Goal: Information Seeking & Learning: Learn about a topic

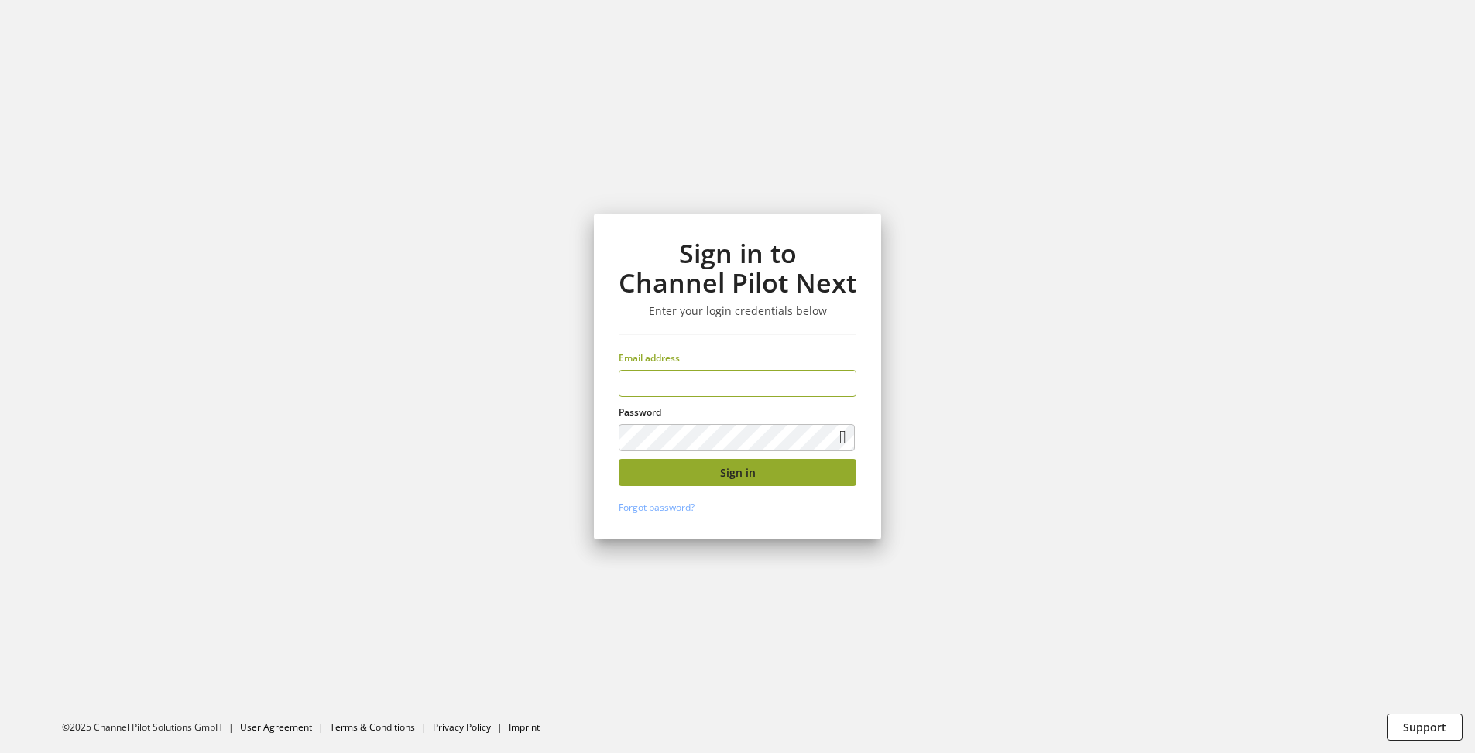
type input "**********"
click at [740, 481] on button "Sign in" at bounding box center [738, 472] width 238 height 27
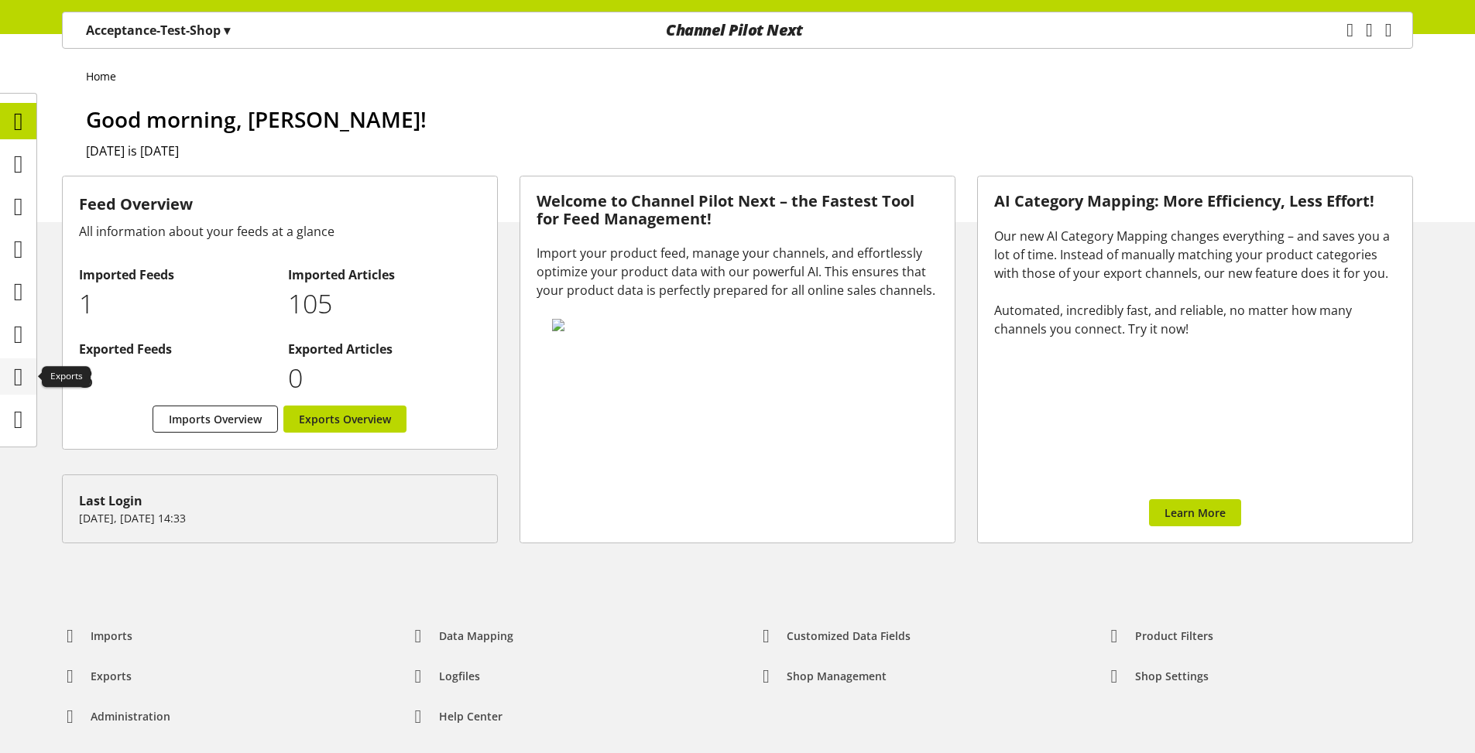
click at [14, 376] on icon at bounding box center [18, 377] width 9 height 31
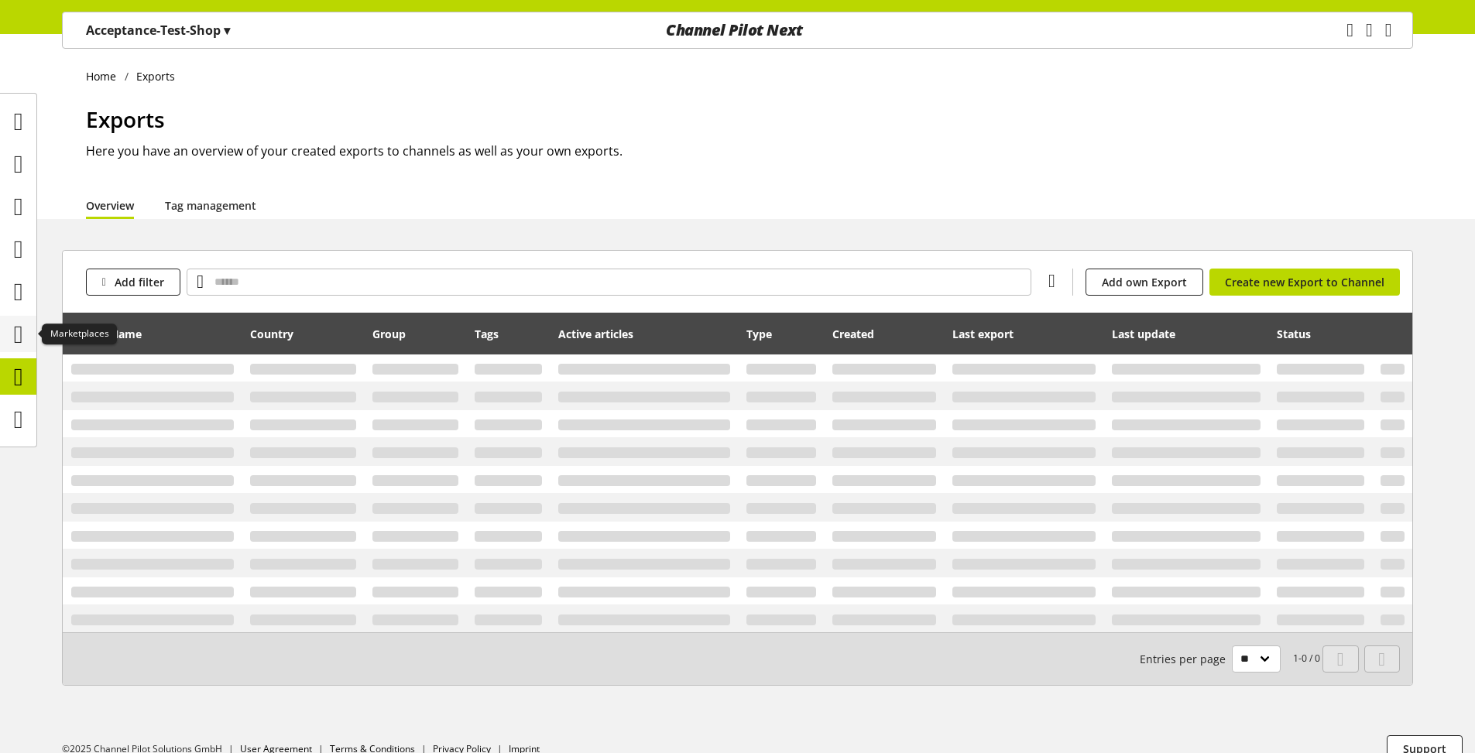
click at [18, 344] on icon at bounding box center [18, 334] width 9 height 31
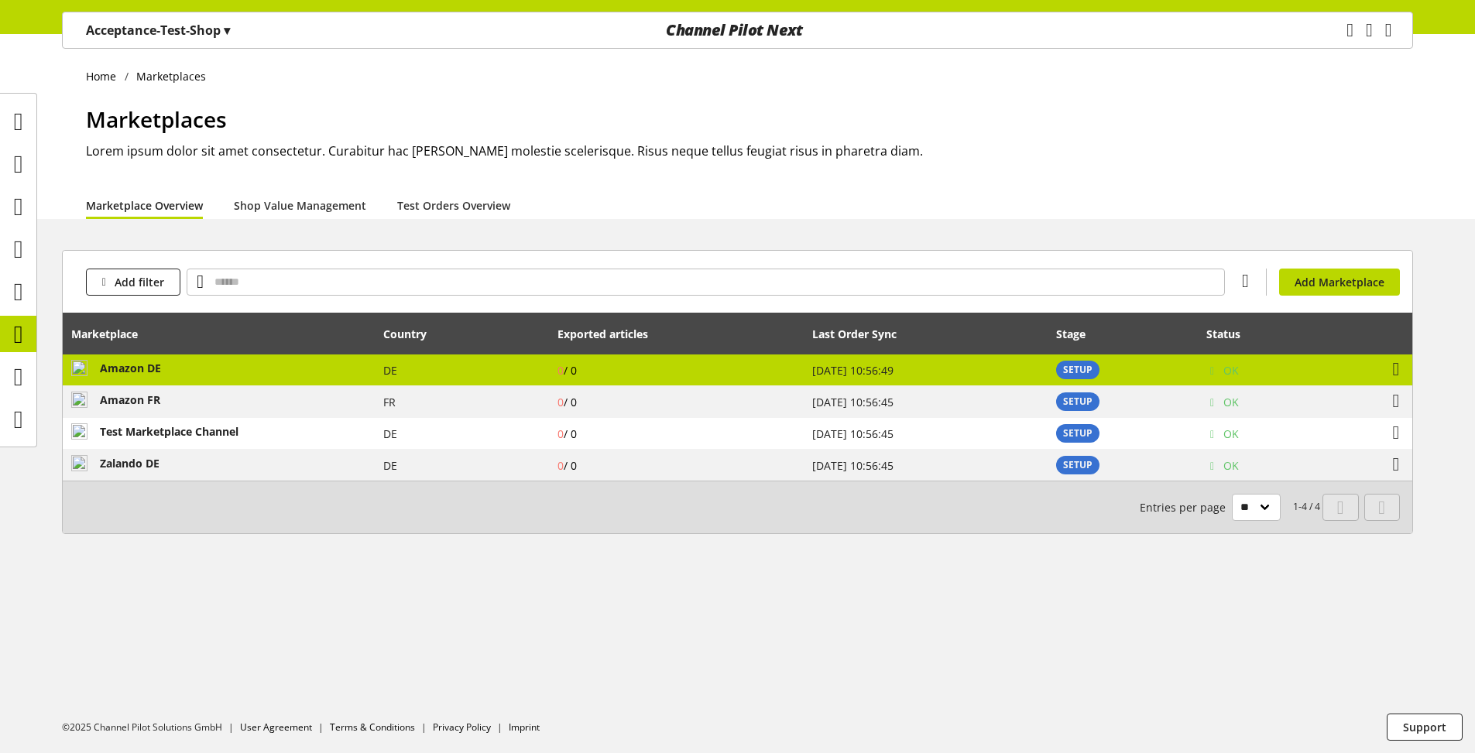
click at [1191, 362] on td "SETUP" at bounding box center [1123, 371] width 150 height 32
select select "********"
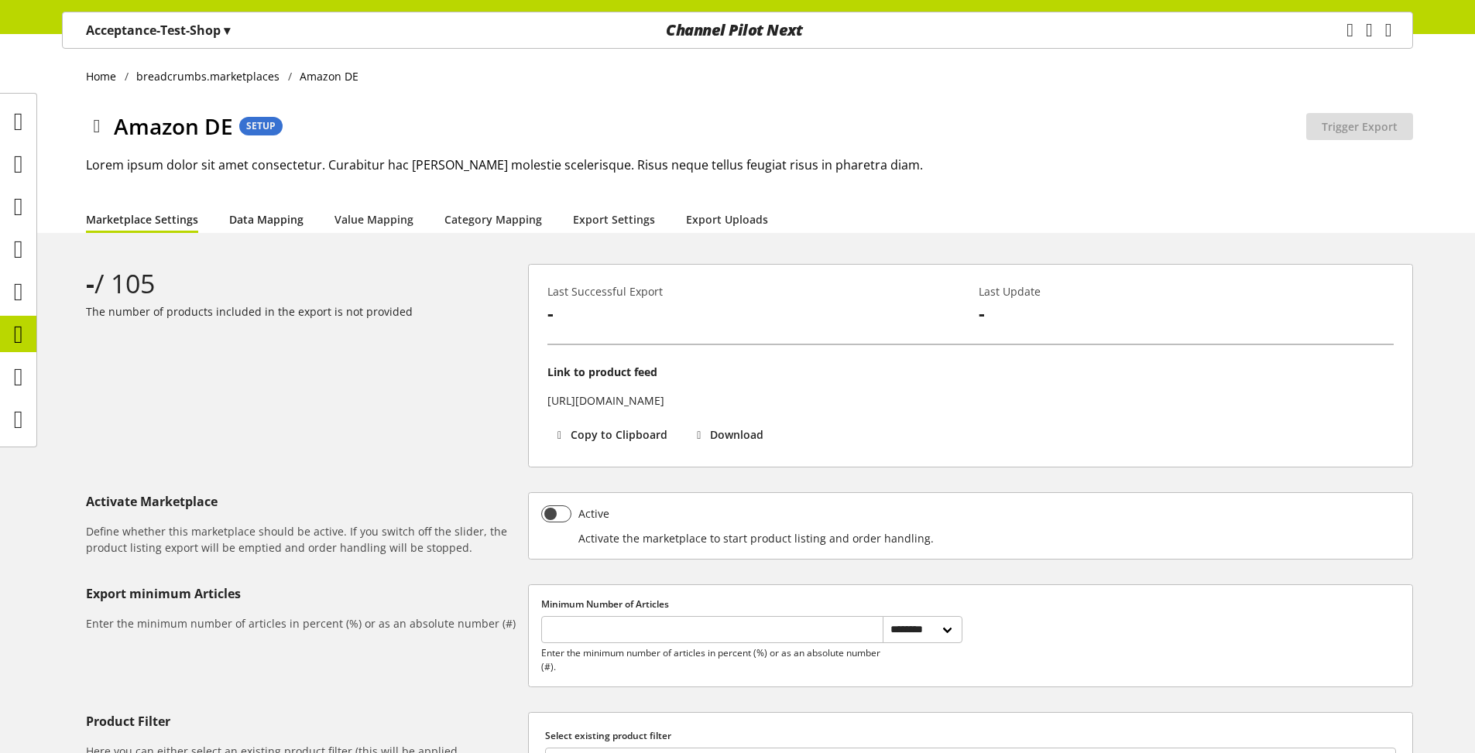
click at [242, 219] on link "Data Mapping" at bounding box center [266, 219] width 74 height 16
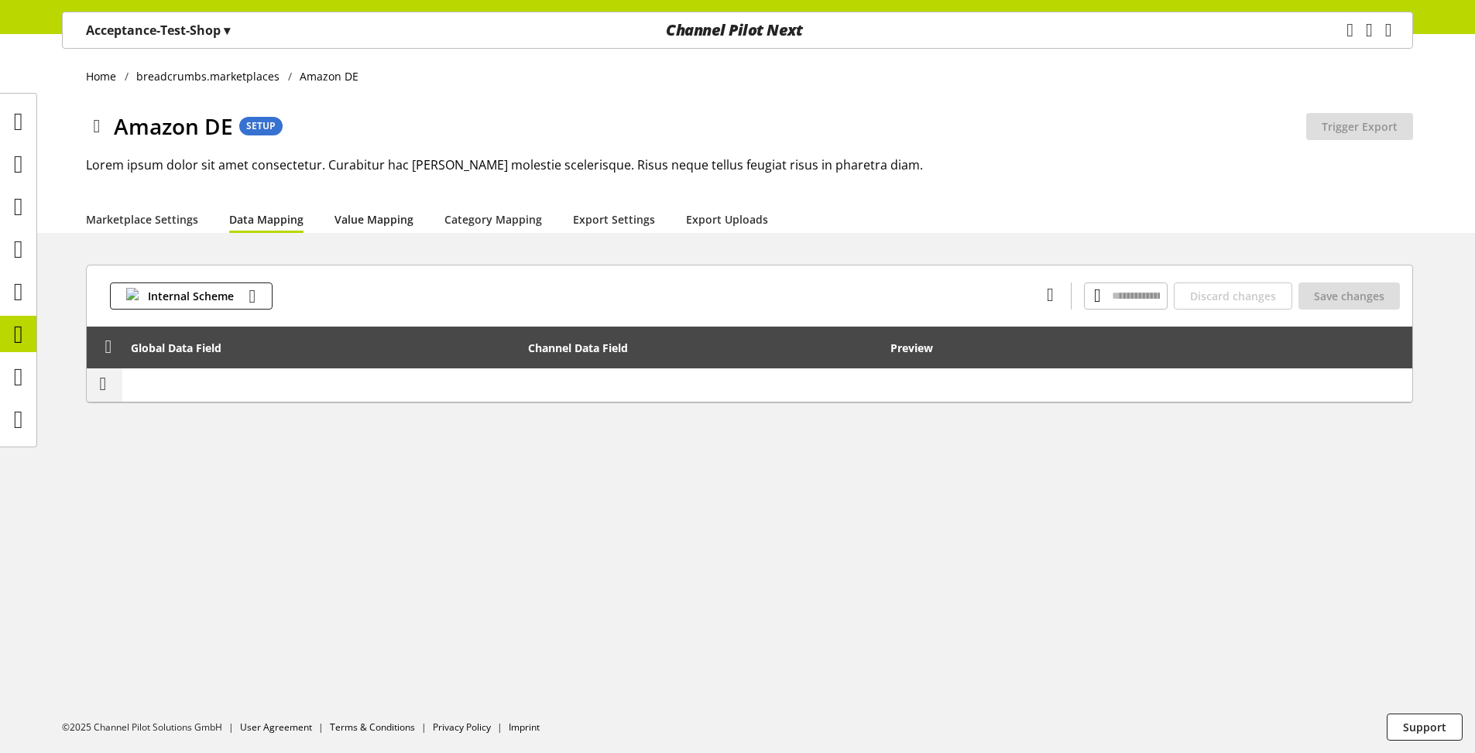
click at [363, 218] on link "Value Mapping" at bounding box center [373, 219] width 79 height 16
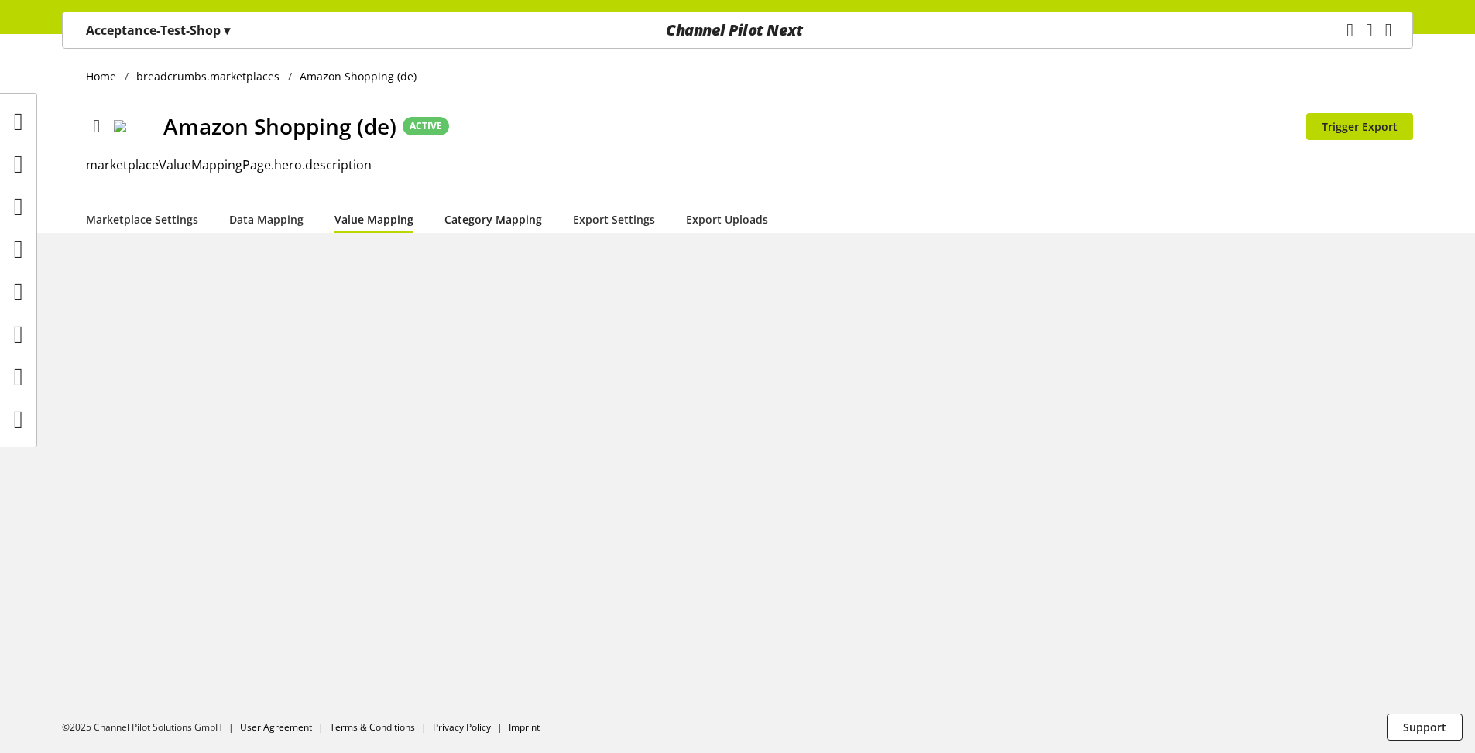
click at [490, 217] on link "Category Mapping" at bounding box center [493, 219] width 98 height 16
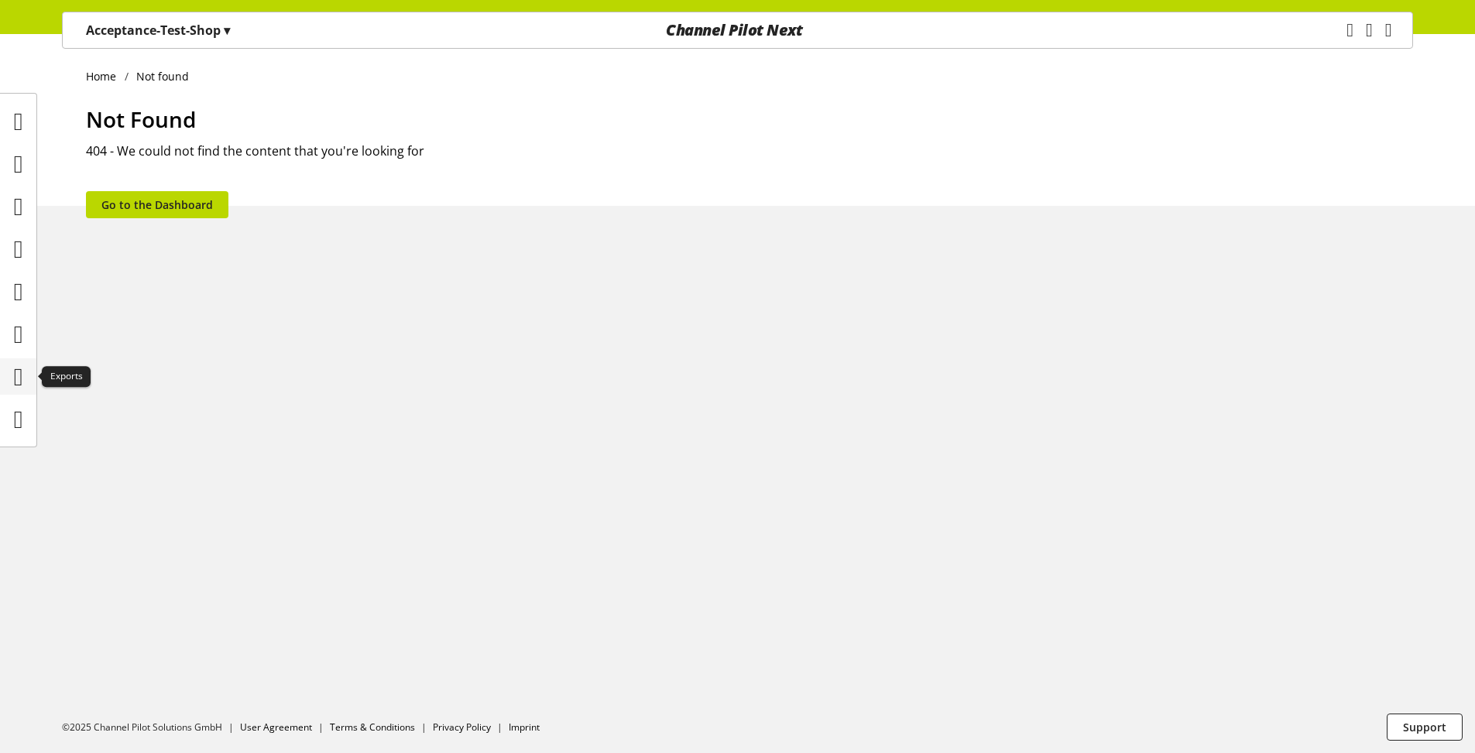
click at [20, 373] on icon at bounding box center [18, 377] width 9 height 31
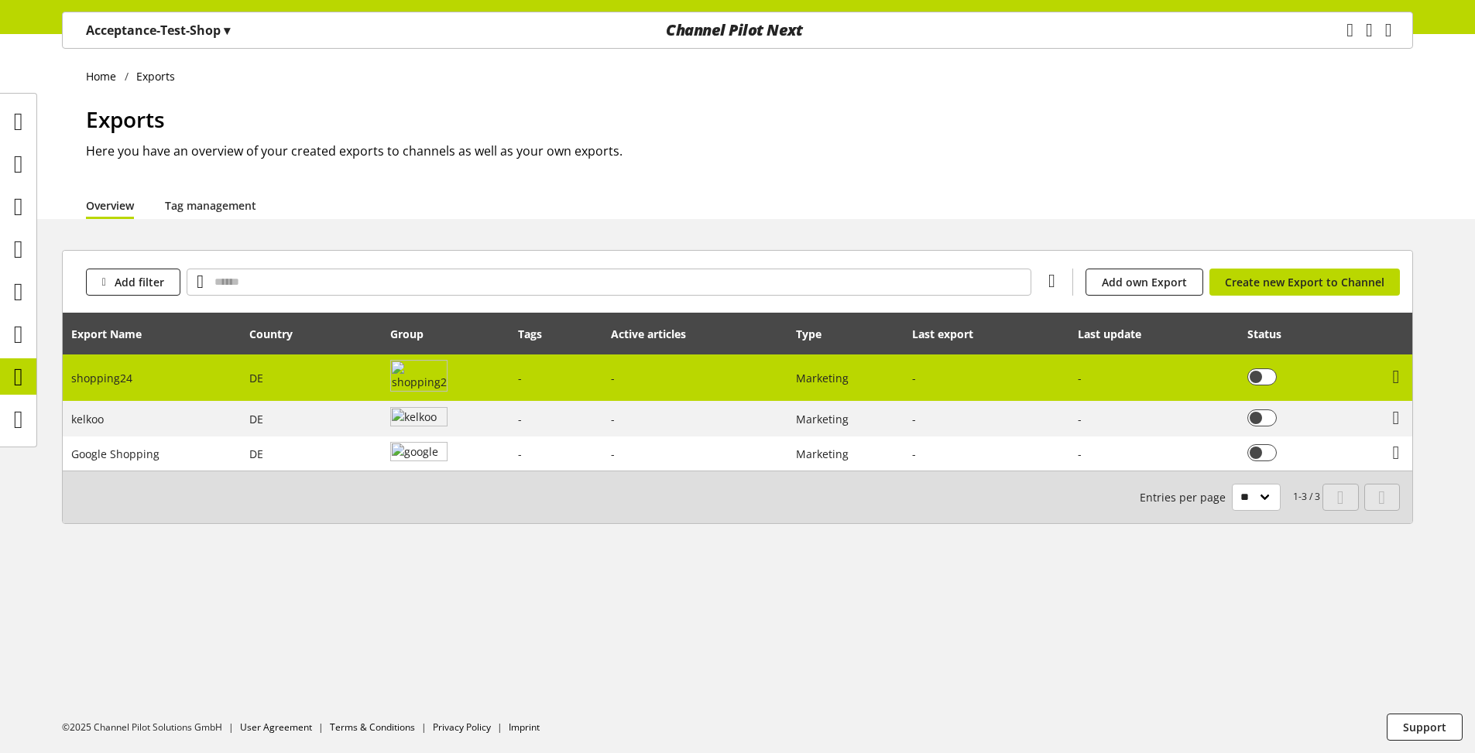
click at [1102, 375] on td at bounding box center [1154, 378] width 169 height 47
select select "********"
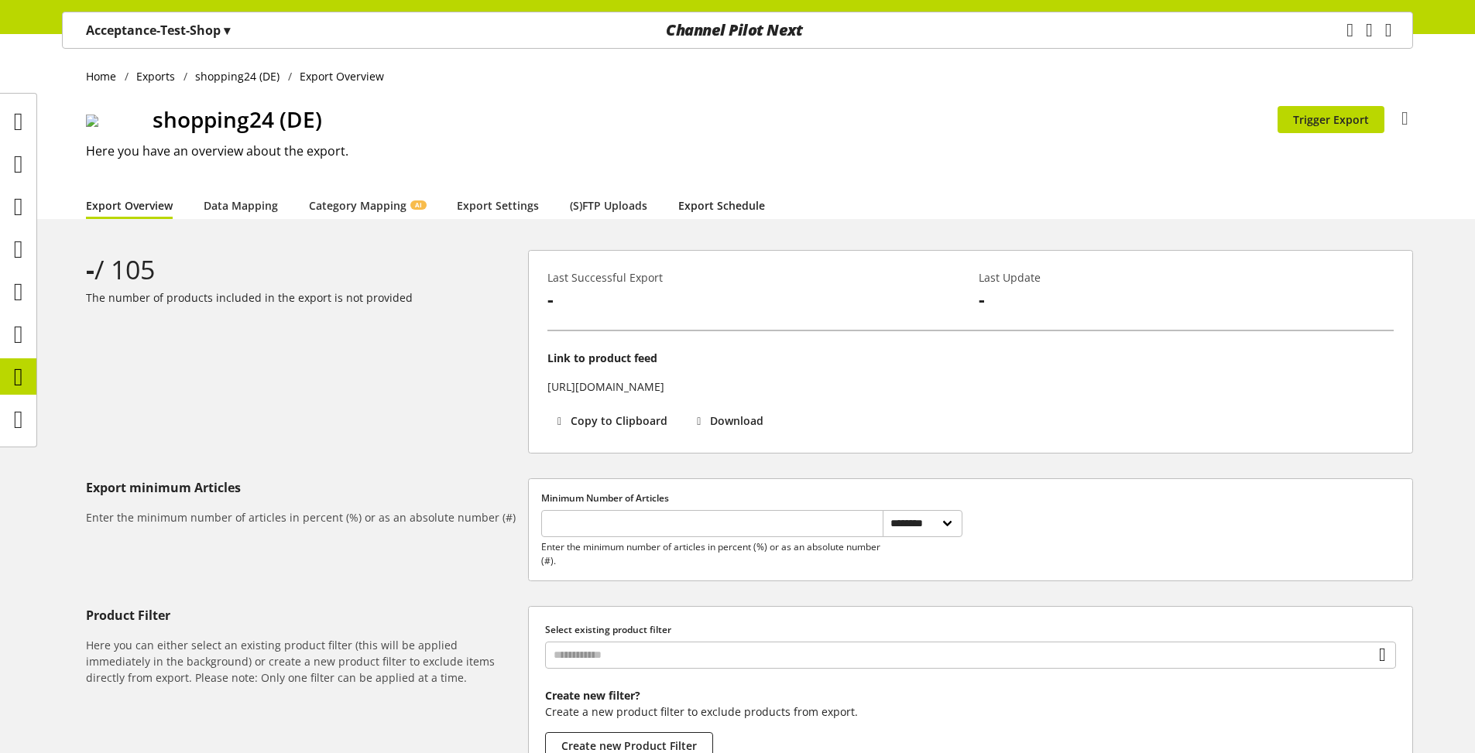
click at [721, 208] on link "Export Schedule" at bounding box center [721, 205] width 87 height 16
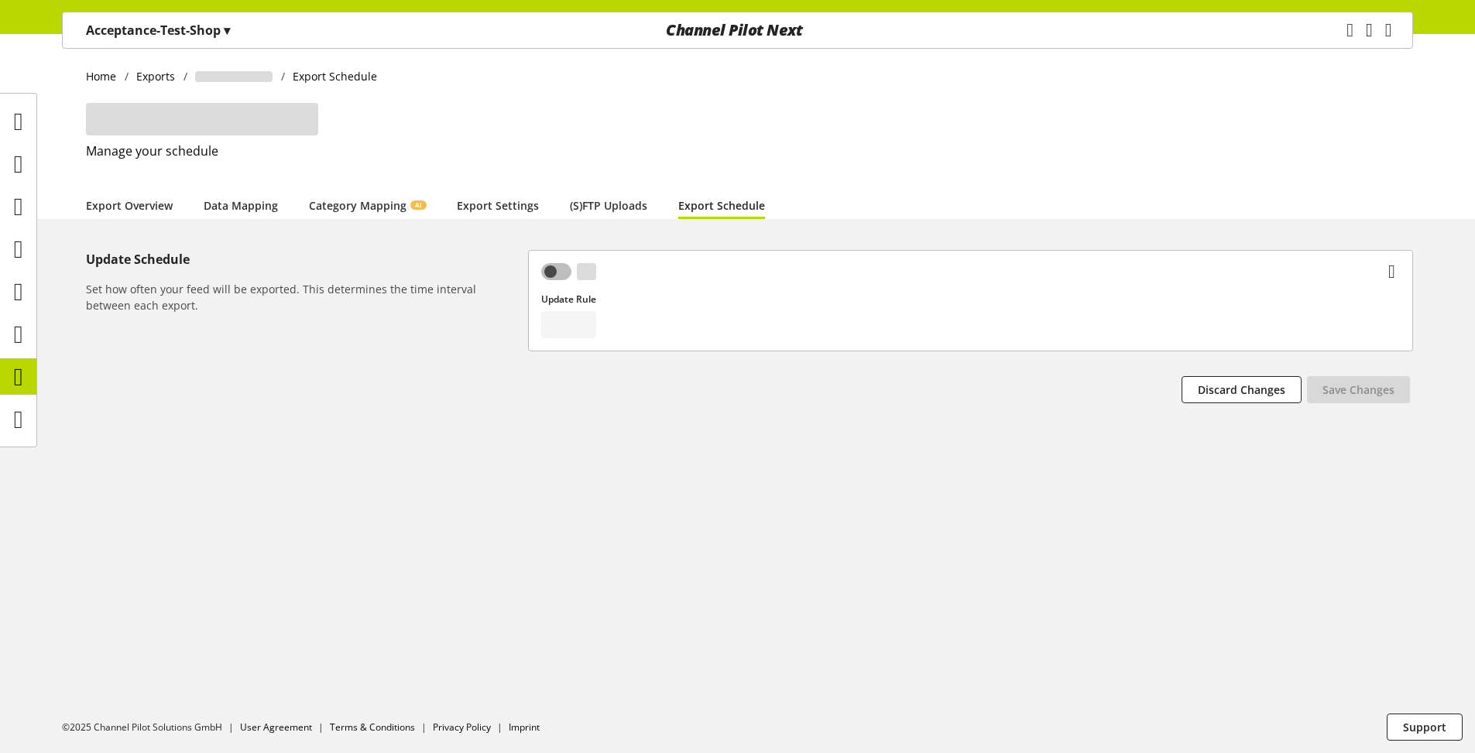
select select
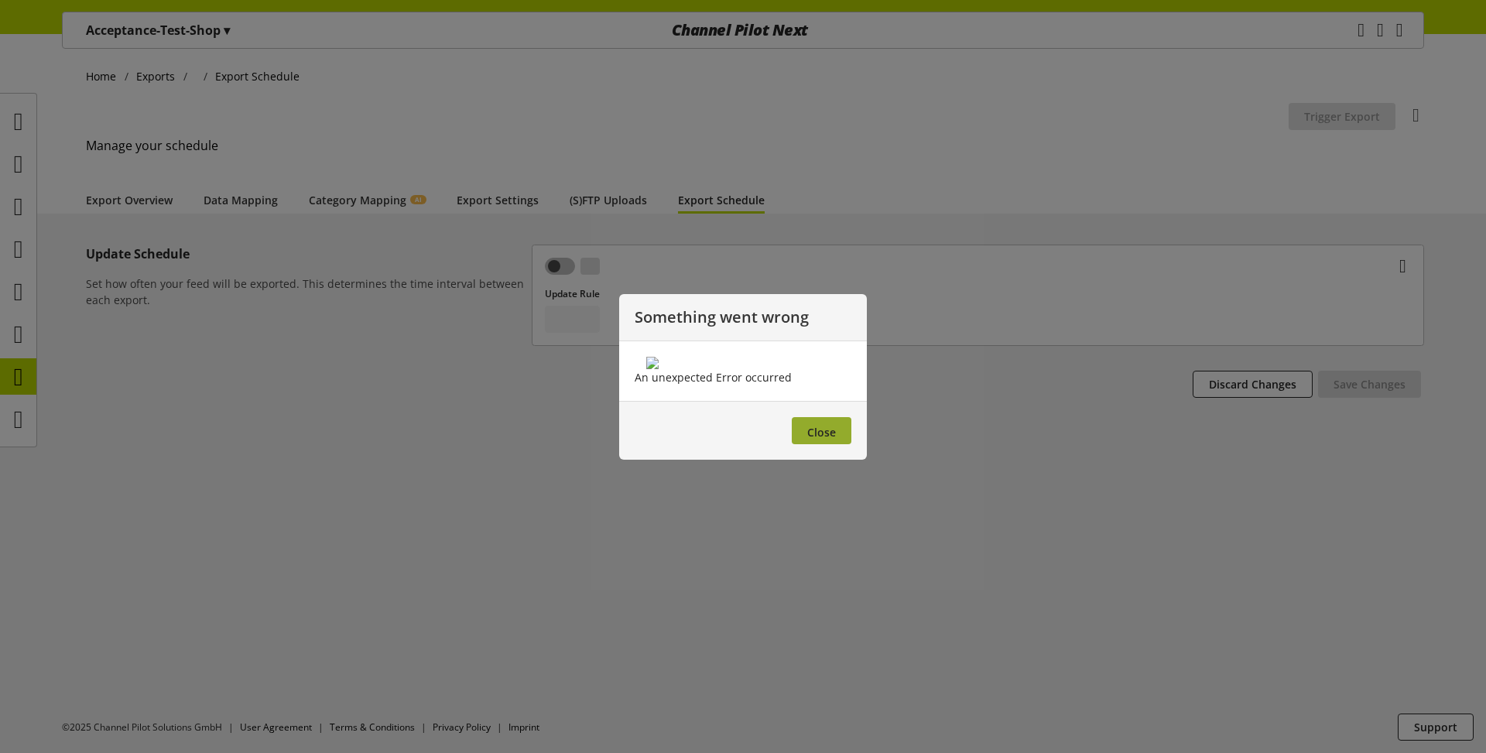
click at [832, 444] on button "Close" at bounding box center [822, 430] width 60 height 27
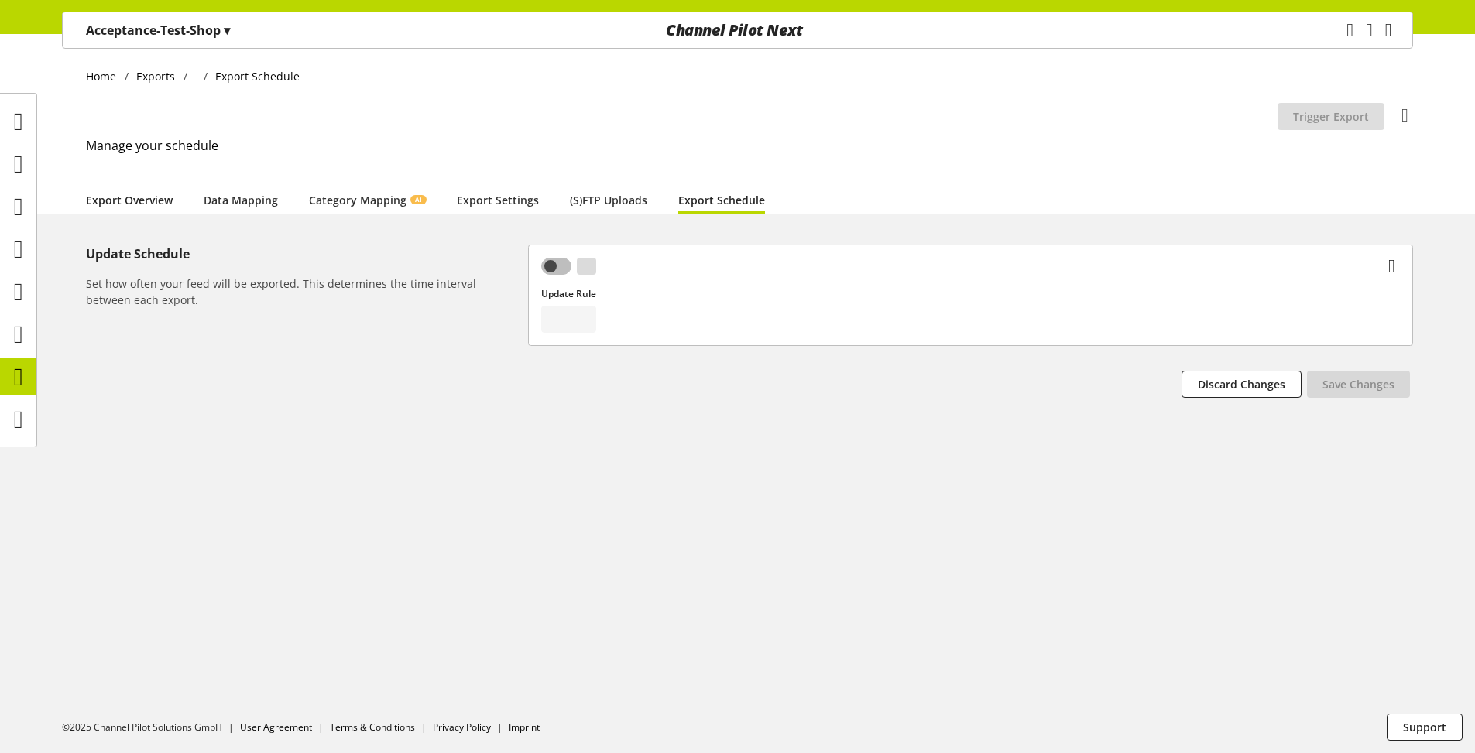
click at [98, 192] on link "Export Overview" at bounding box center [129, 200] width 87 height 16
select select "********"
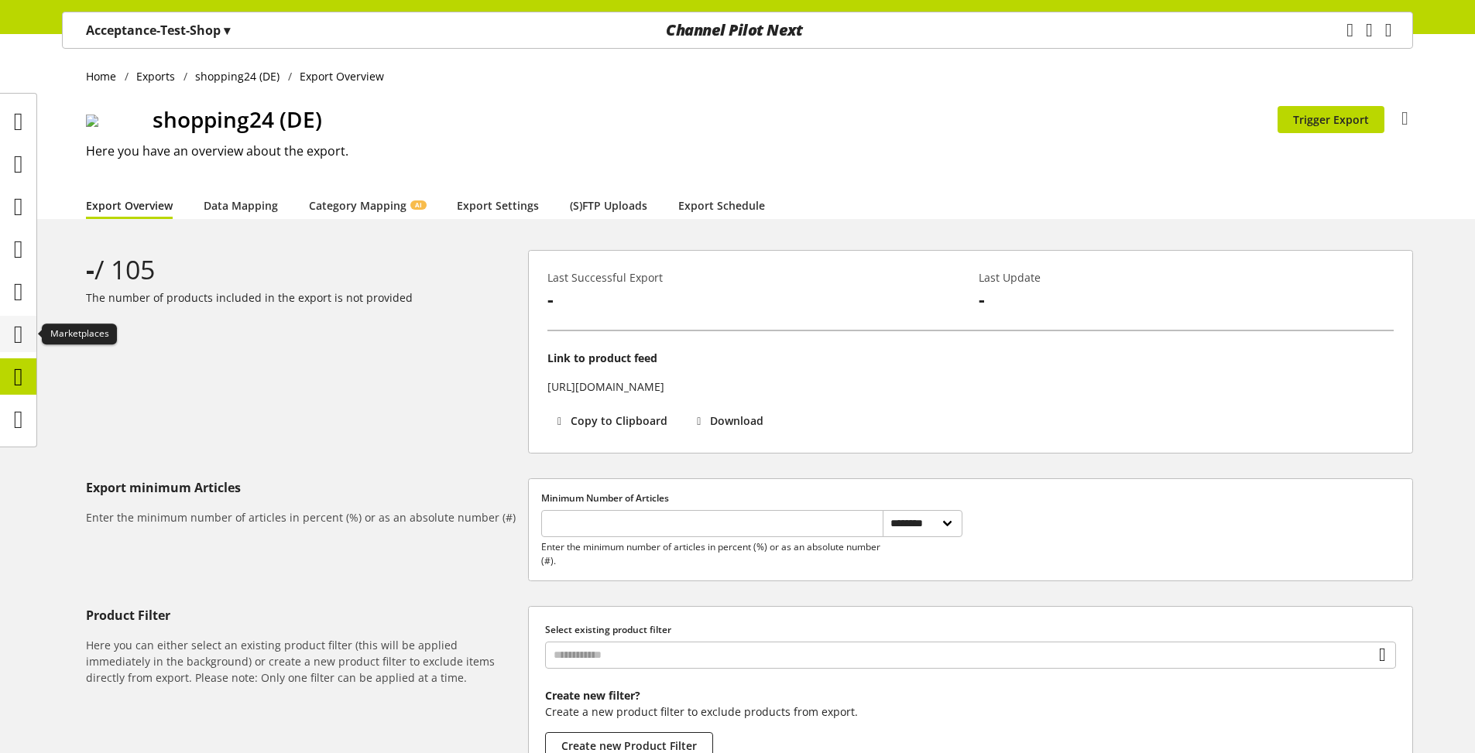
click at [23, 337] on icon at bounding box center [18, 334] width 9 height 31
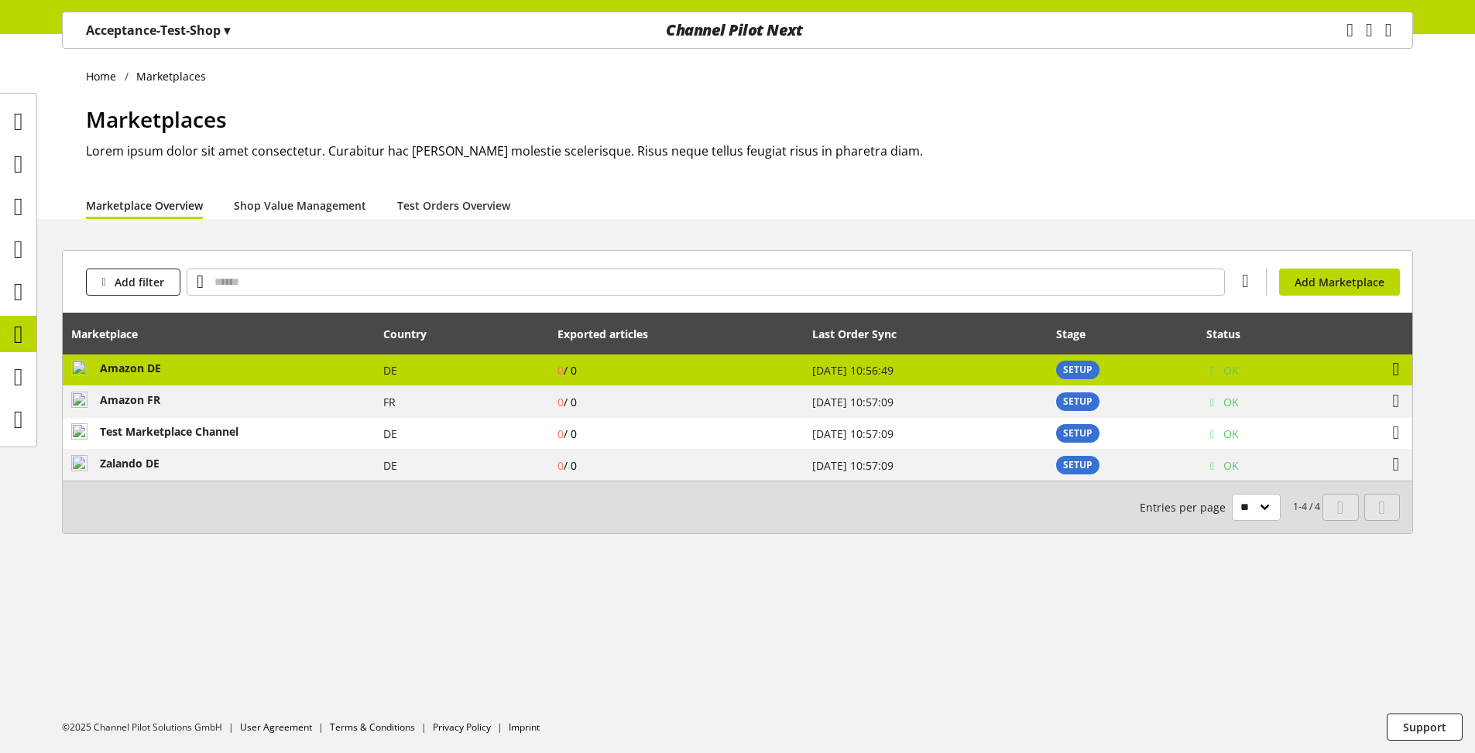
click at [1397, 371] on icon at bounding box center [1396, 369] width 7 height 28
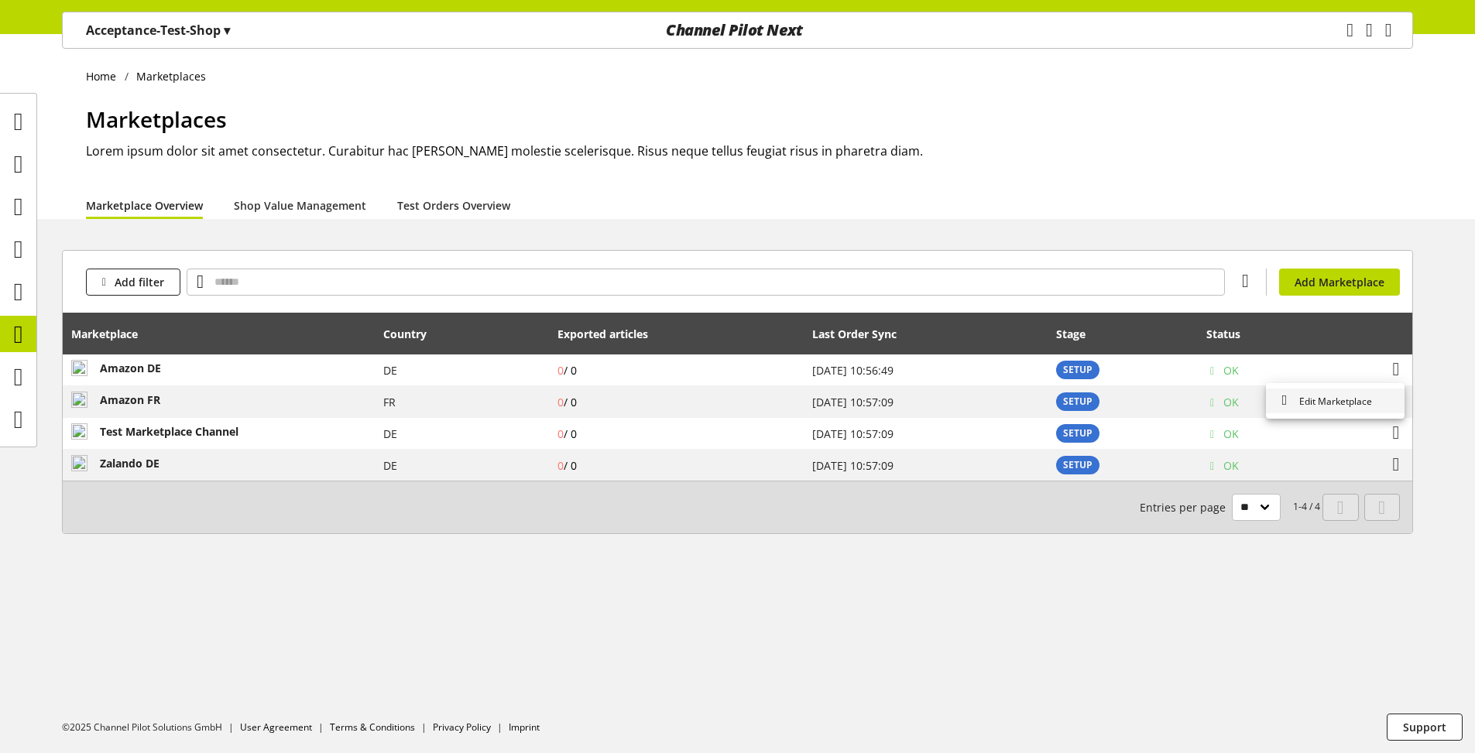
click at [1349, 400] on span "Edit Marketplace" at bounding box center [1332, 401] width 79 height 13
select select "********"
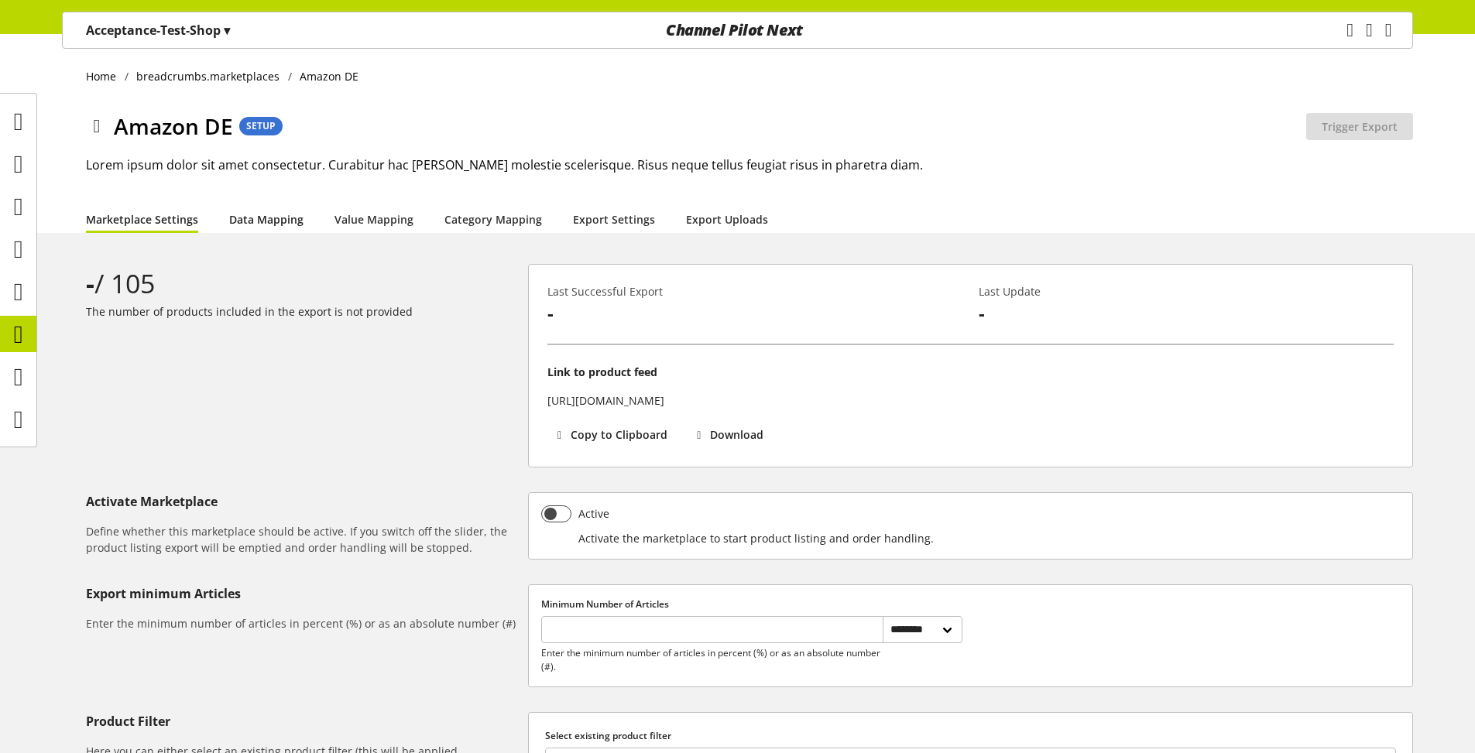
click at [276, 228] on link "Data Mapping" at bounding box center [266, 219] width 74 height 16
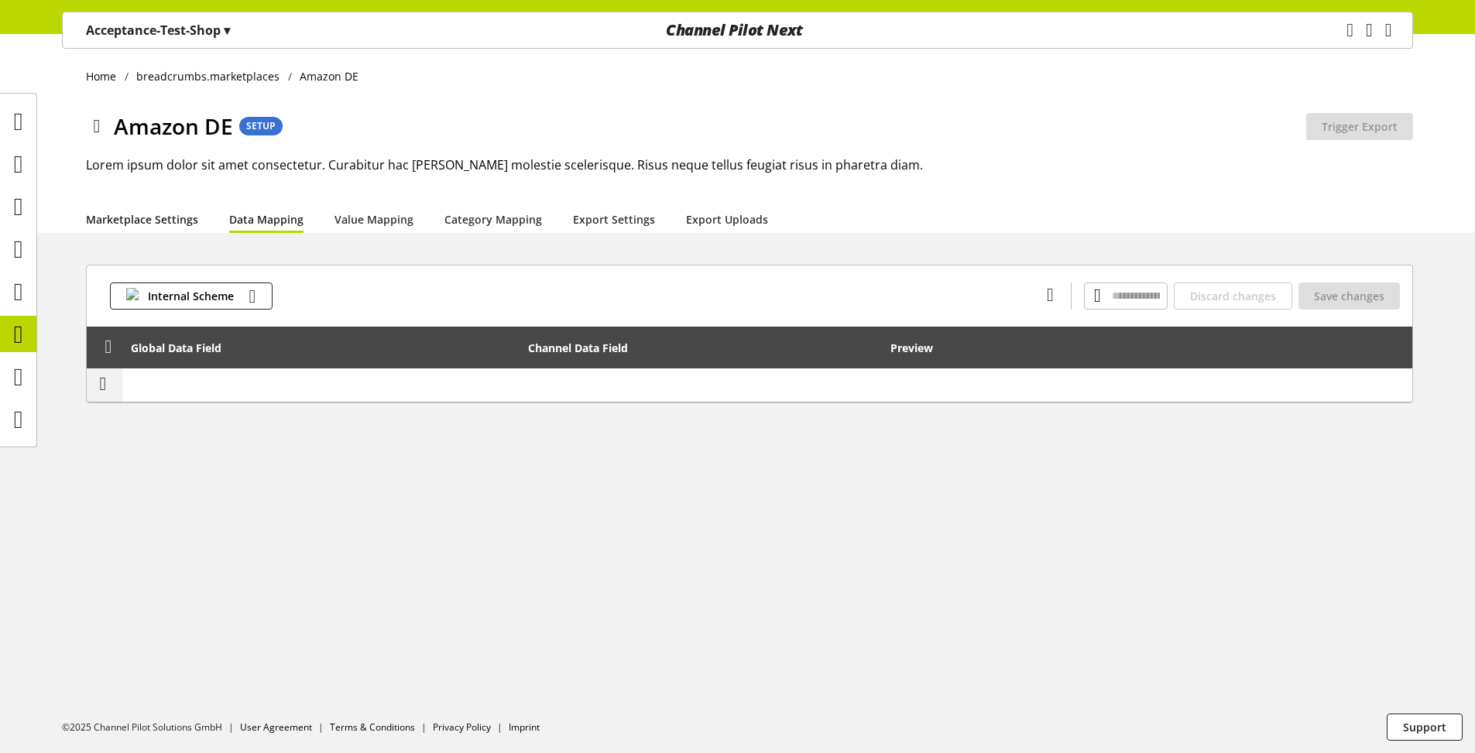
click at [158, 224] on link "Marketplace Settings" at bounding box center [142, 219] width 112 height 16
select select "********"
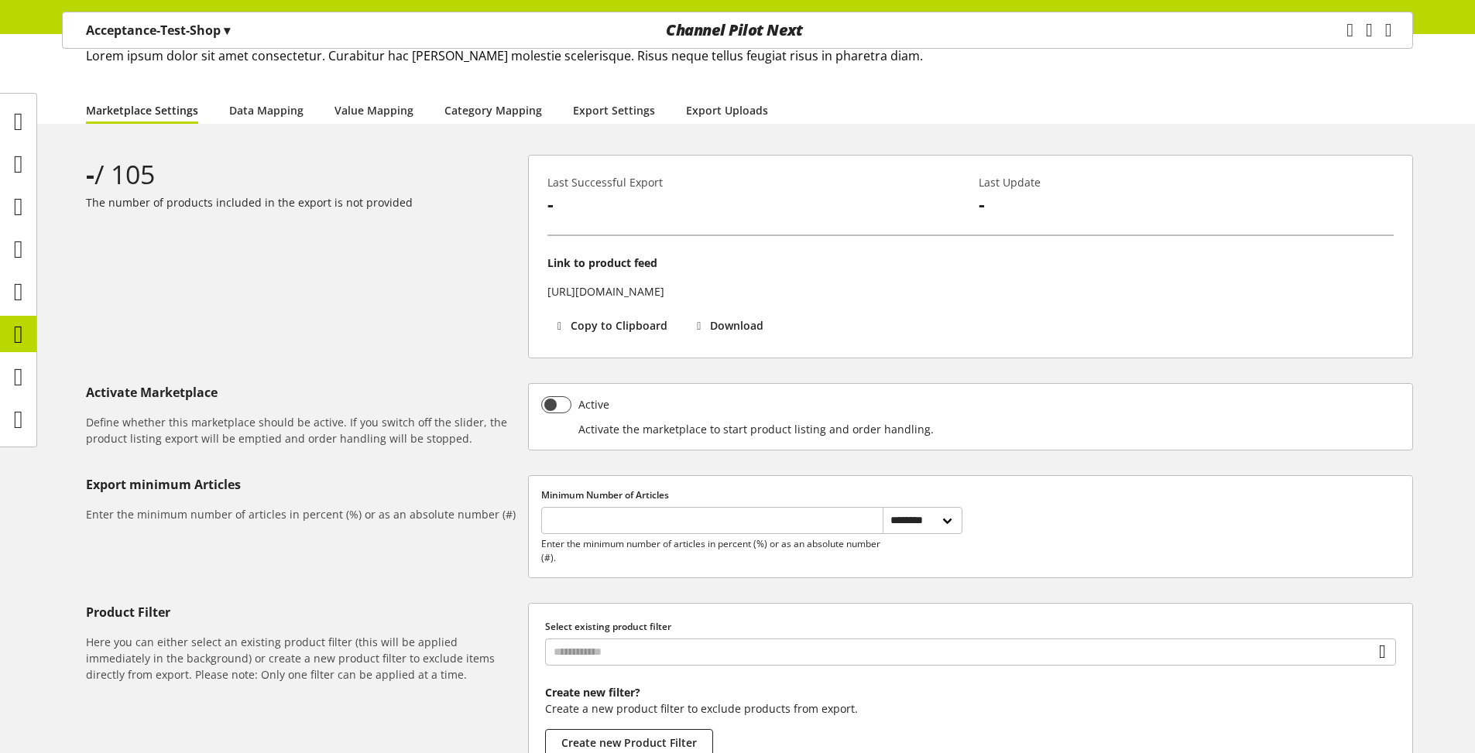
scroll to position [16, 0]
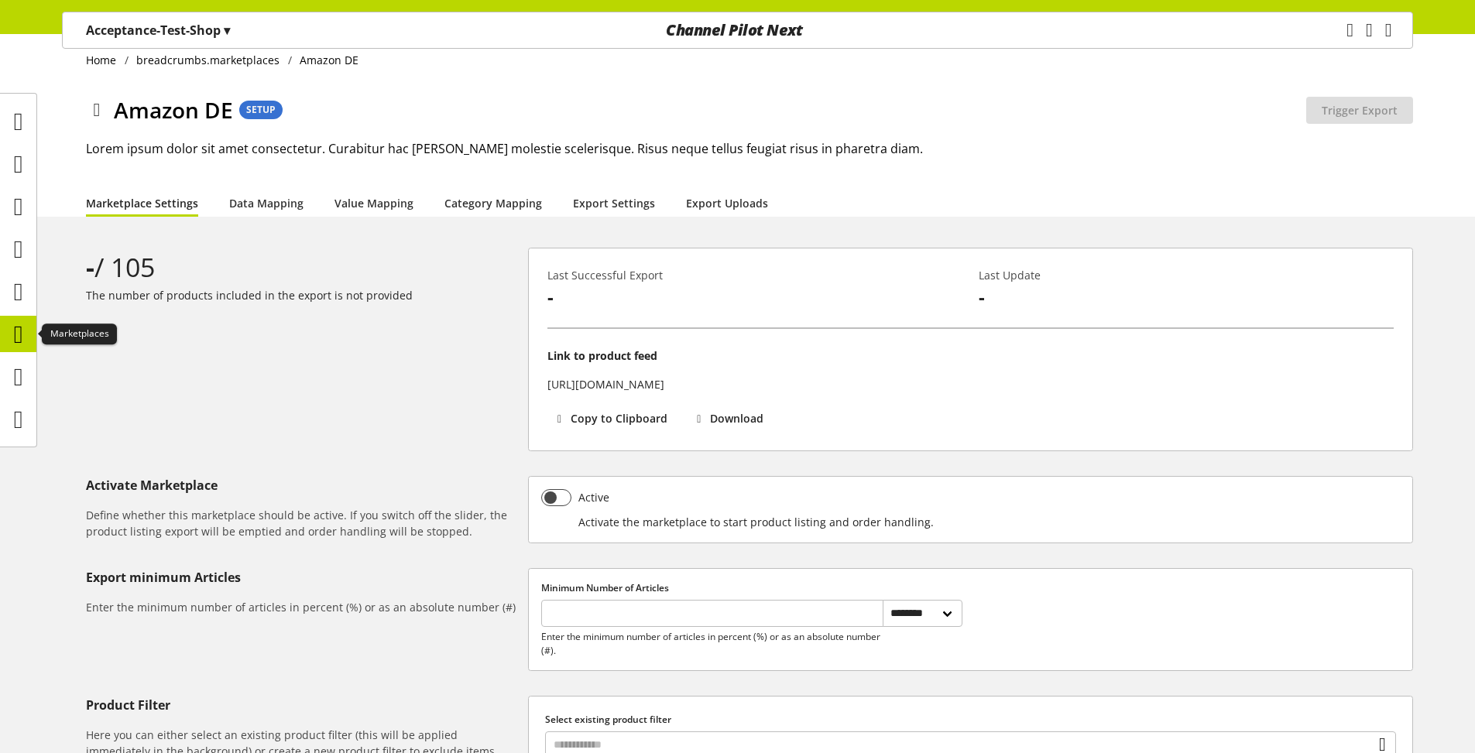
click at [23, 350] on div at bounding box center [18, 334] width 36 height 36
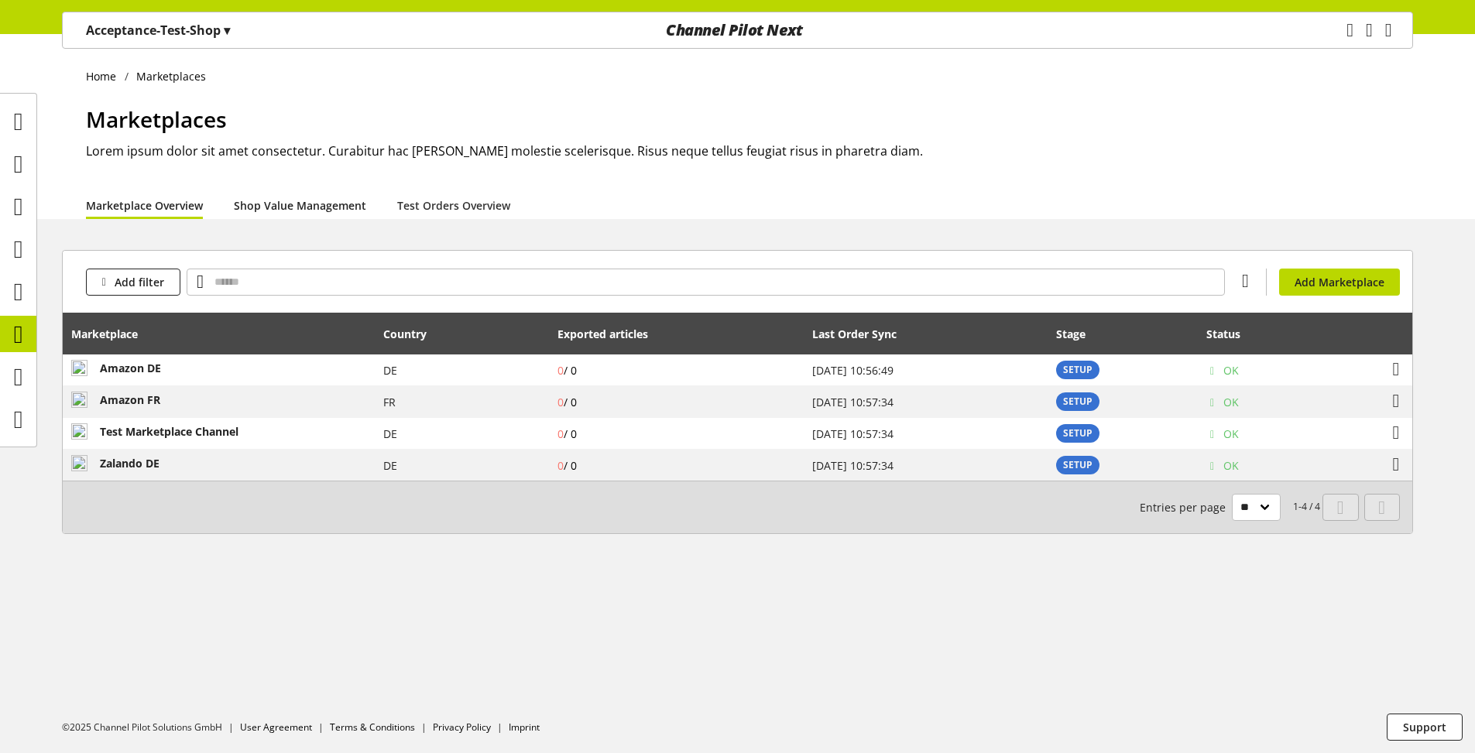
click at [276, 198] on link "Shop Value Management" at bounding box center [300, 205] width 132 height 16
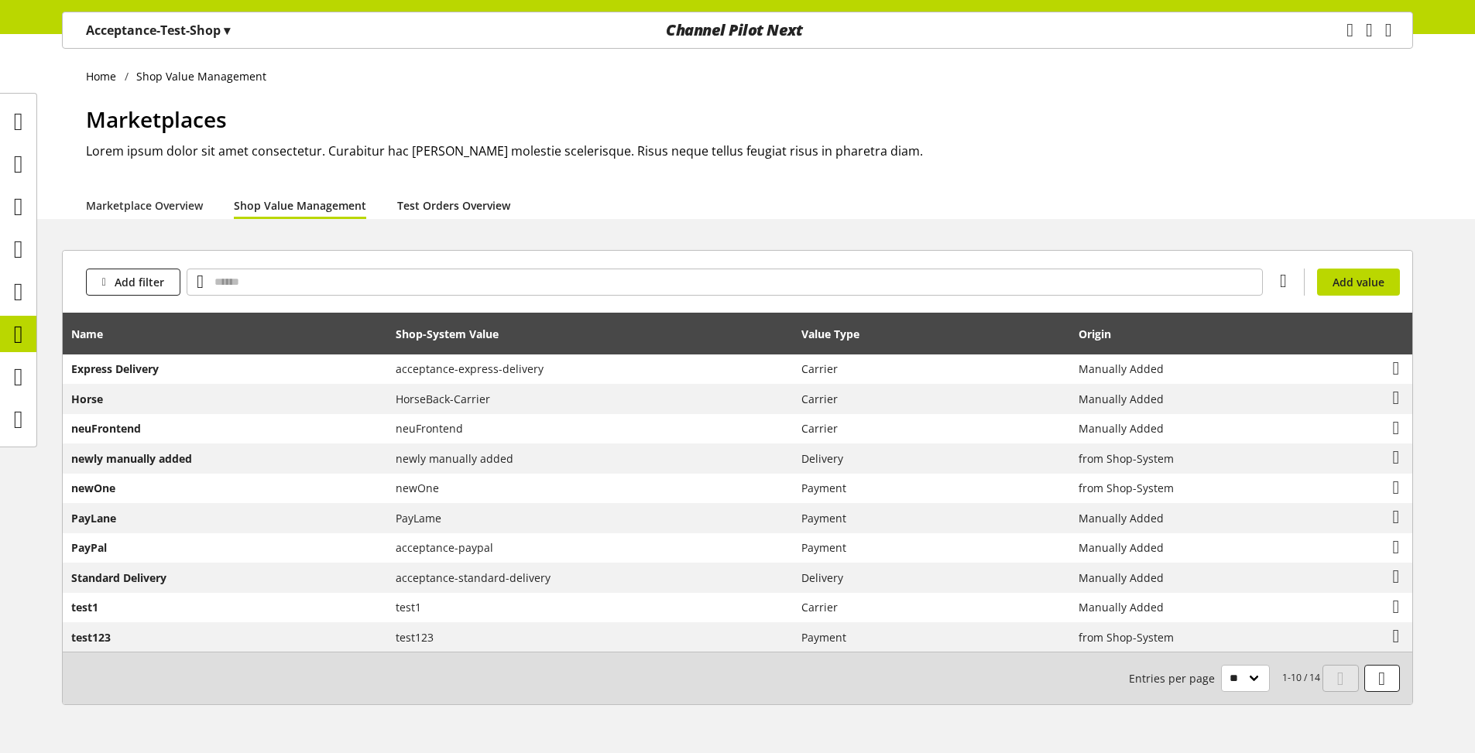
click at [478, 201] on link "Test Orders Overview" at bounding box center [453, 205] width 113 height 16
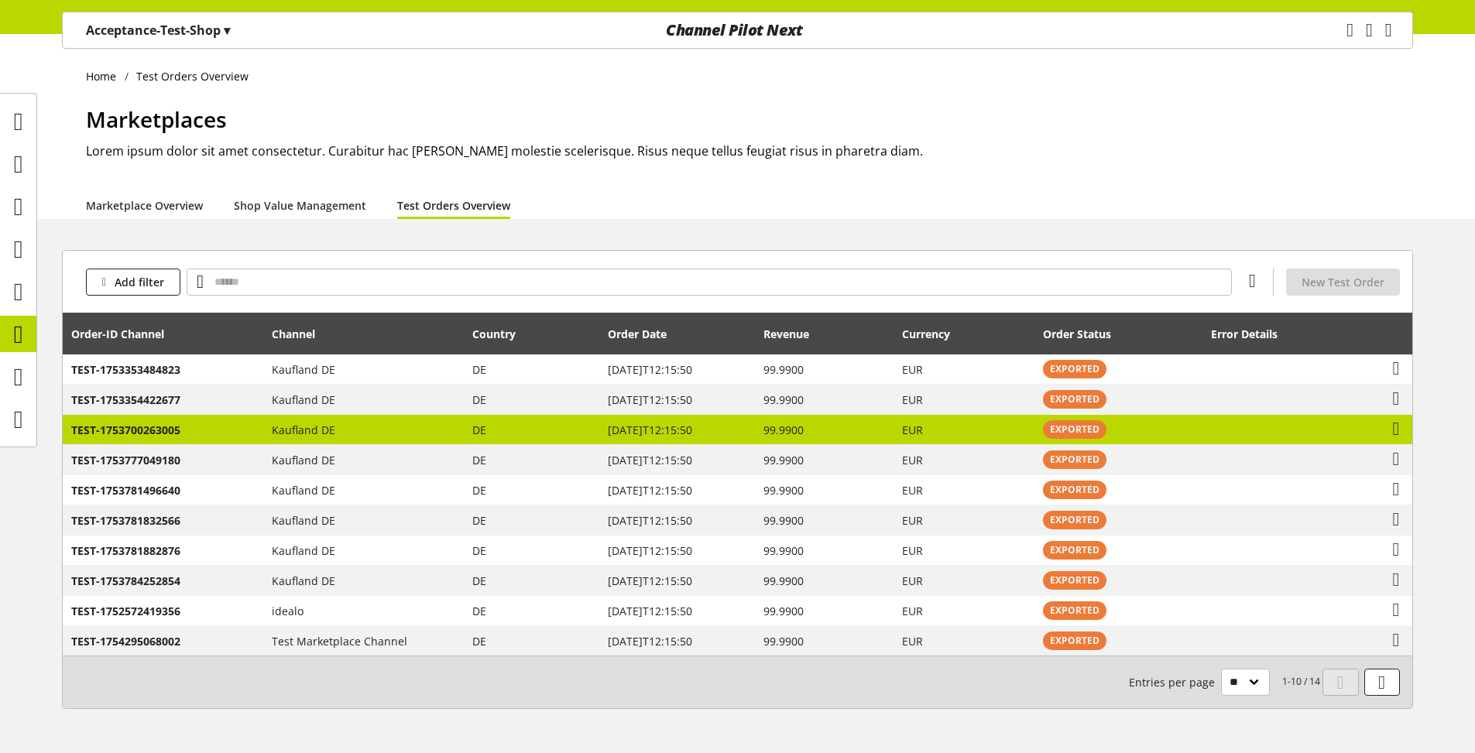
scroll to position [49, 0]
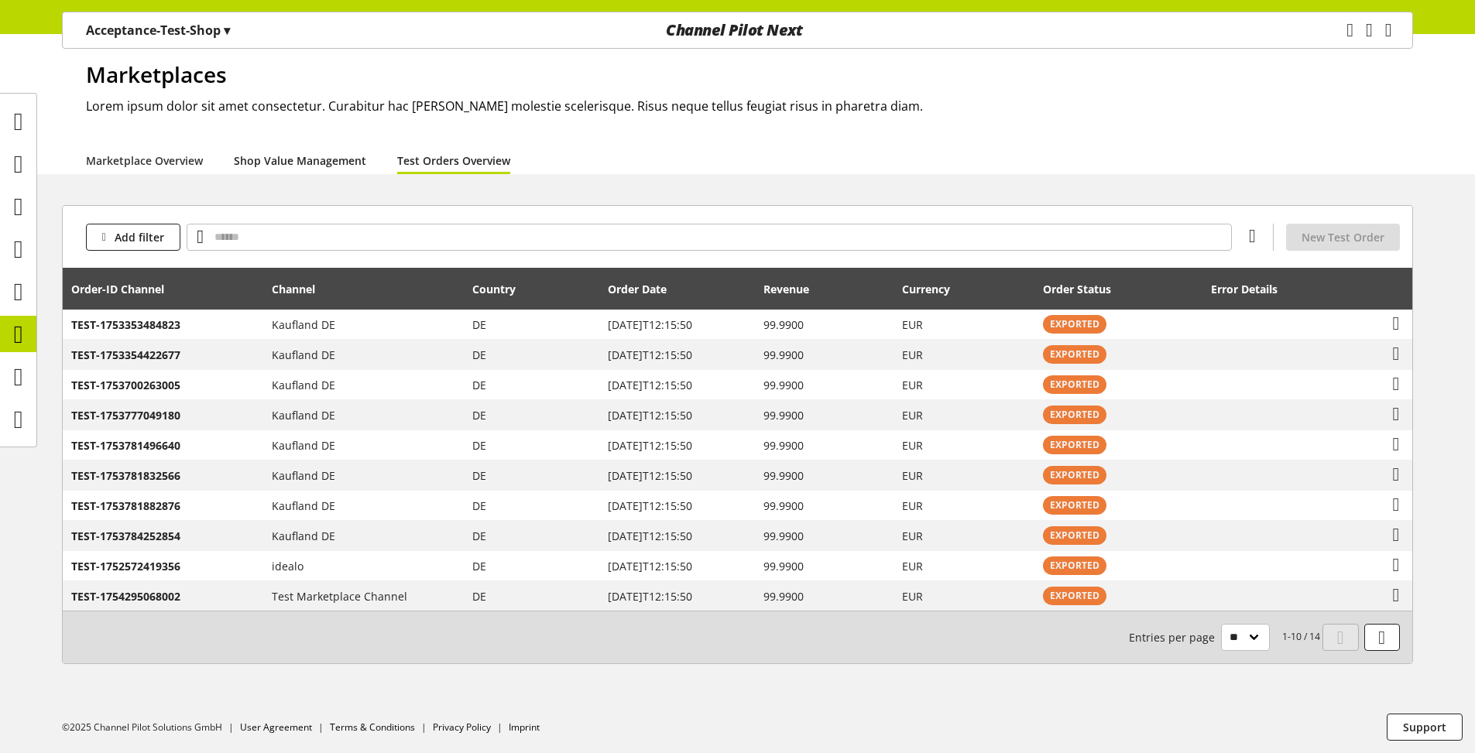
click at [282, 159] on link "Shop Value Management" at bounding box center [300, 161] width 132 height 16
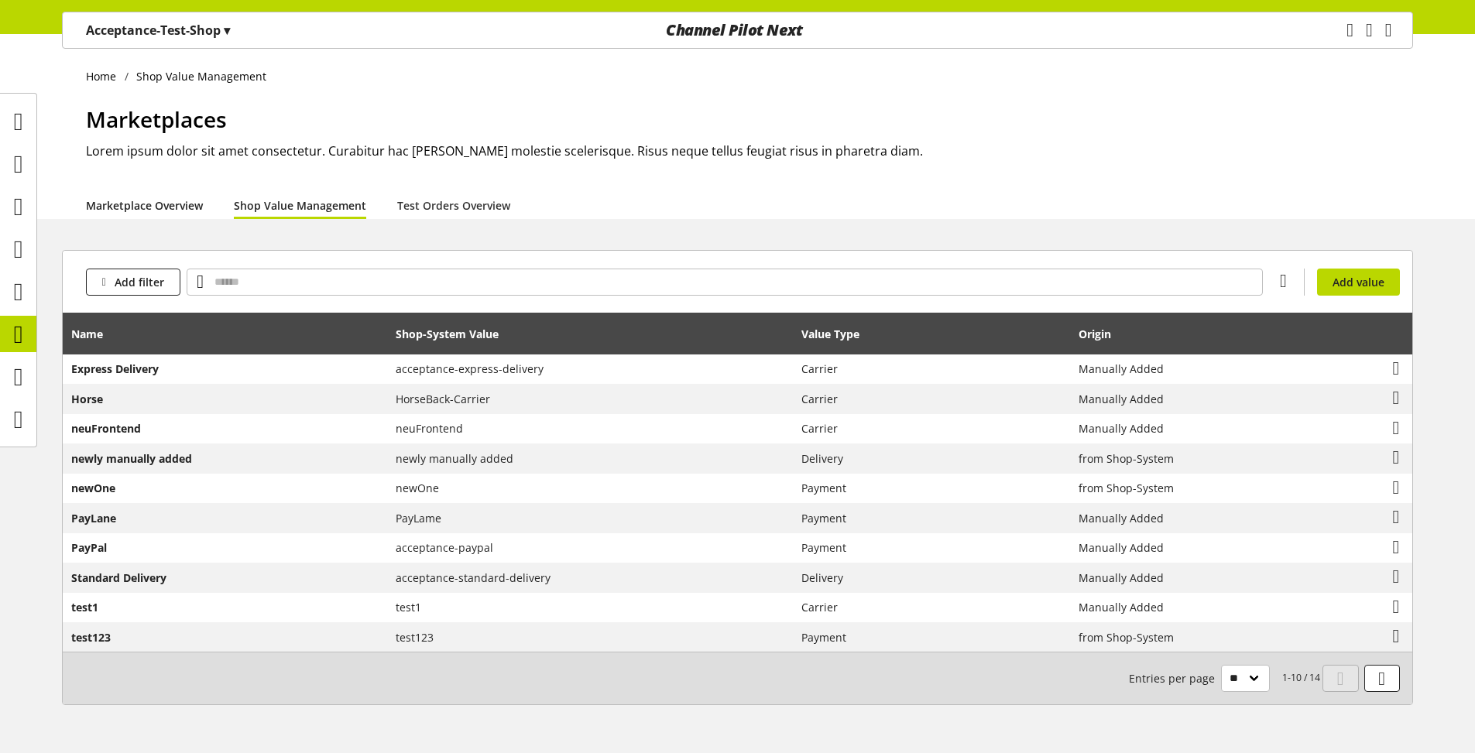
click at [178, 207] on link "Marketplace Overview" at bounding box center [144, 205] width 117 height 16
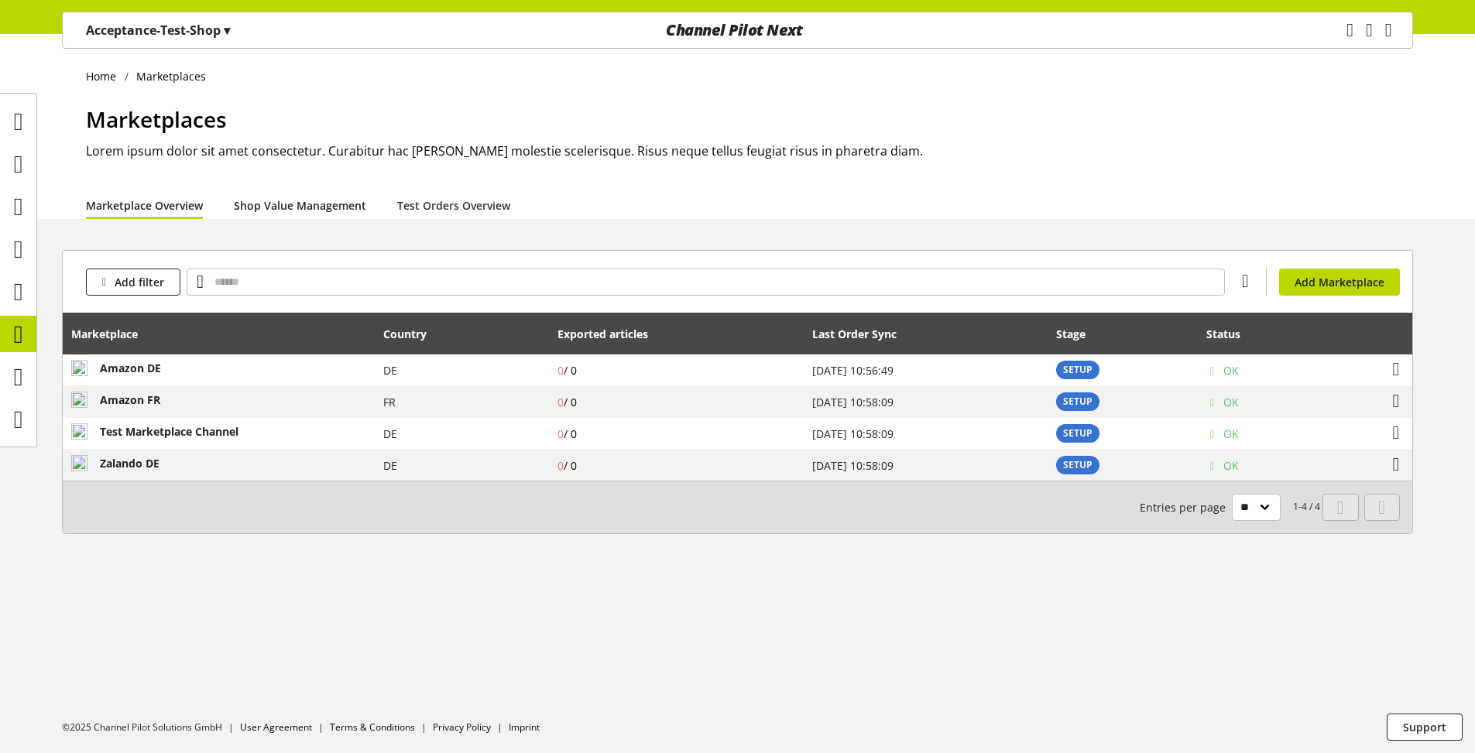
click at [329, 203] on link "Shop Value Management" at bounding box center [300, 205] width 132 height 16
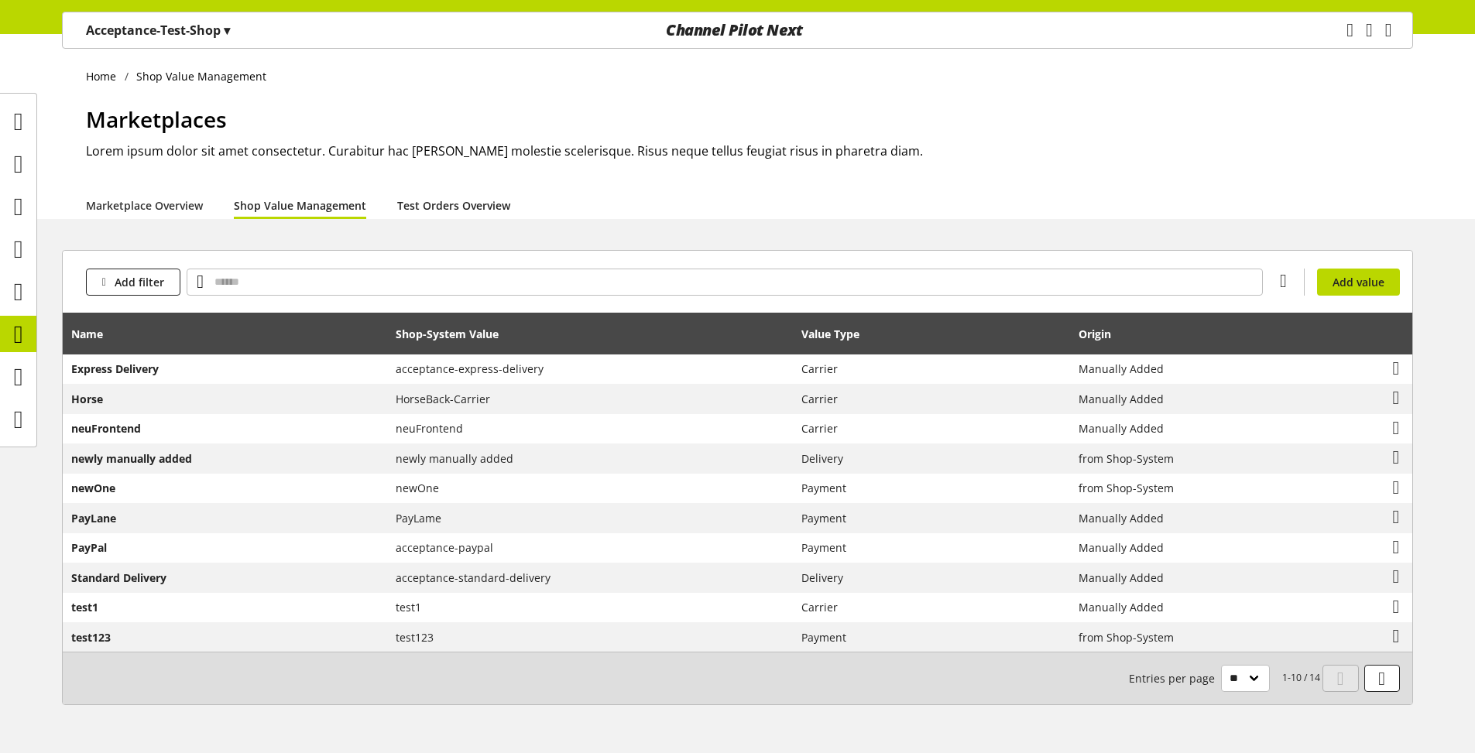
click at [440, 205] on link "Test Orders Overview" at bounding box center [453, 205] width 113 height 16
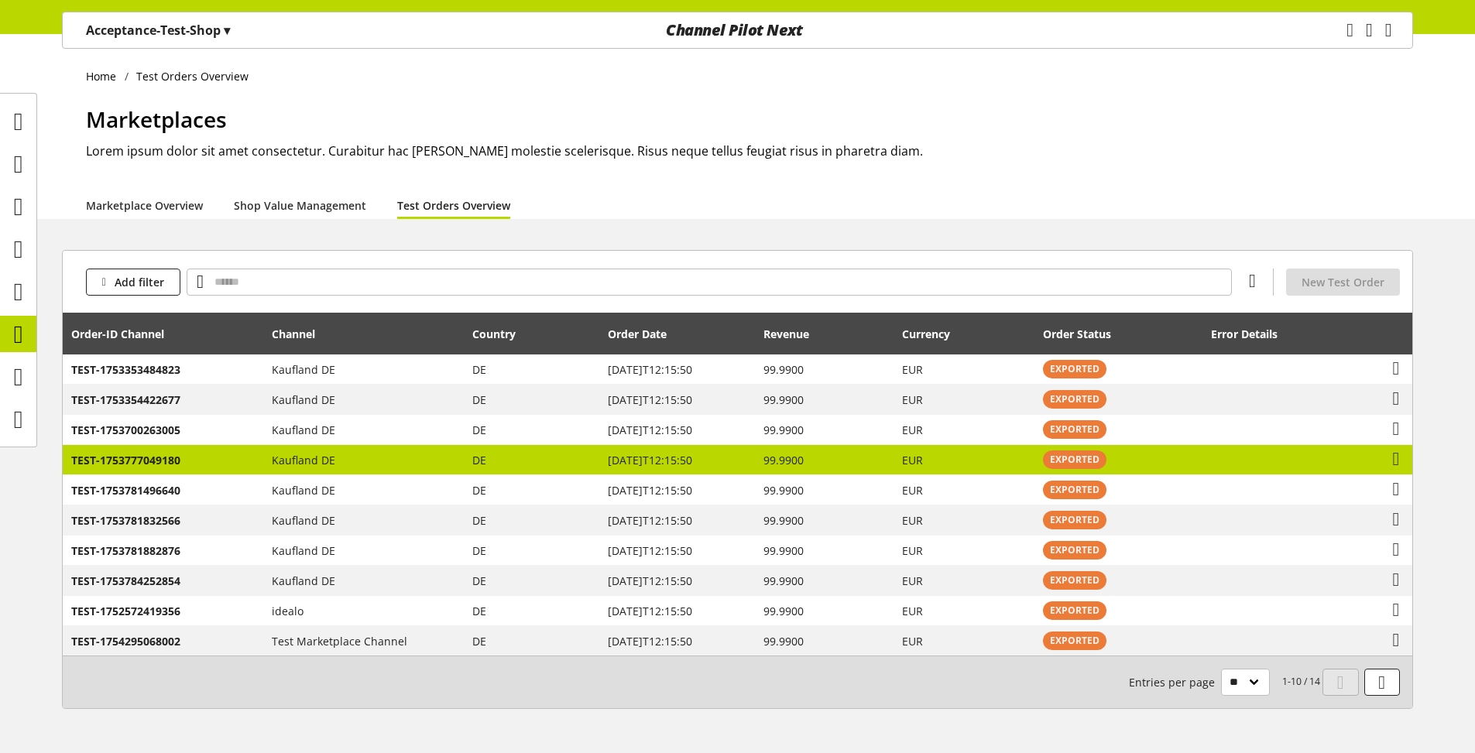
scroll to position [49, 0]
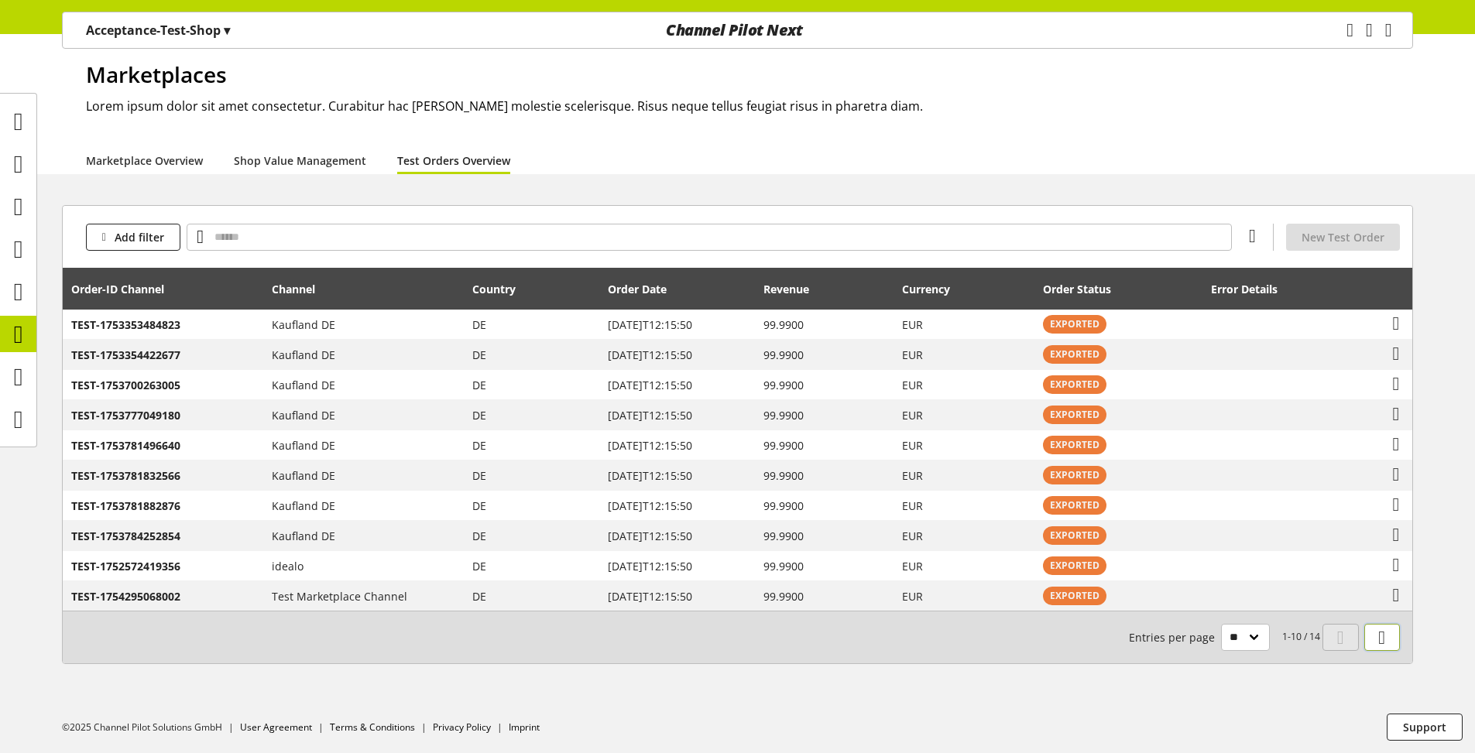
click at [1366, 636] on link at bounding box center [1382, 637] width 36 height 27
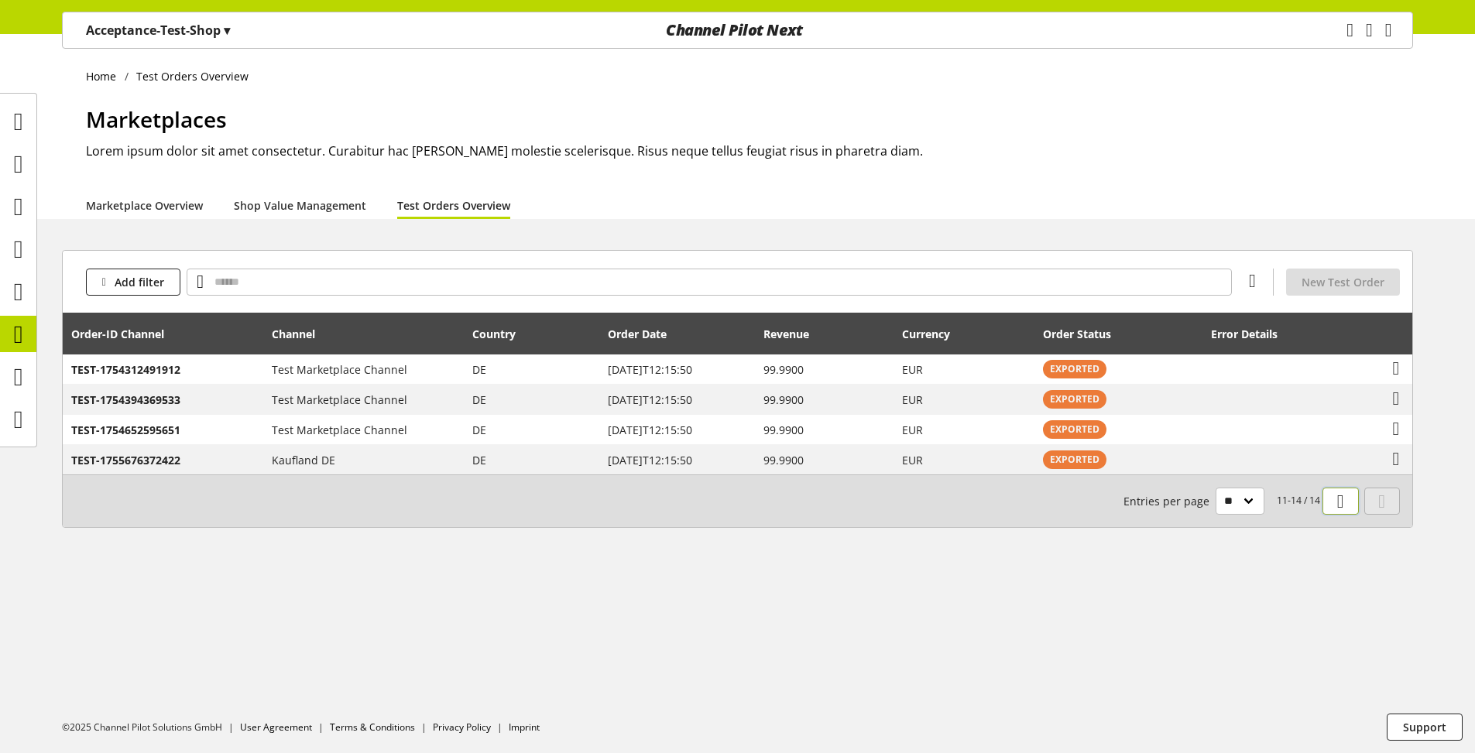
click at [1344, 509] on icon at bounding box center [1340, 502] width 7 height 28
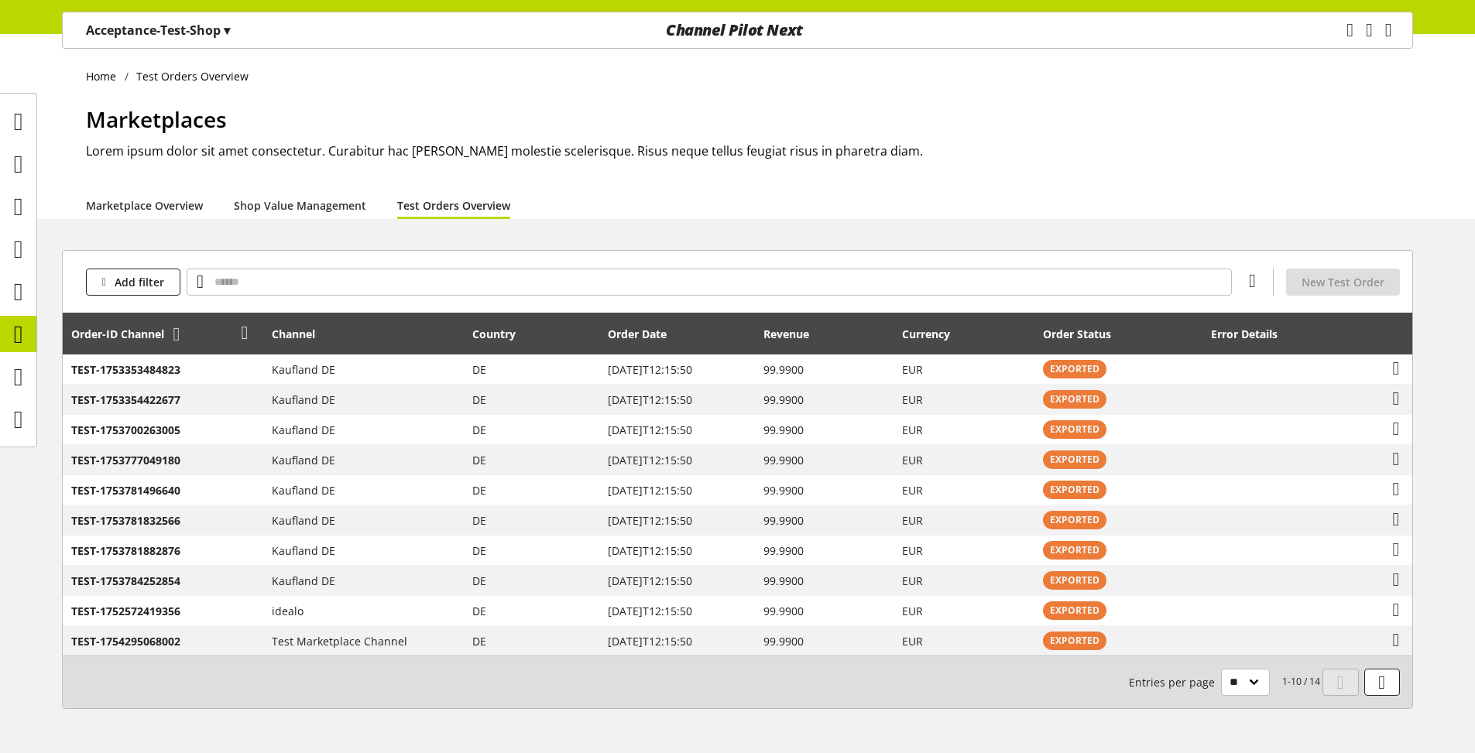
click at [179, 335] on icon at bounding box center [176, 334] width 7 height 28
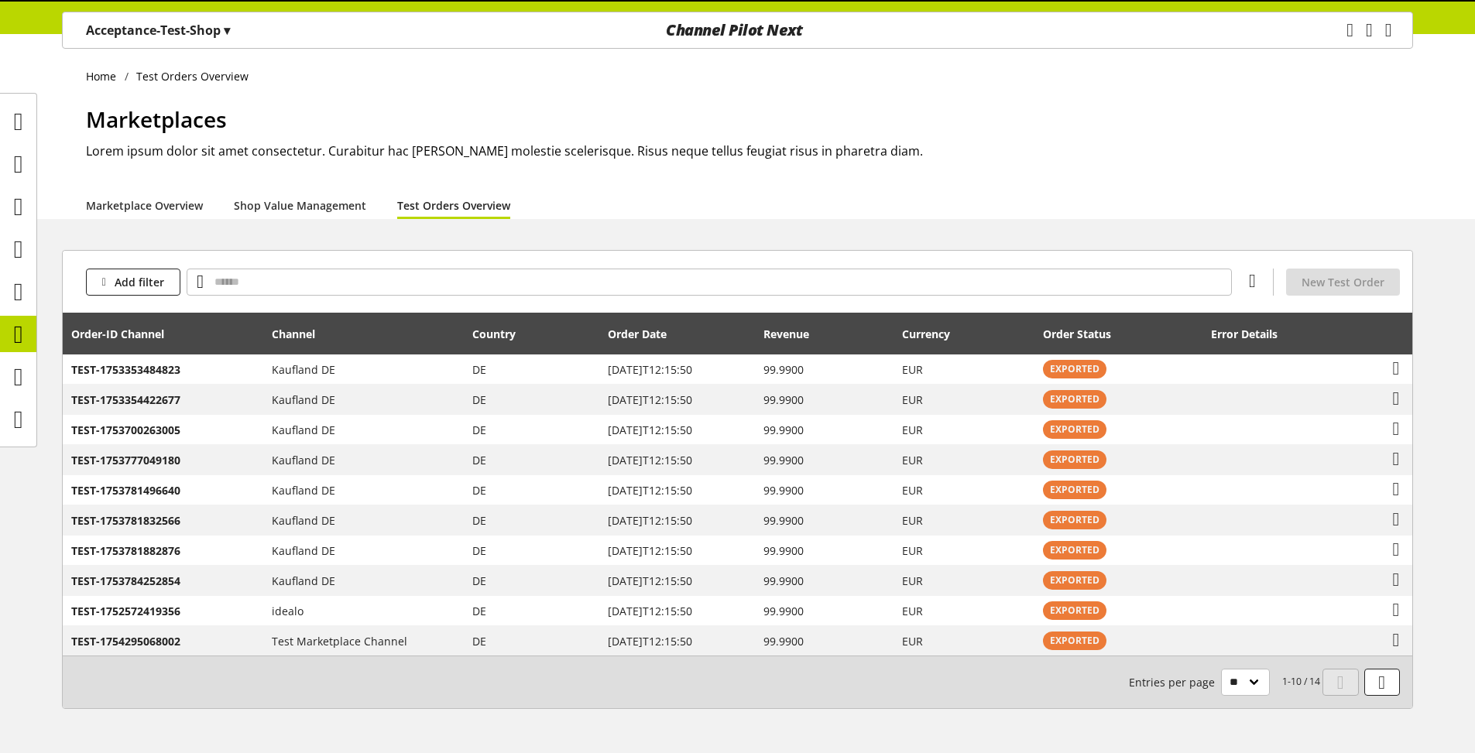
click at [179, 335] on icon at bounding box center [176, 334] width 7 height 28
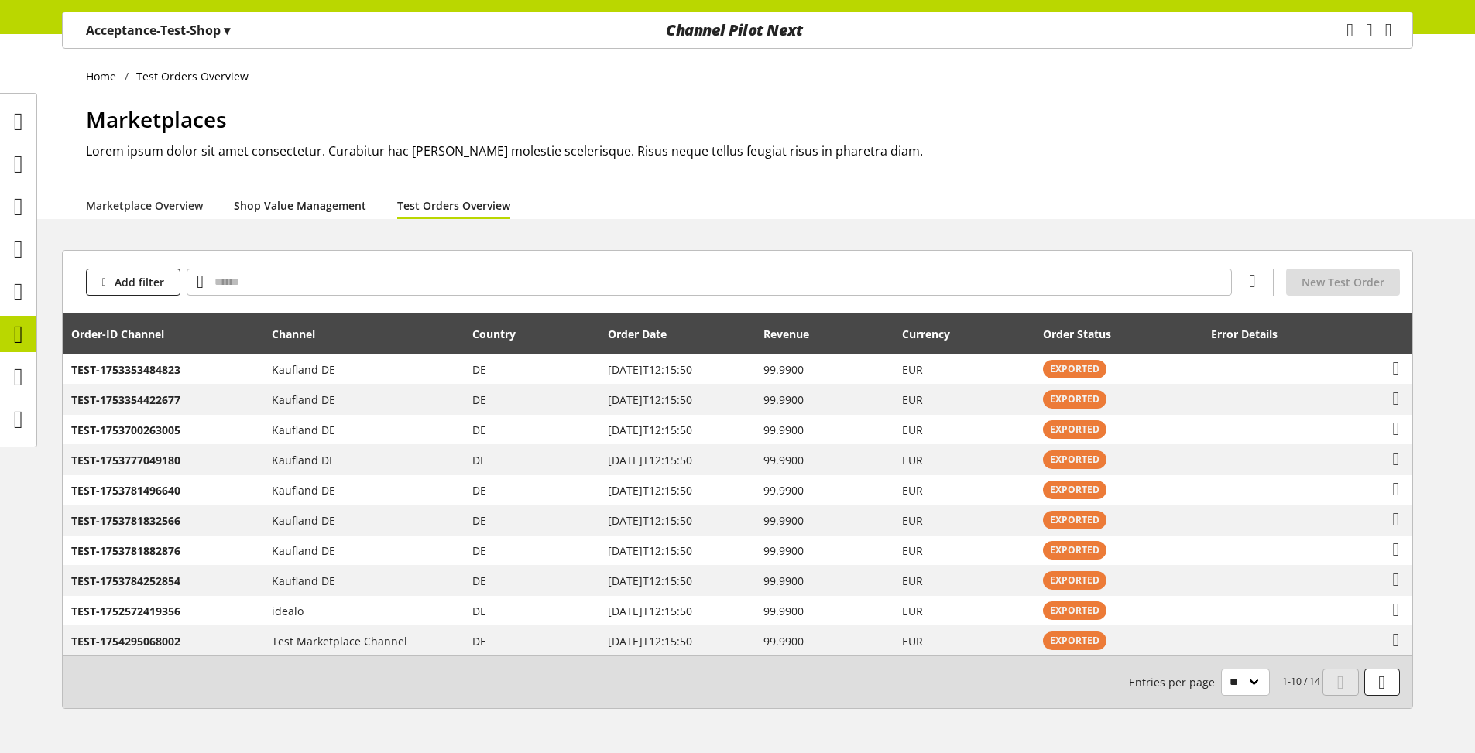
click at [296, 206] on link "Shop Value Management" at bounding box center [300, 205] width 132 height 16
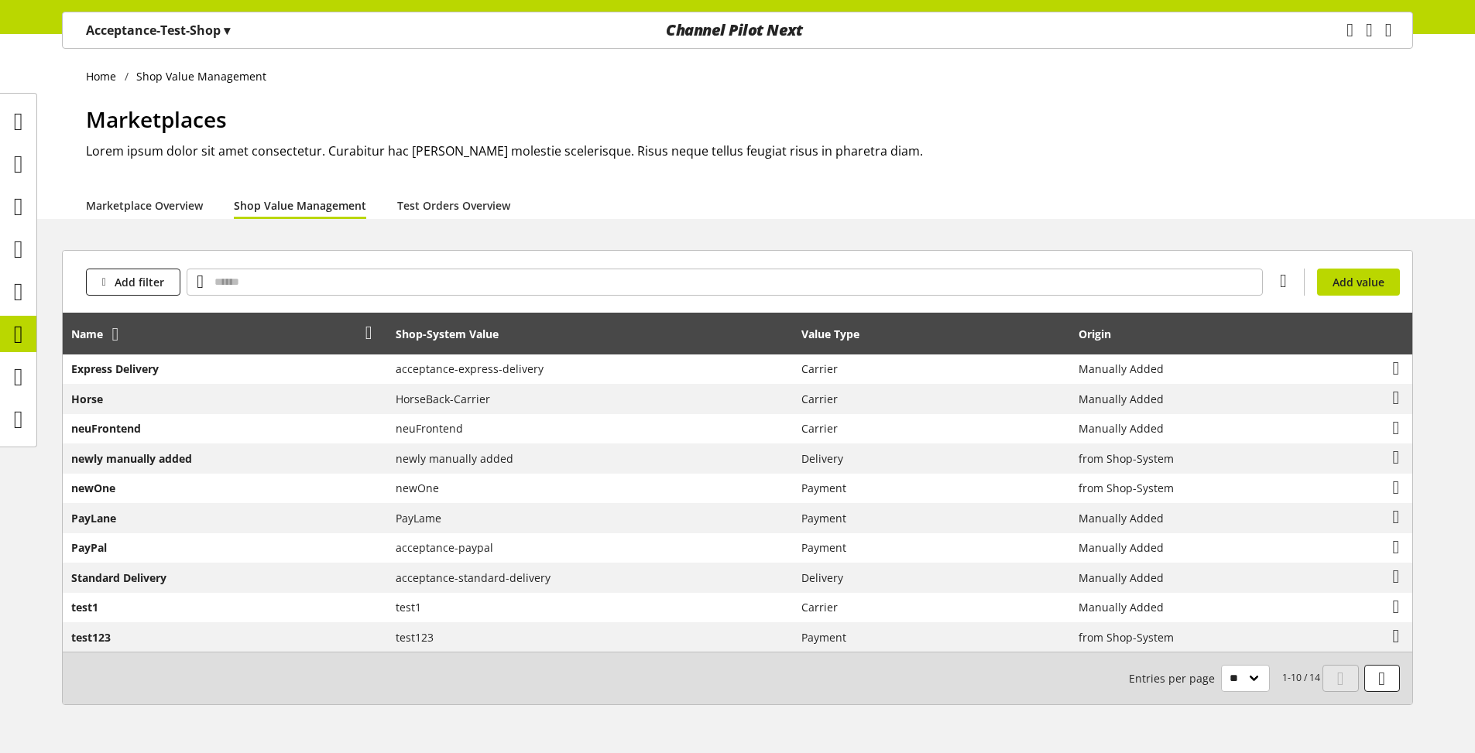
click at [119, 335] on icon at bounding box center [115, 334] width 7 height 28
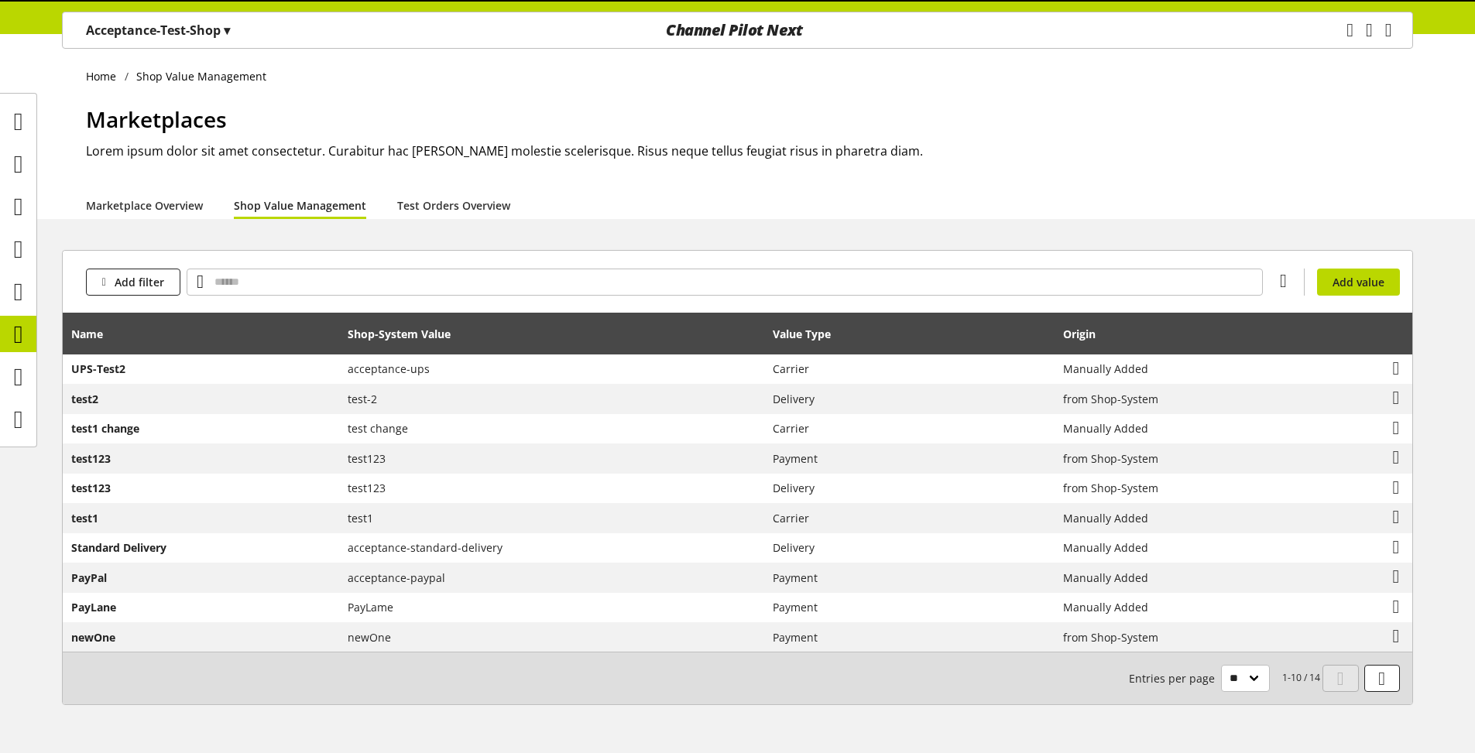
click at [119, 335] on icon at bounding box center [115, 334] width 7 height 28
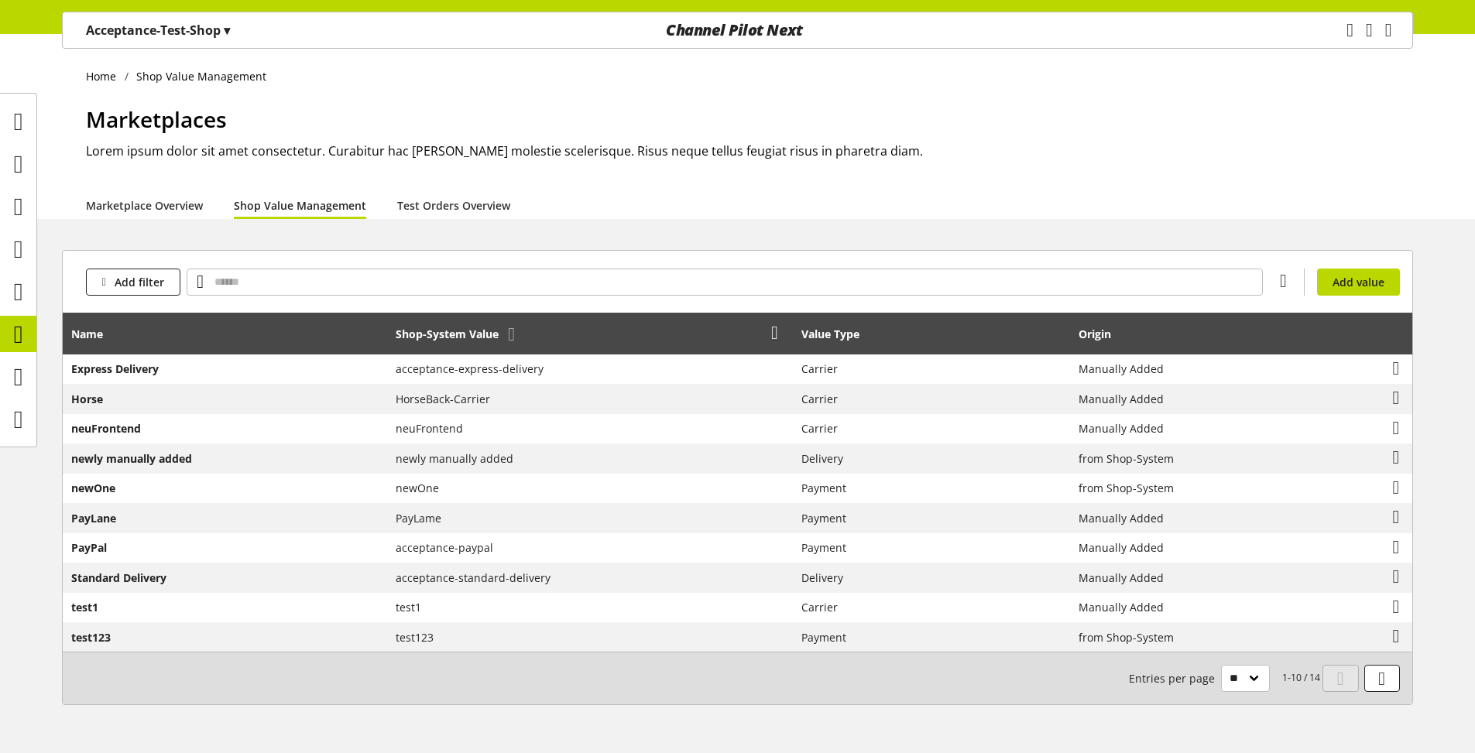
click at [438, 341] on div "Shop-System Value" at bounding box center [455, 334] width 118 height 16
click at [515, 347] on icon at bounding box center [511, 334] width 7 height 28
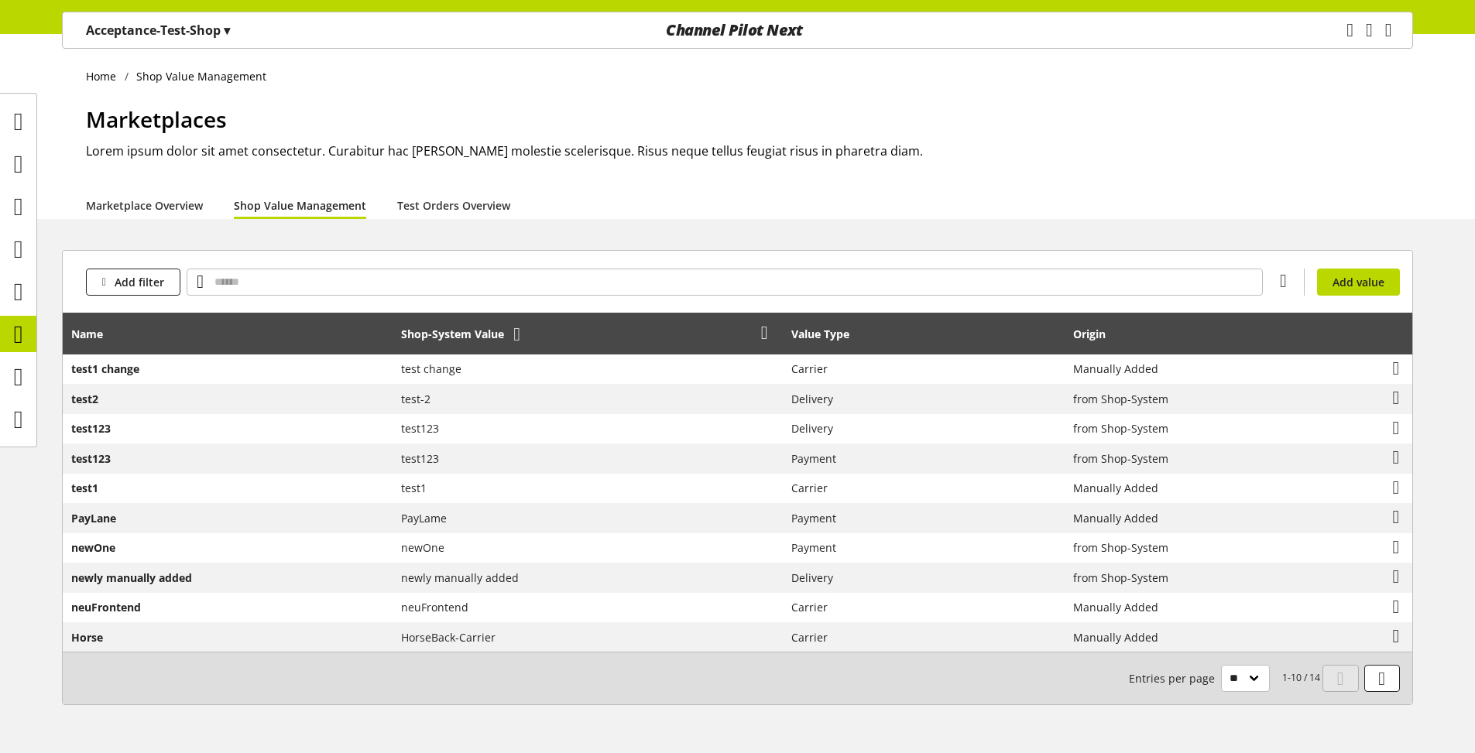
click at [520, 334] on icon at bounding box center [516, 334] width 7 height 28
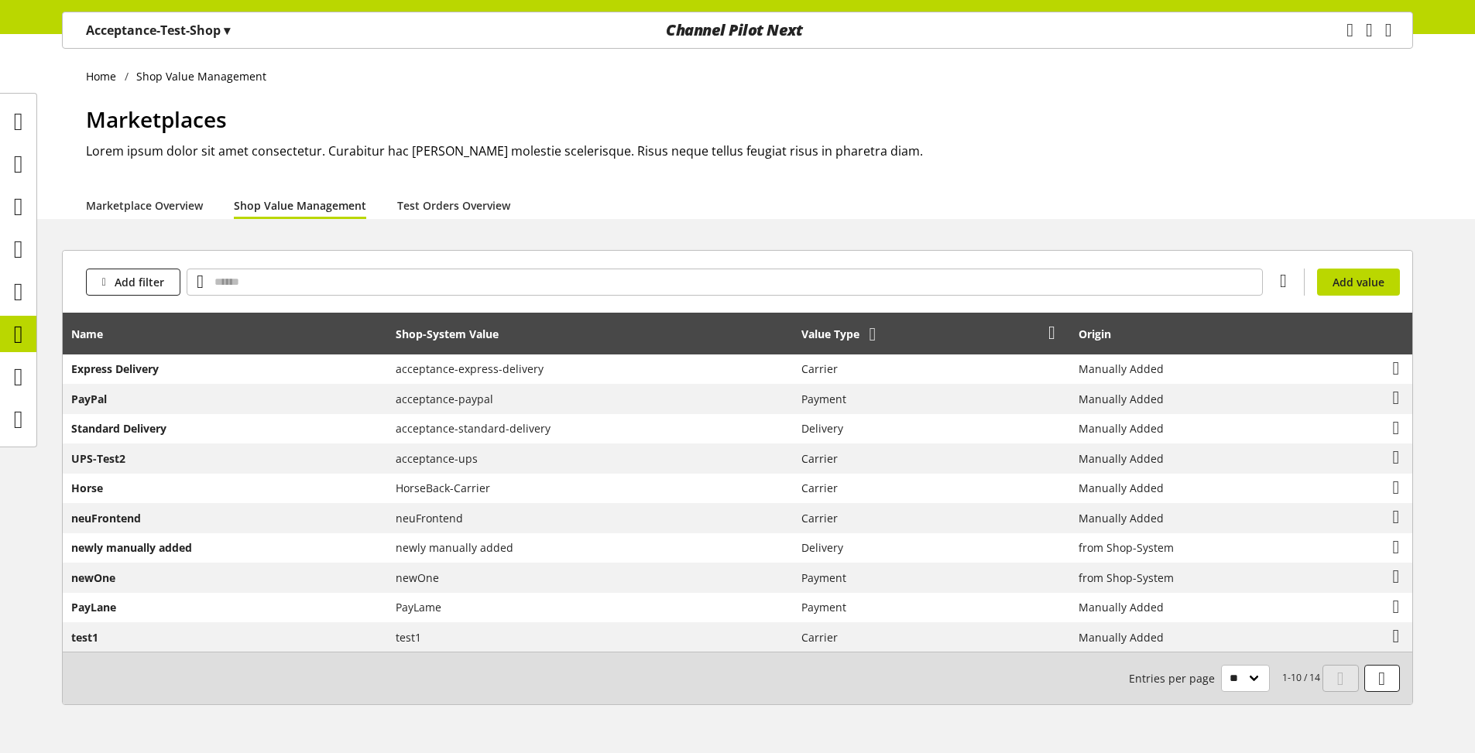
click at [874, 339] on icon at bounding box center [872, 334] width 7 height 28
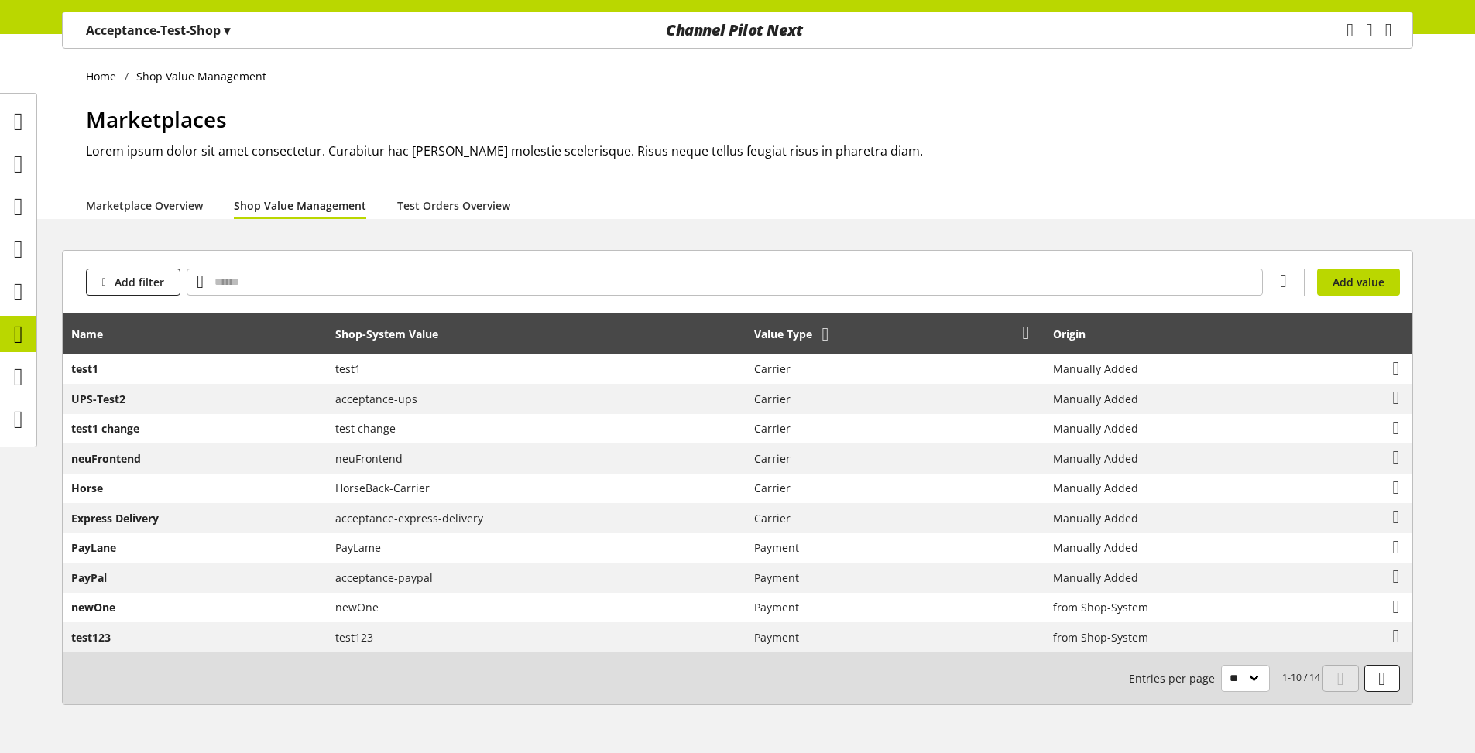
click at [828, 334] on icon at bounding box center [825, 334] width 7 height 28
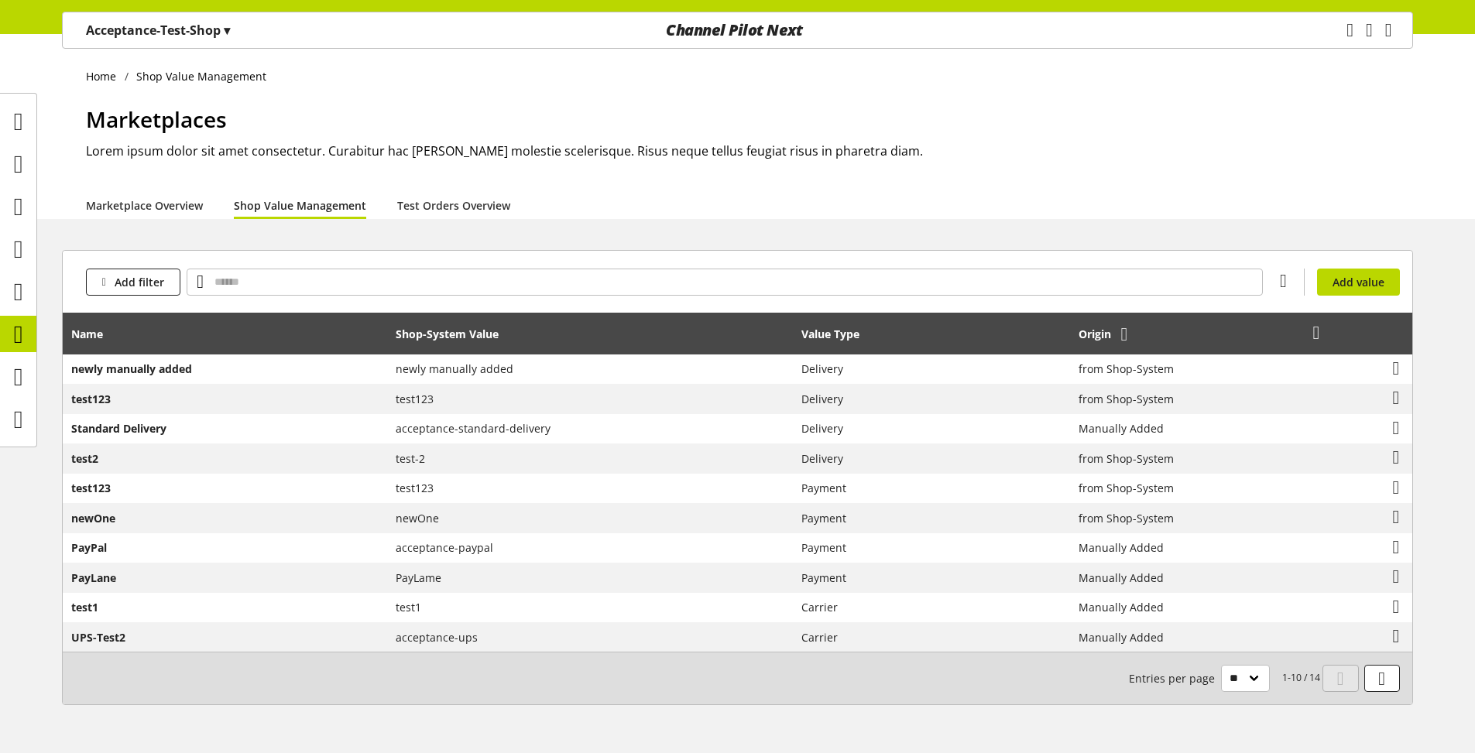
click at [1122, 331] on icon at bounding box center [1124, 334] width 7 height 28
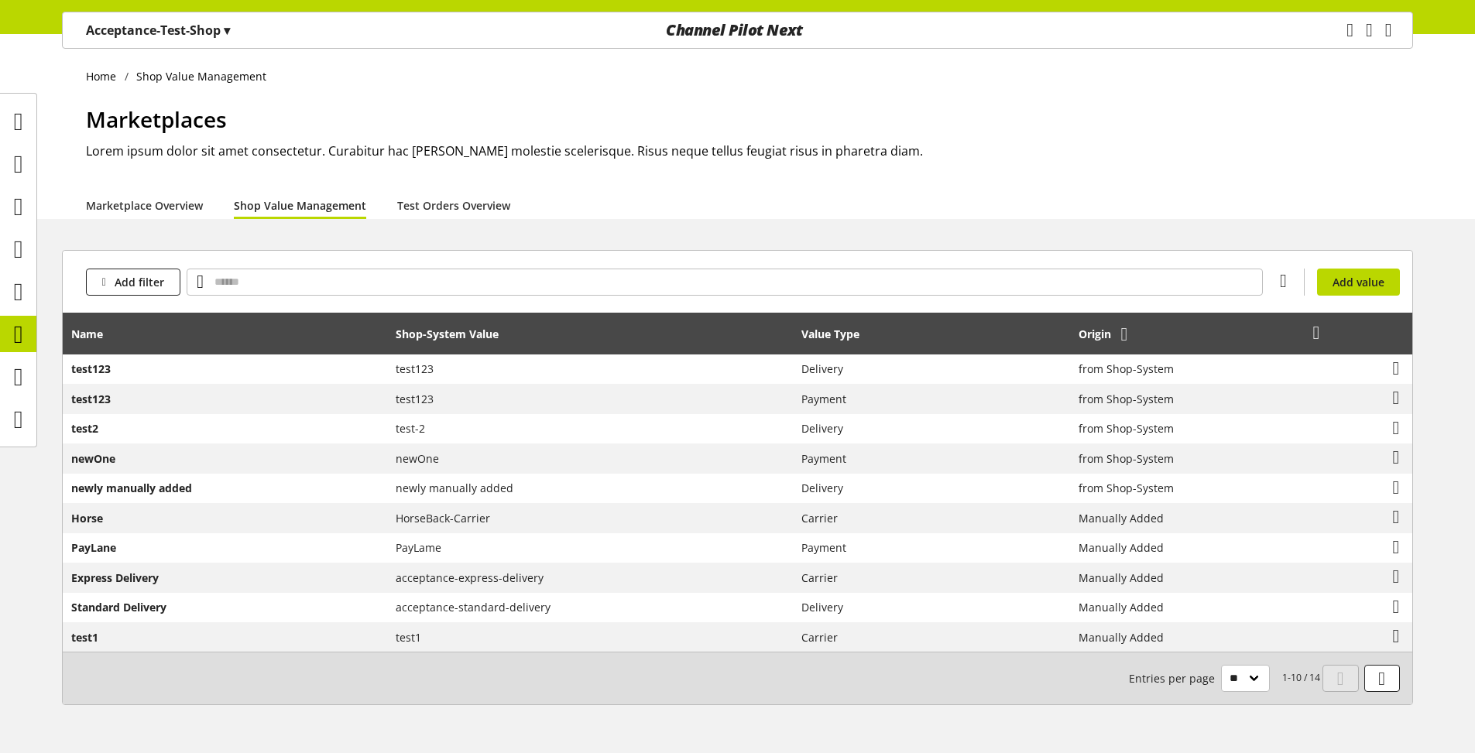
click at [1121, 339] on icon at bounding box center [1124, 334] width 7 height 28
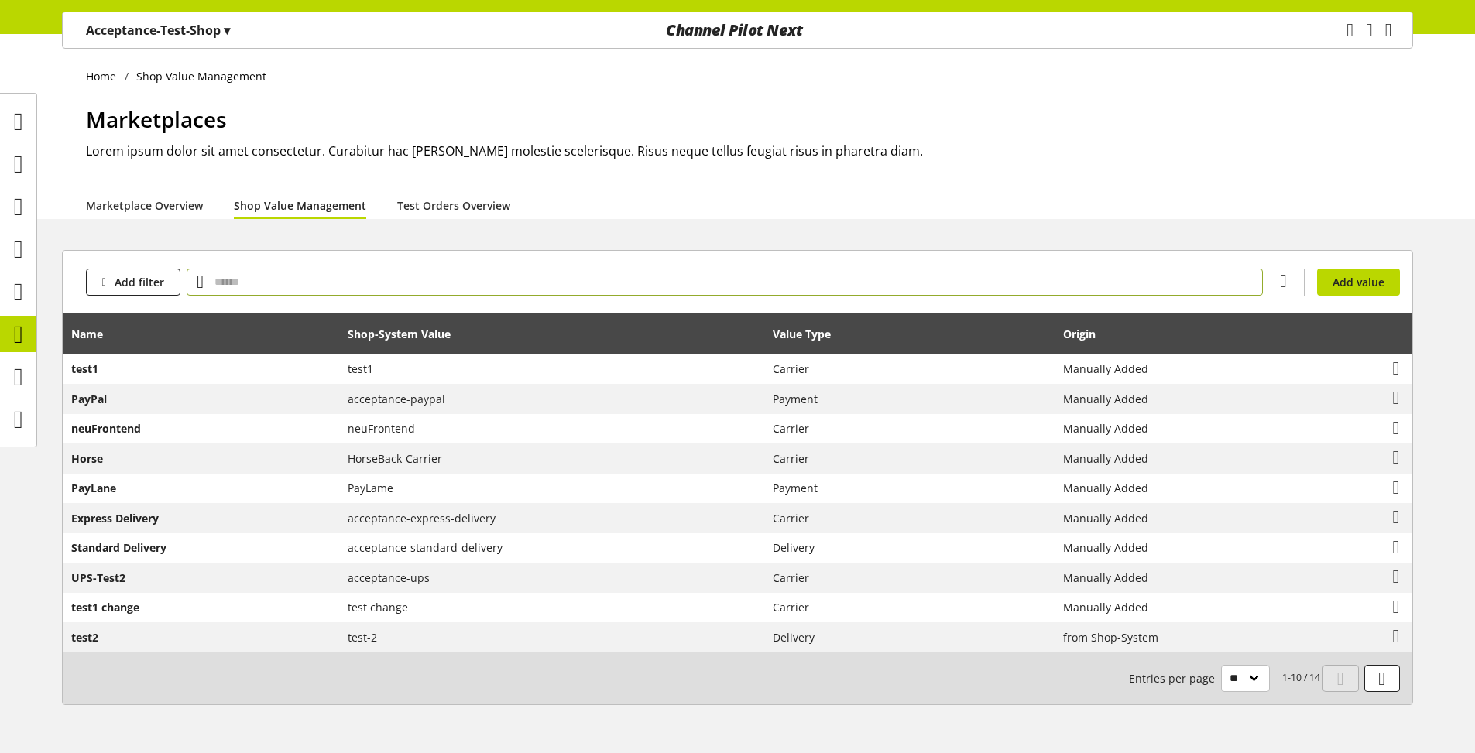
click at [750, 284] on input "text" at bounding box center [725, 282] width 1076 height 27
type input "*****"
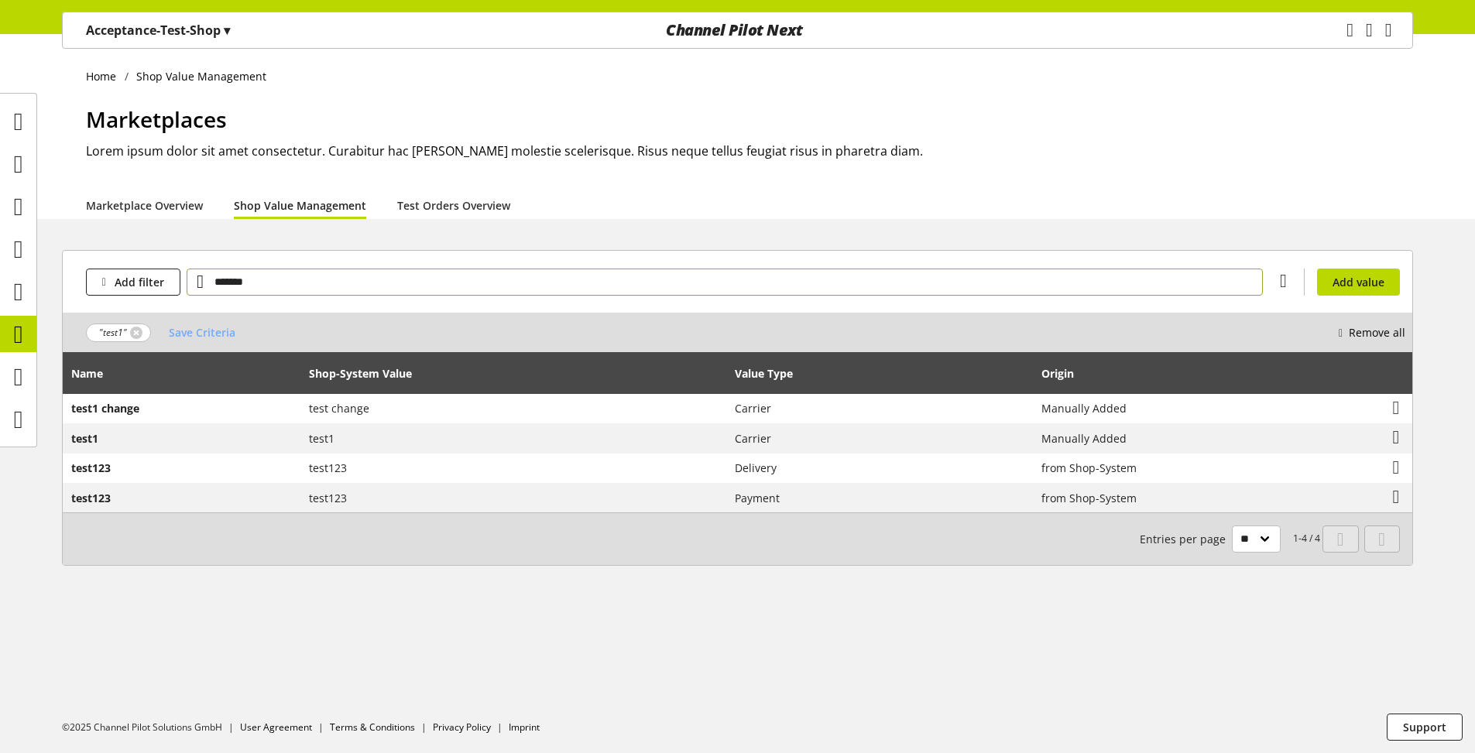
type input "*******"
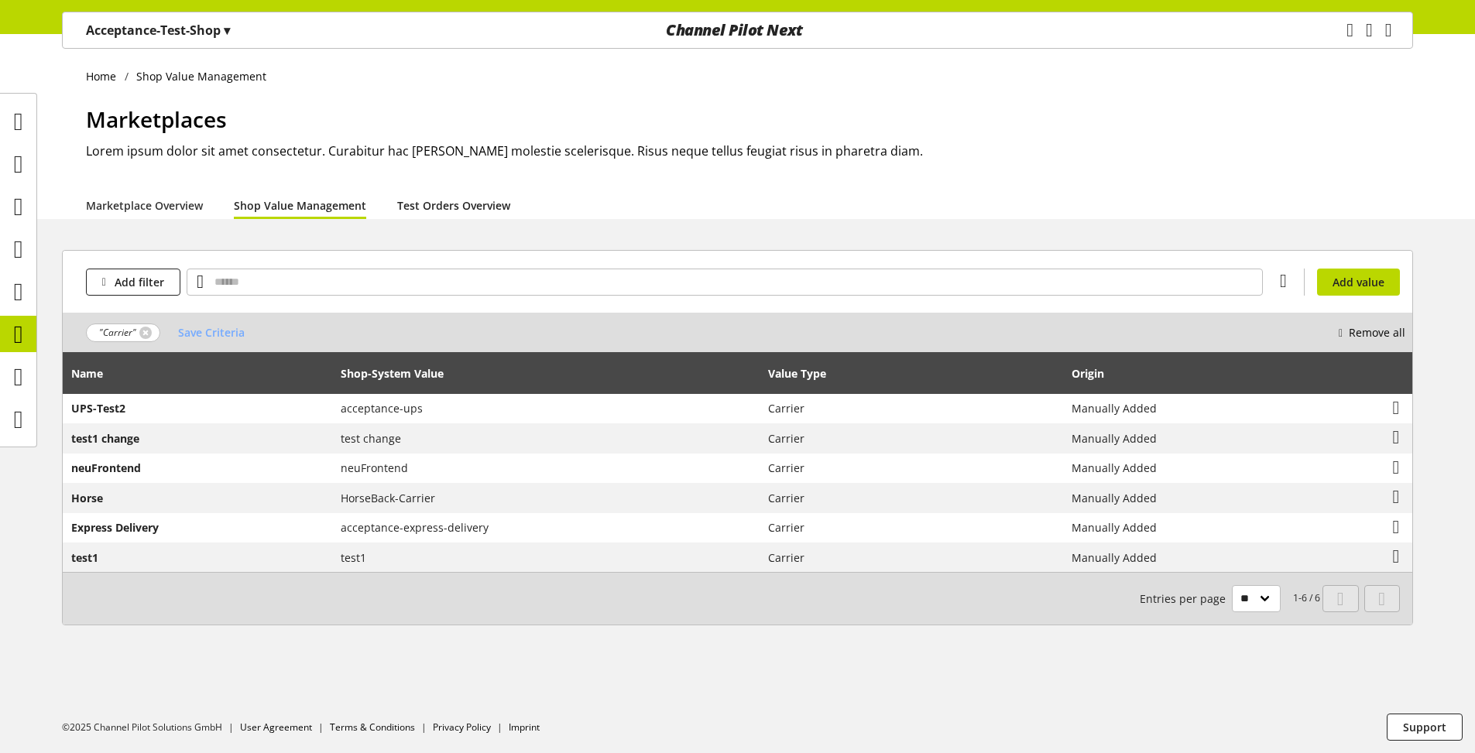
click at [436, 212] on link "Test Orders Overview" at bounding box center [453, 205] width 113 height 16
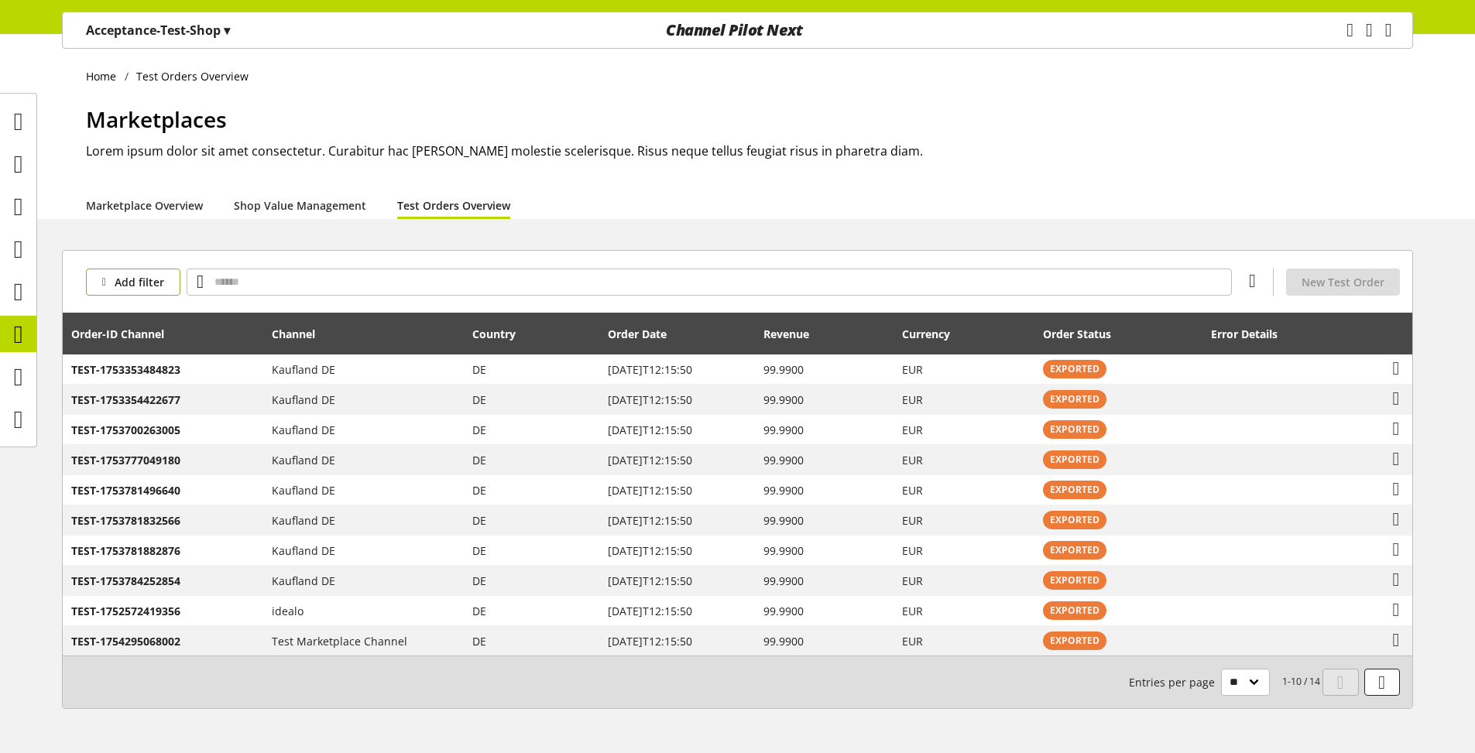
click at [153, 286] on span "Add filter" at bounding box center [140, 282] width 50 height 16
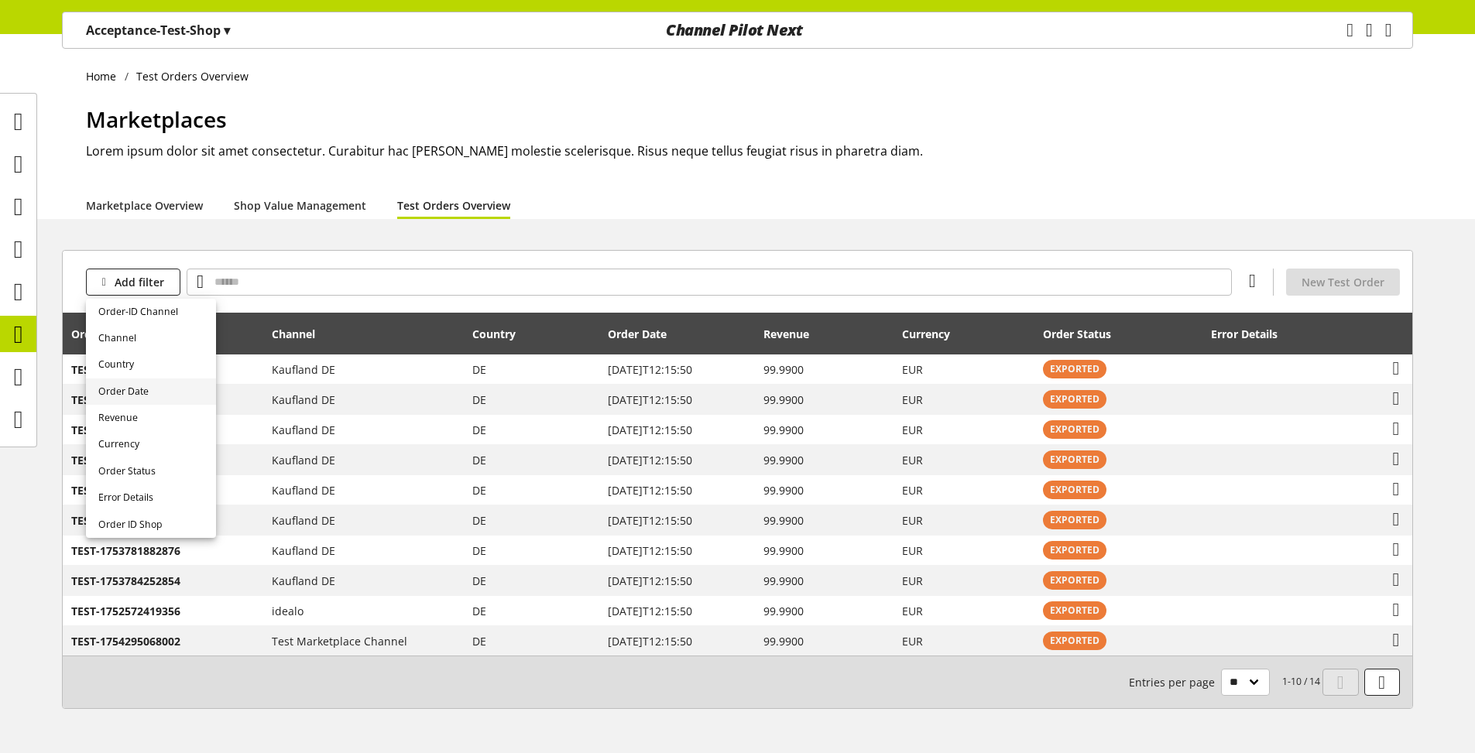
click at [144, 389] on span "Order Date" at bounding box center [123, 392] width 50 height 14
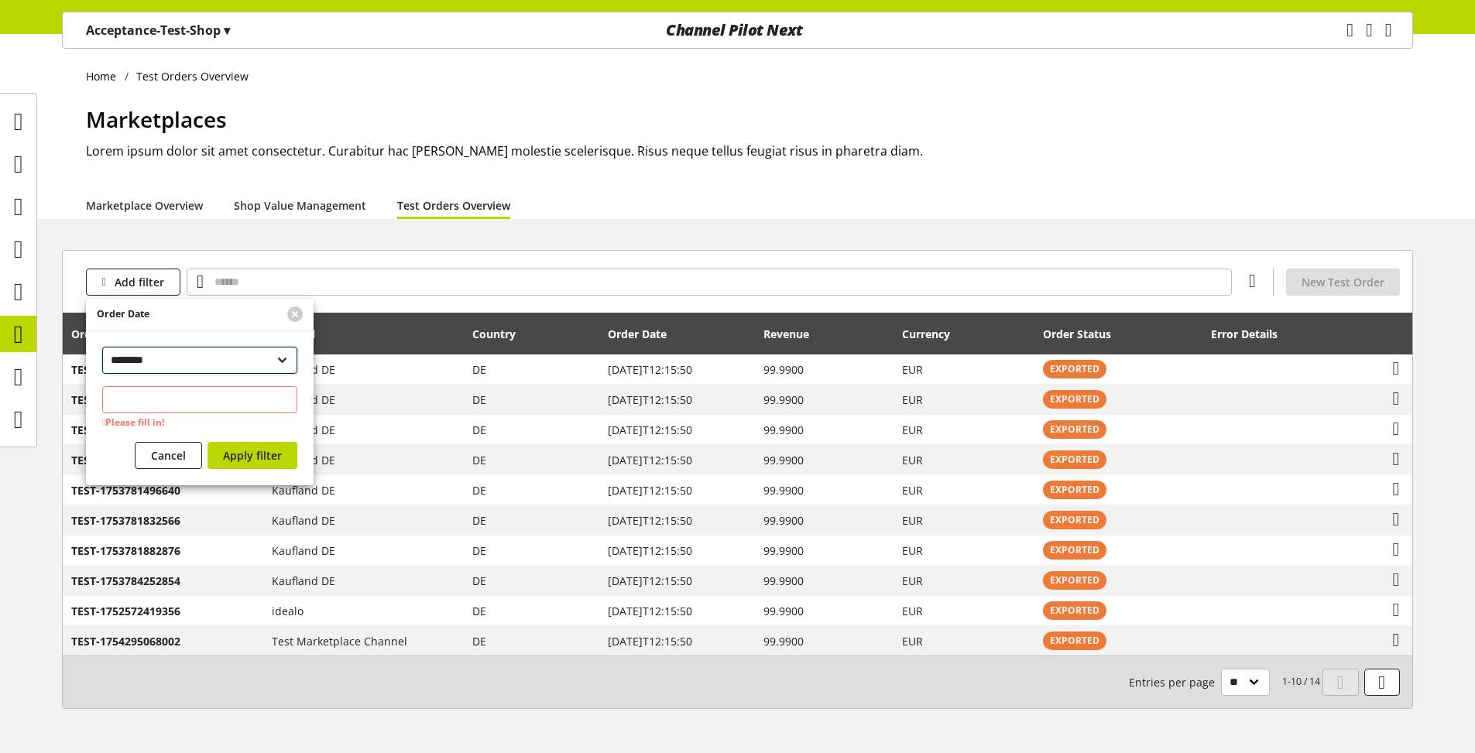
click at [154, 360] on select "**********" at bounding box center [199, 360] width 195 height 27
click at [290, 312] on button at bounding box center [294, 314] width 15 height 15
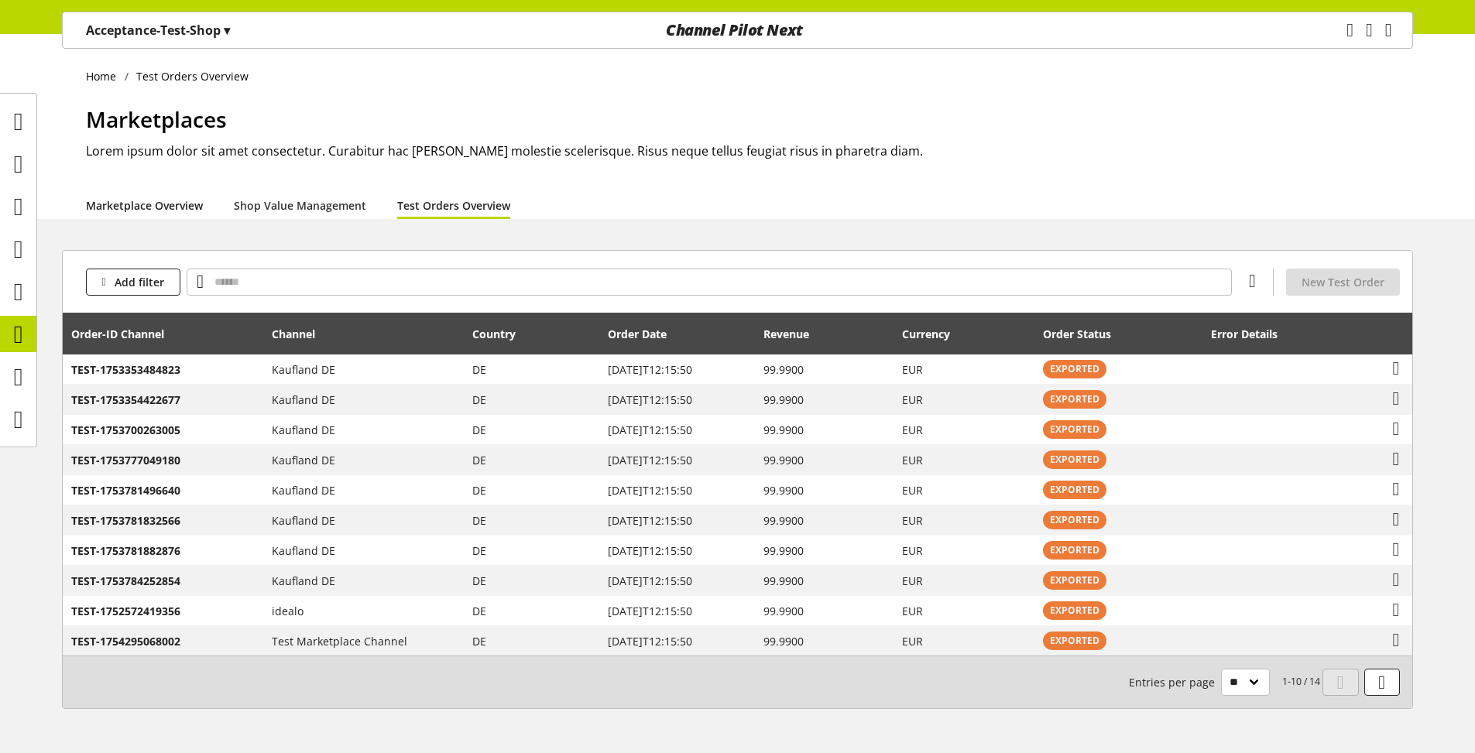
click at [137, 203] on link "Marketplace Overview" at bounding box center [144, 205] width 117 height 16
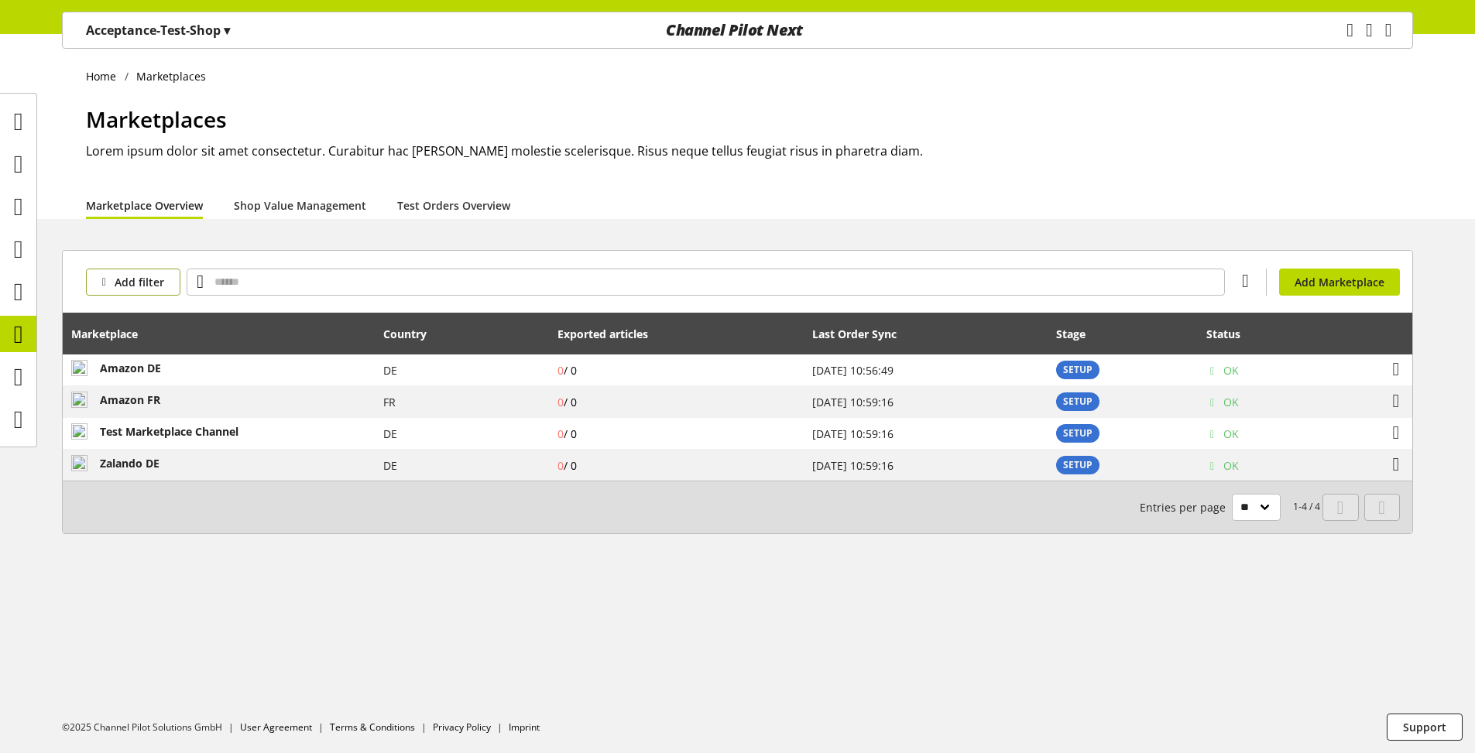
click at [132, 284] on span "Add filter" at bounding box center [140, 282] width 50 height 16
click at [133, 361] on span "Last Order Sync" at bounding box center [133, 365] width 70 height 14
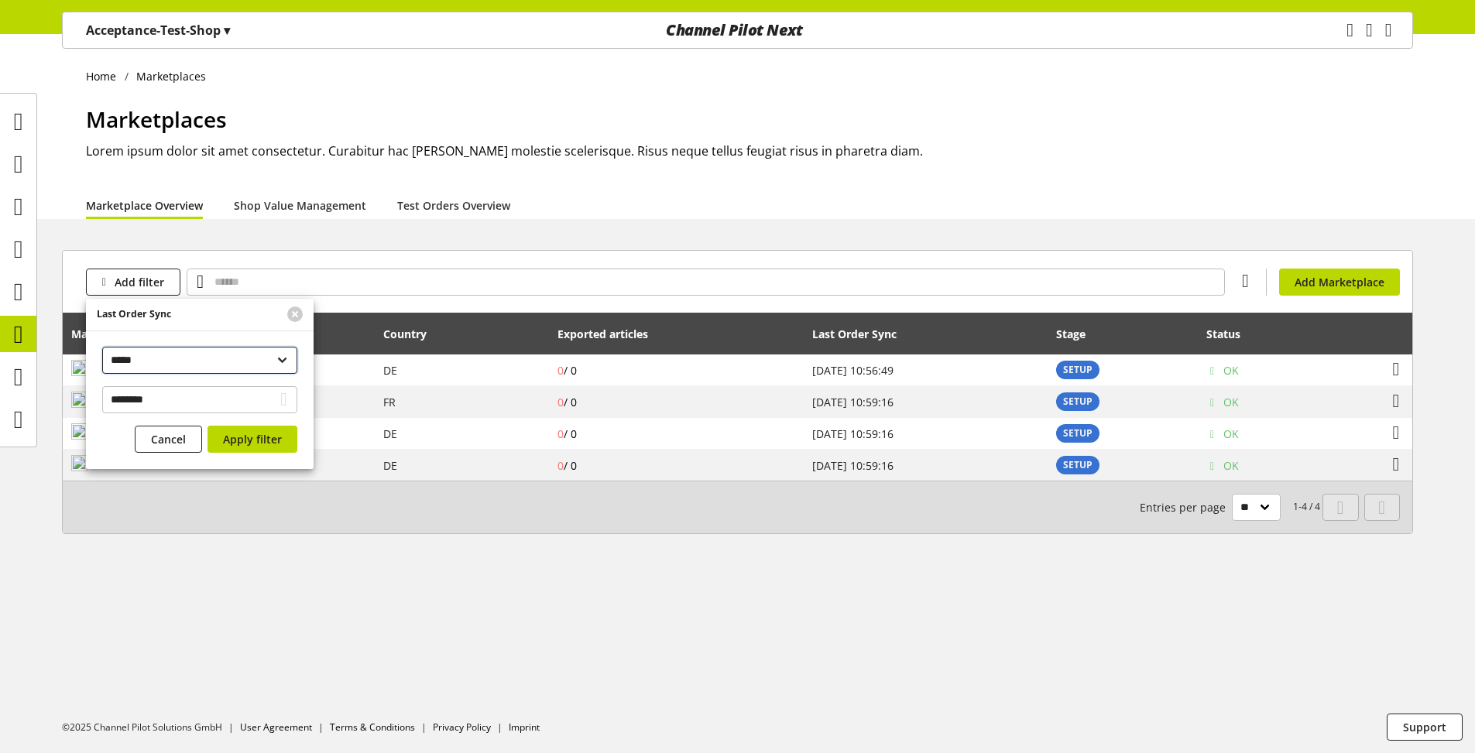
click at [218, 364] on select "**********" at bounding box center [199, 360] width 195 height 27
click at [434, 201] on link "Test Orders Overview" at bounding box center [453, 205] width 113 height 16
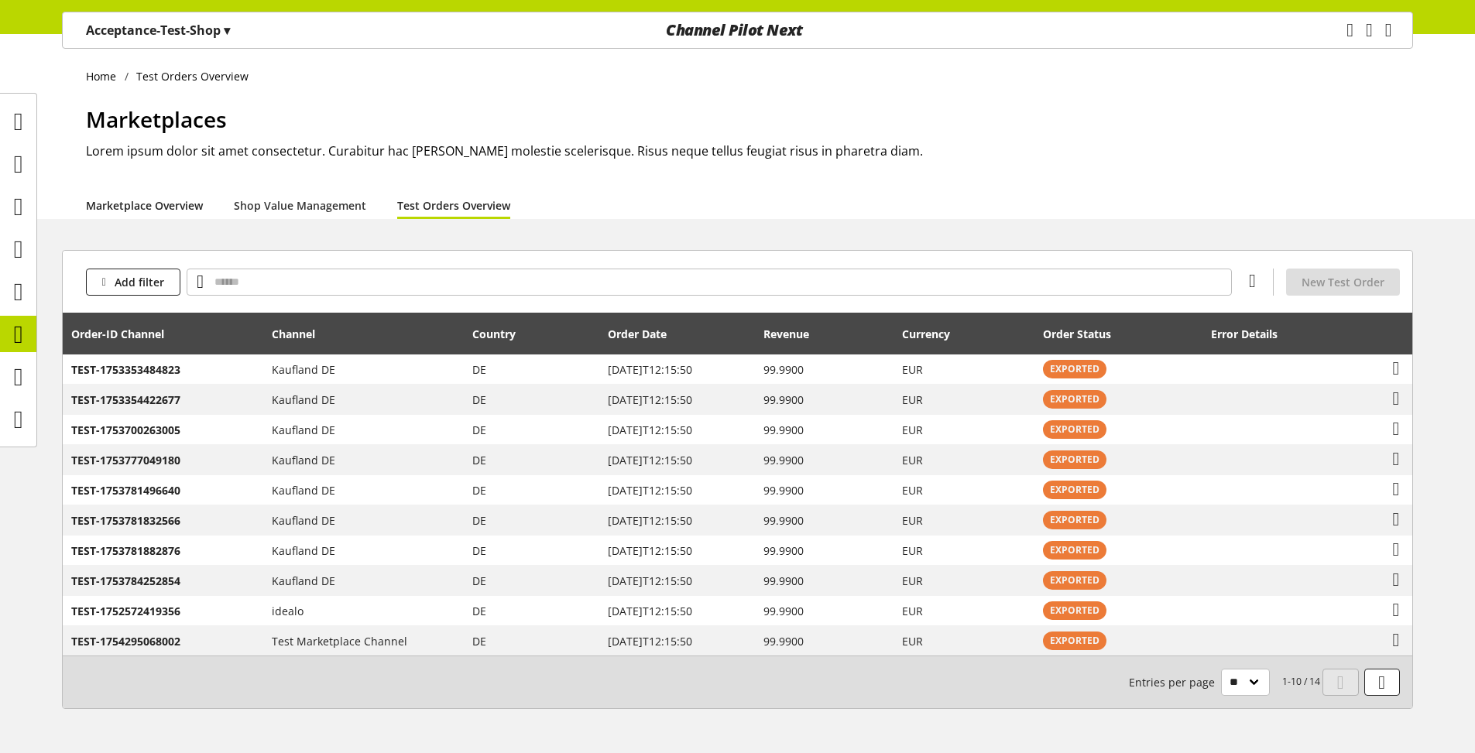
click at [177, 211] on link "Marketplace Overview" at bounding box center [144, 205] width 117 height 16
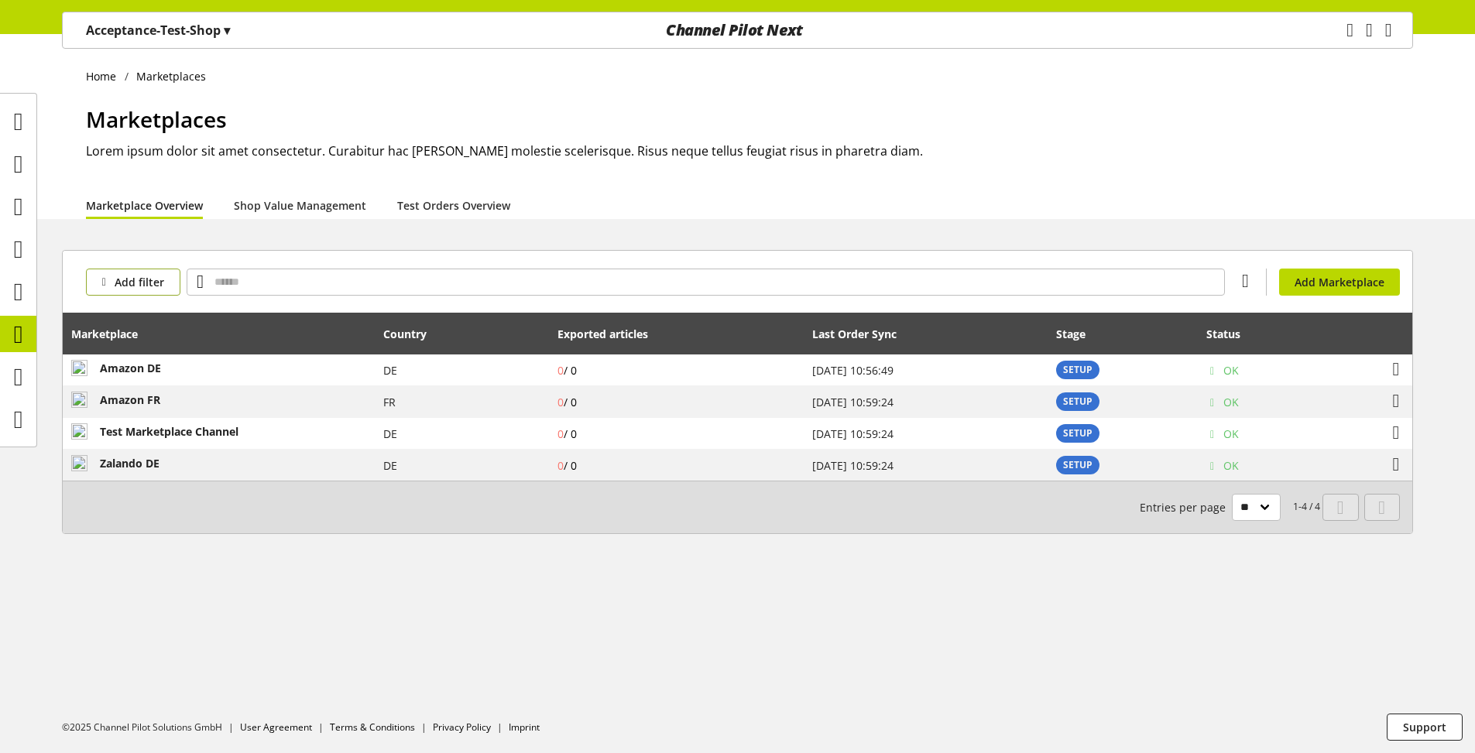
click at [144, 283] on span "Add filter" at bounding box center [140, 282] width 50 height 16
click at [139, 374] on link "Last Order Sync" at bounding box center [151, 364] width 130 height 26
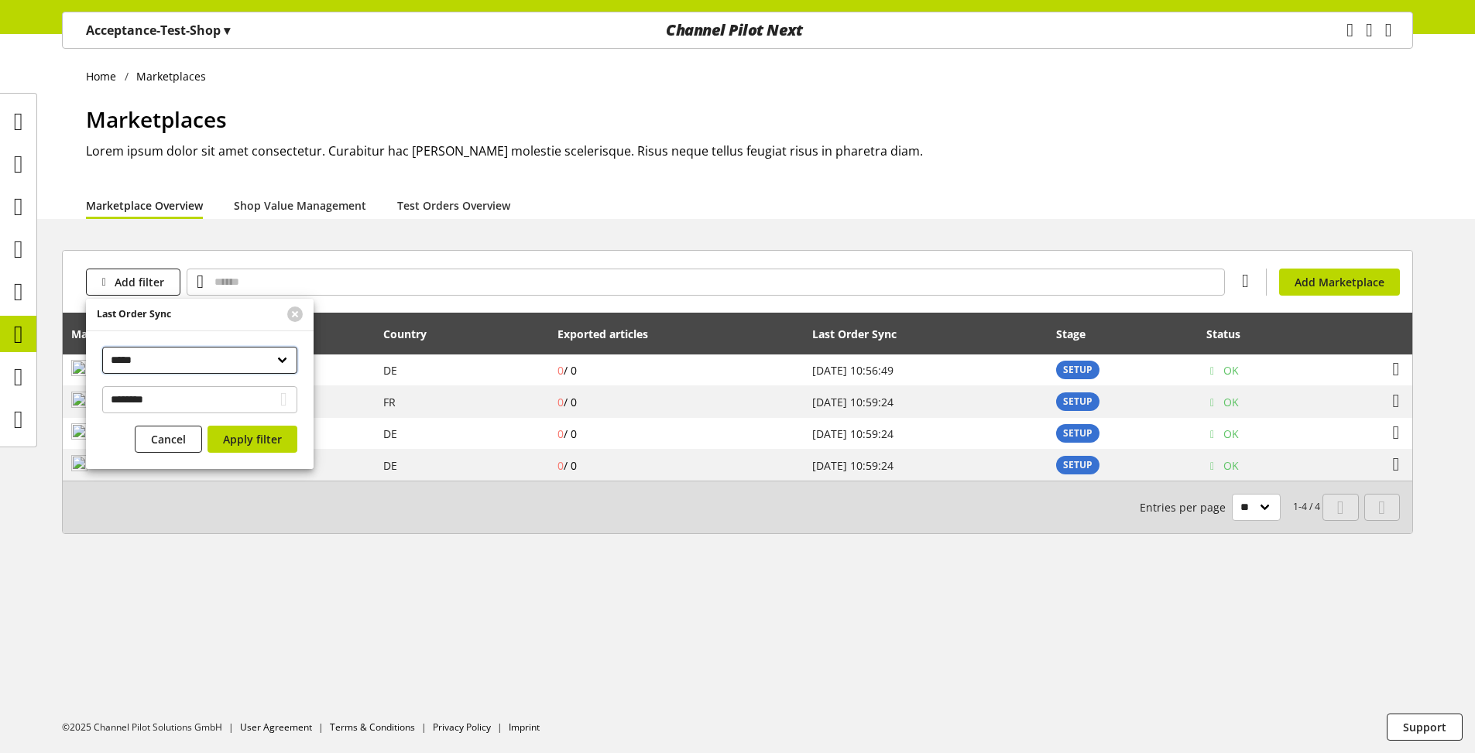
drag, startPoint x: 176, startPoint y: 352, endPoint x: 288, endPoint y: 638, distance: 306.9
click at [288, 638] on body "Acceptance-Test-Shop ▾ All customers ▾ Select customer All customers Shop Setti…" at bounding box center [737, 393] width 1475 height 719
click at [154, 442] on span "Cancel" at bounding box center [168, 439] width 35 height 16
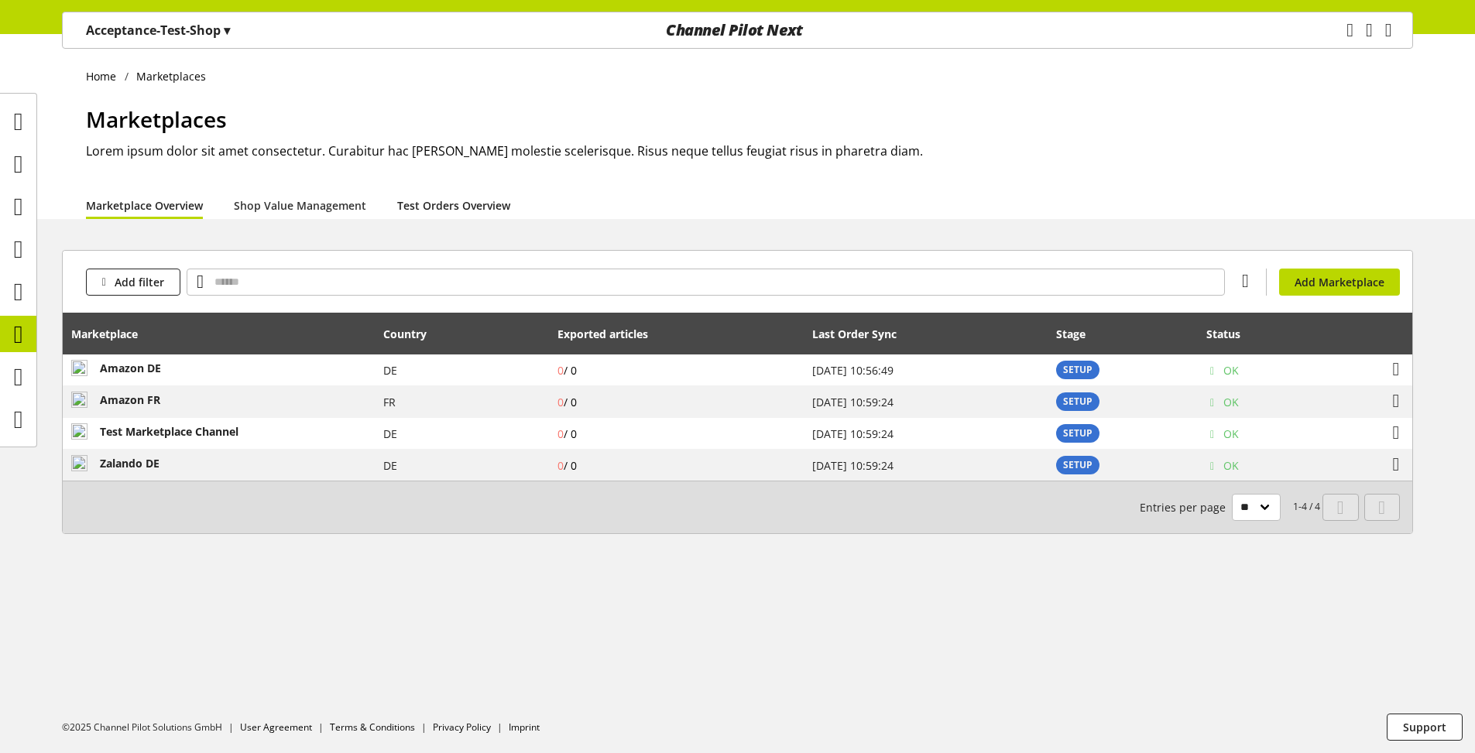
click at [461, 206] on link "Test Orders Overview" at bounding box center [453, 205] width 113 height 16
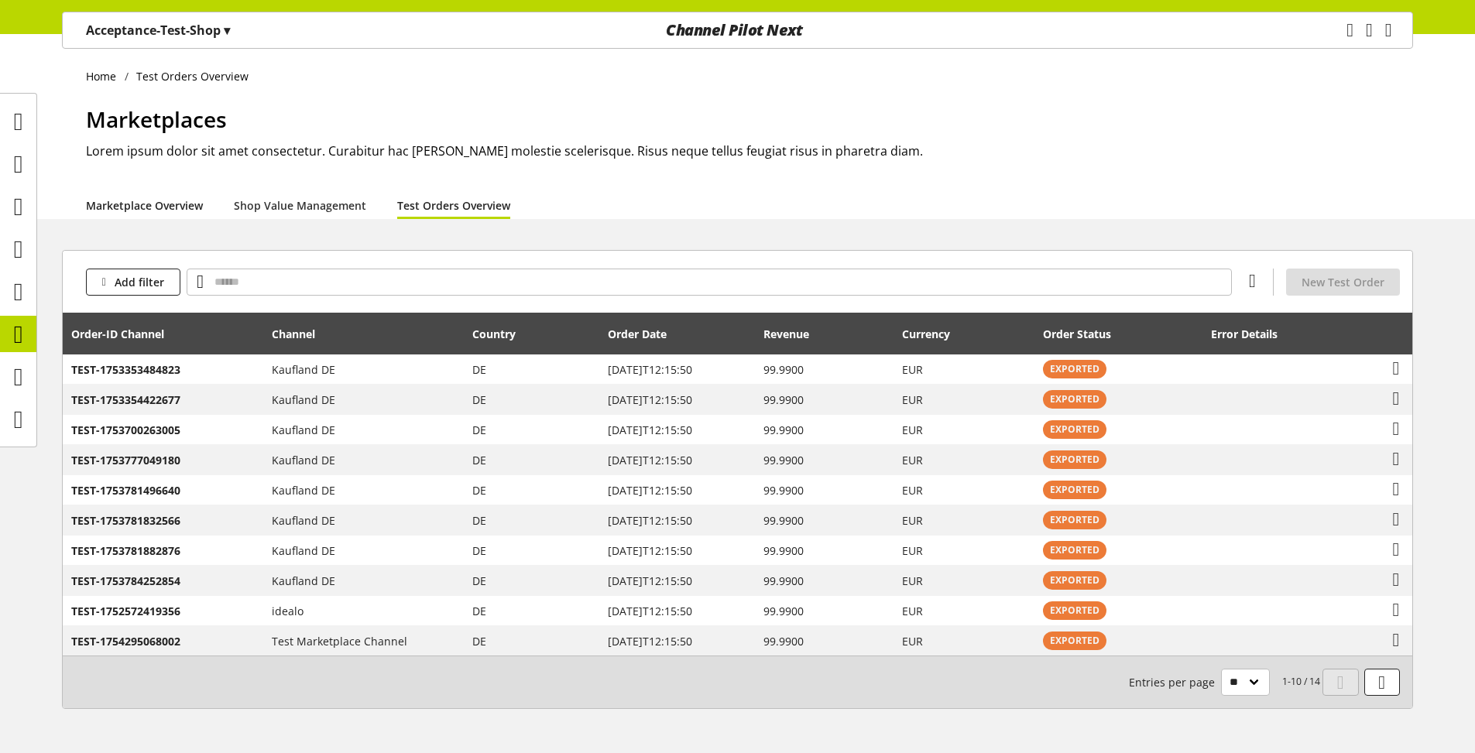
click at [165, 211] on link "Marketplace Overview" at bounding box center [144, 205] width 117 height 16
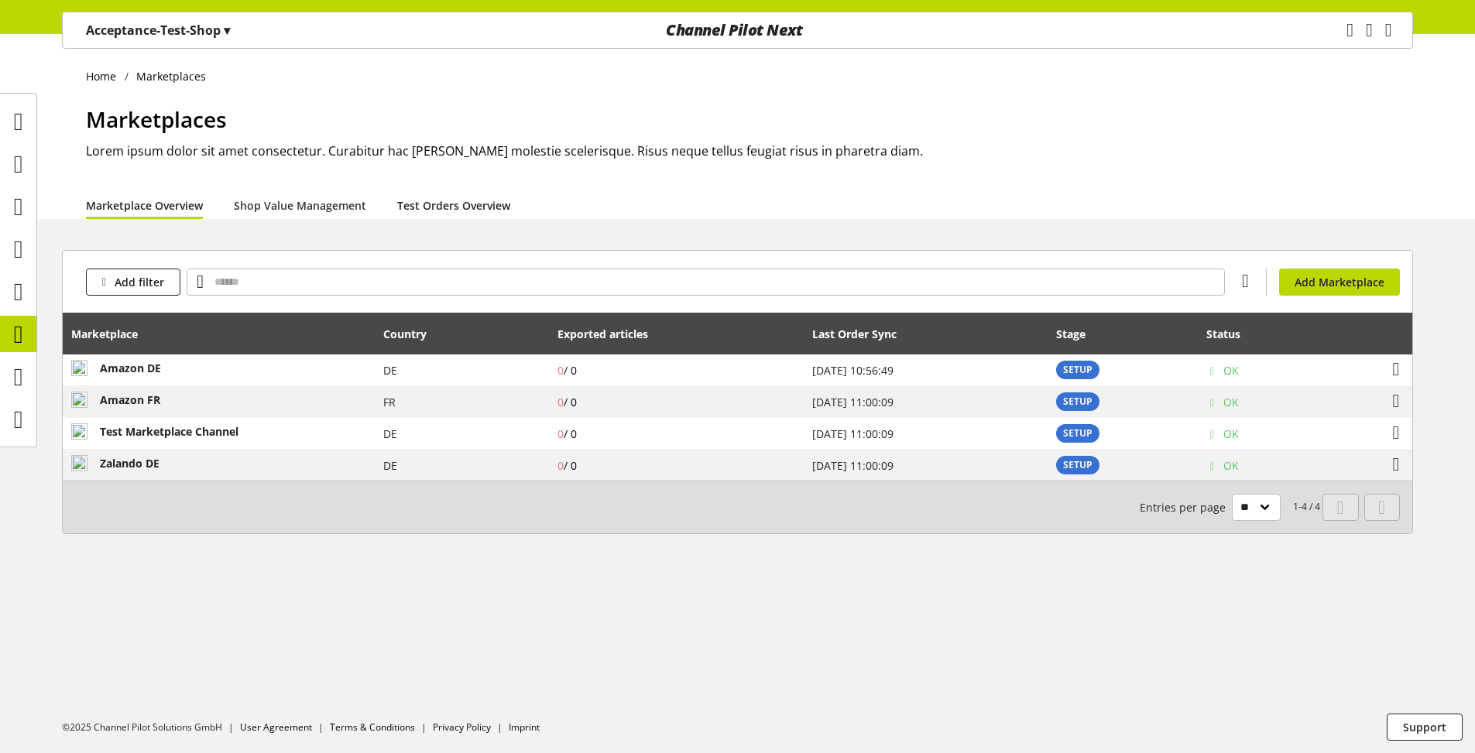
click at [417, 197] on link "Test Orders Overview" at bounding box center [453, 205] width 113 height 16
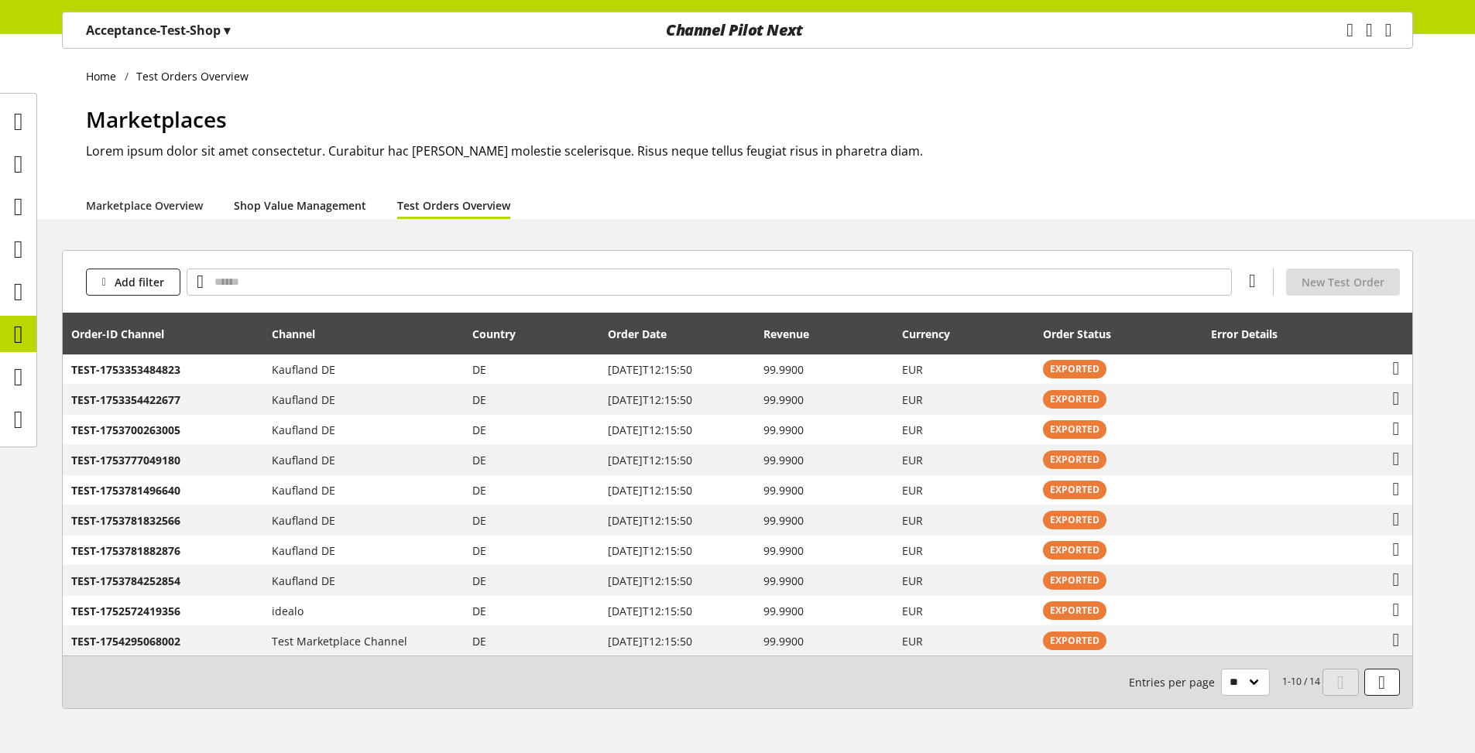
click at [305, 198] on link "Shop Value Management" at bounding box center [300, 205] width 132 height 16
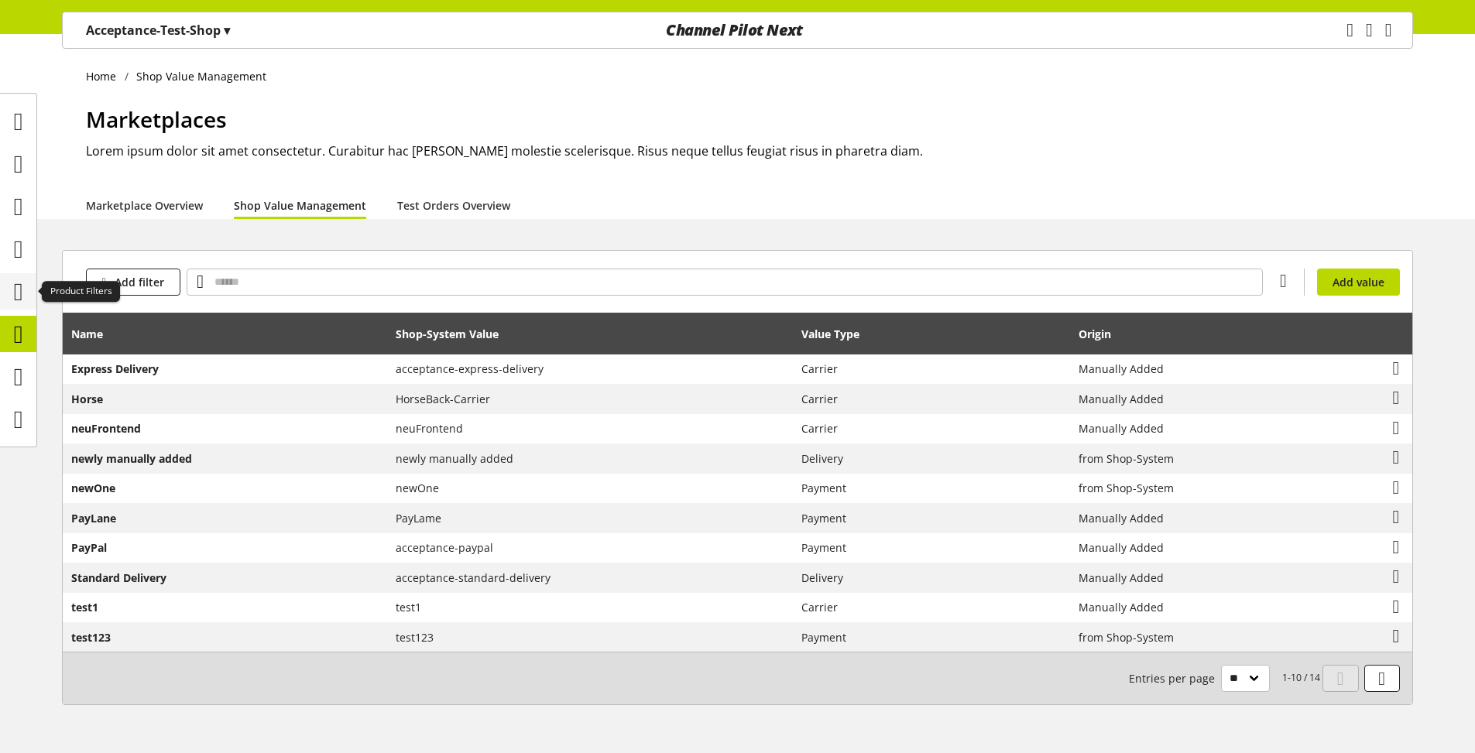
click at [14, 295] on icon at bounding box center [18, 291] width 9 height 31
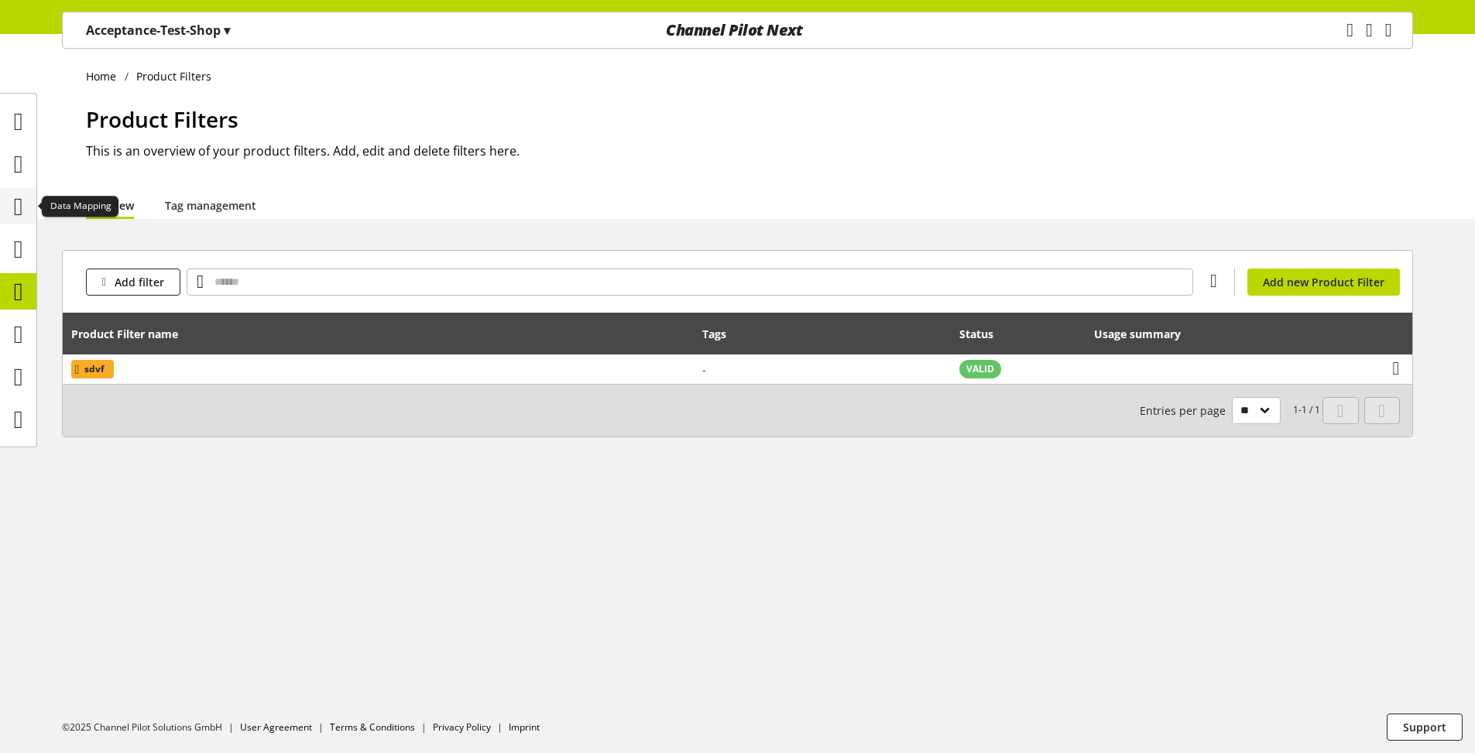
click at [15, 204] on icon at bounding box center [18, 206] width 9 height 31
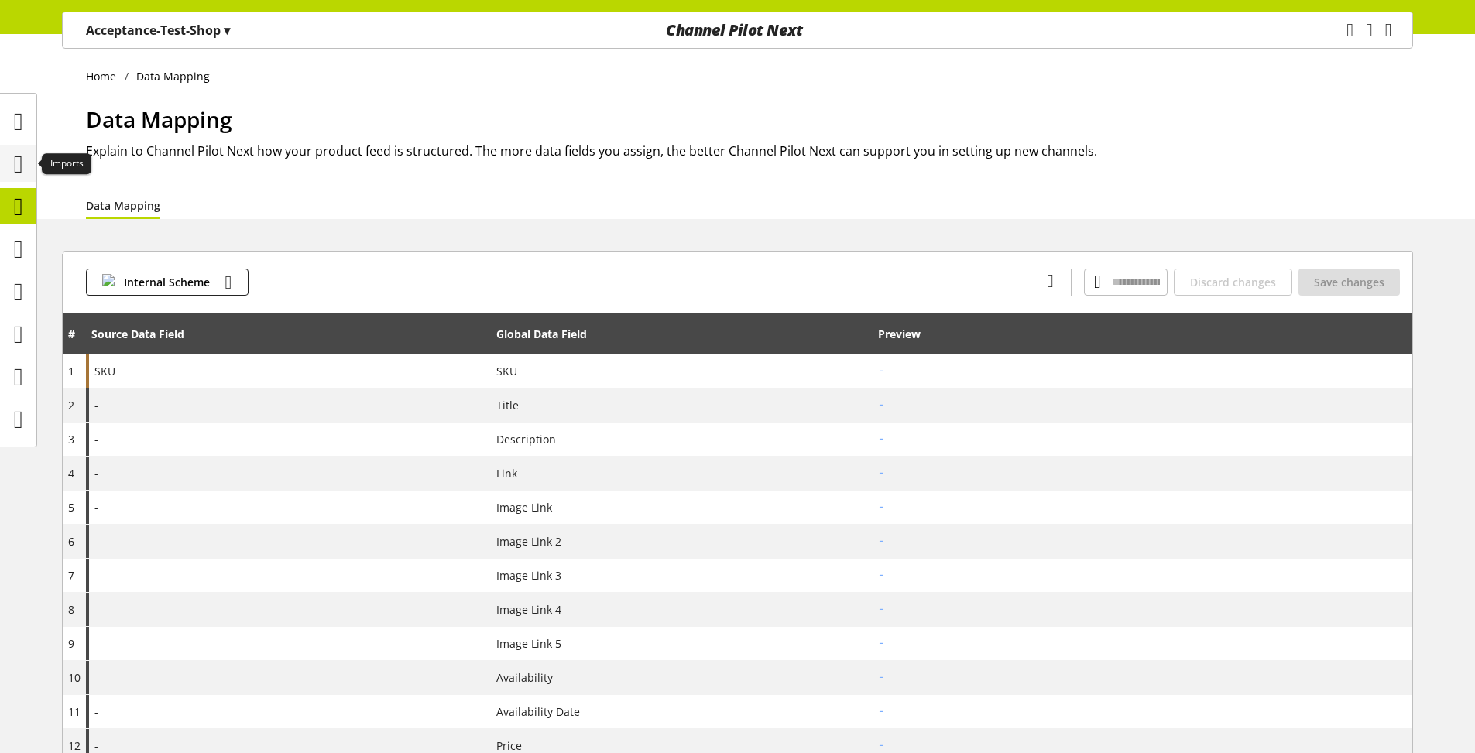
click at [19, 177] on icon at bounding box center [18, 164] width 9 height 31
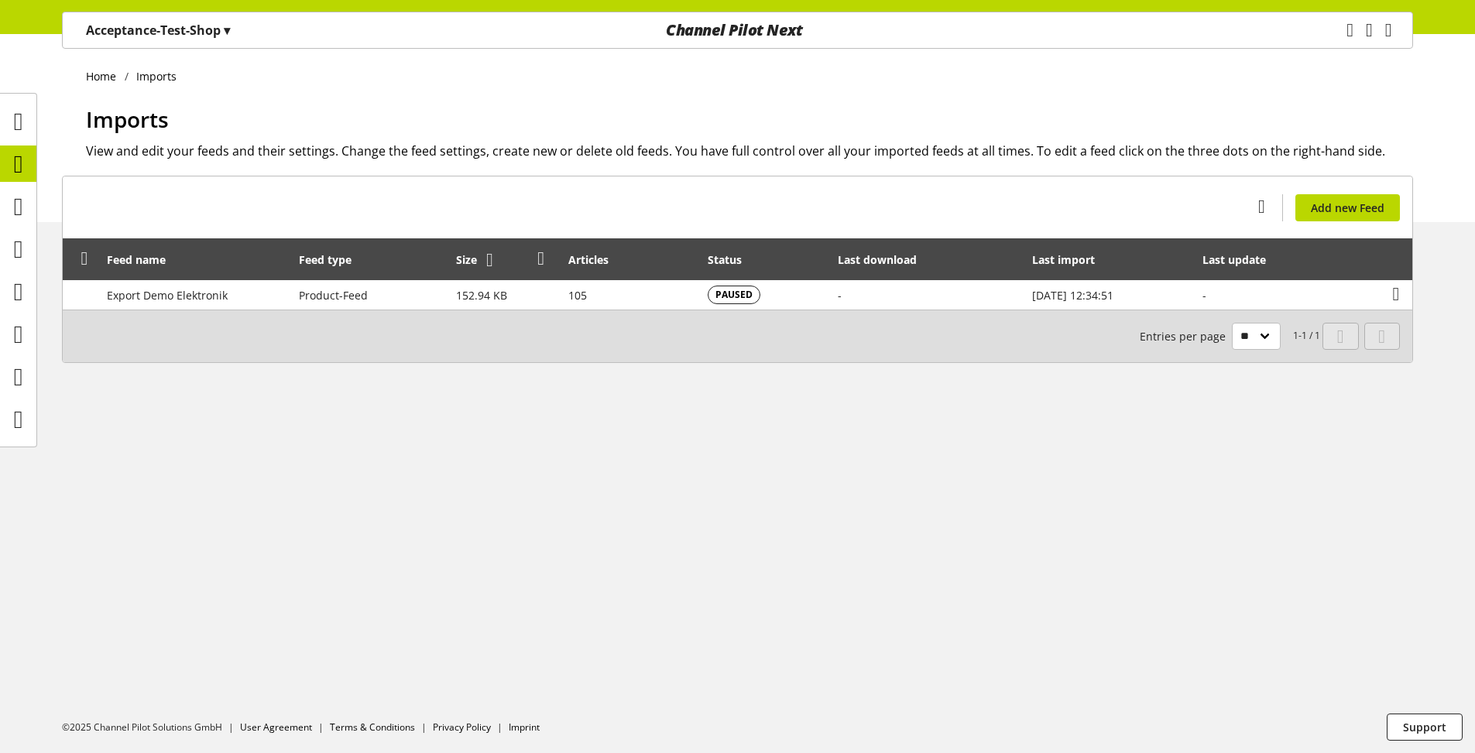
click at [492, 264] on icon at bounding box center [489, 260] width 7 height 28
click at [622, 257] on icon at bounding box center [621, 260] width 7 height 28
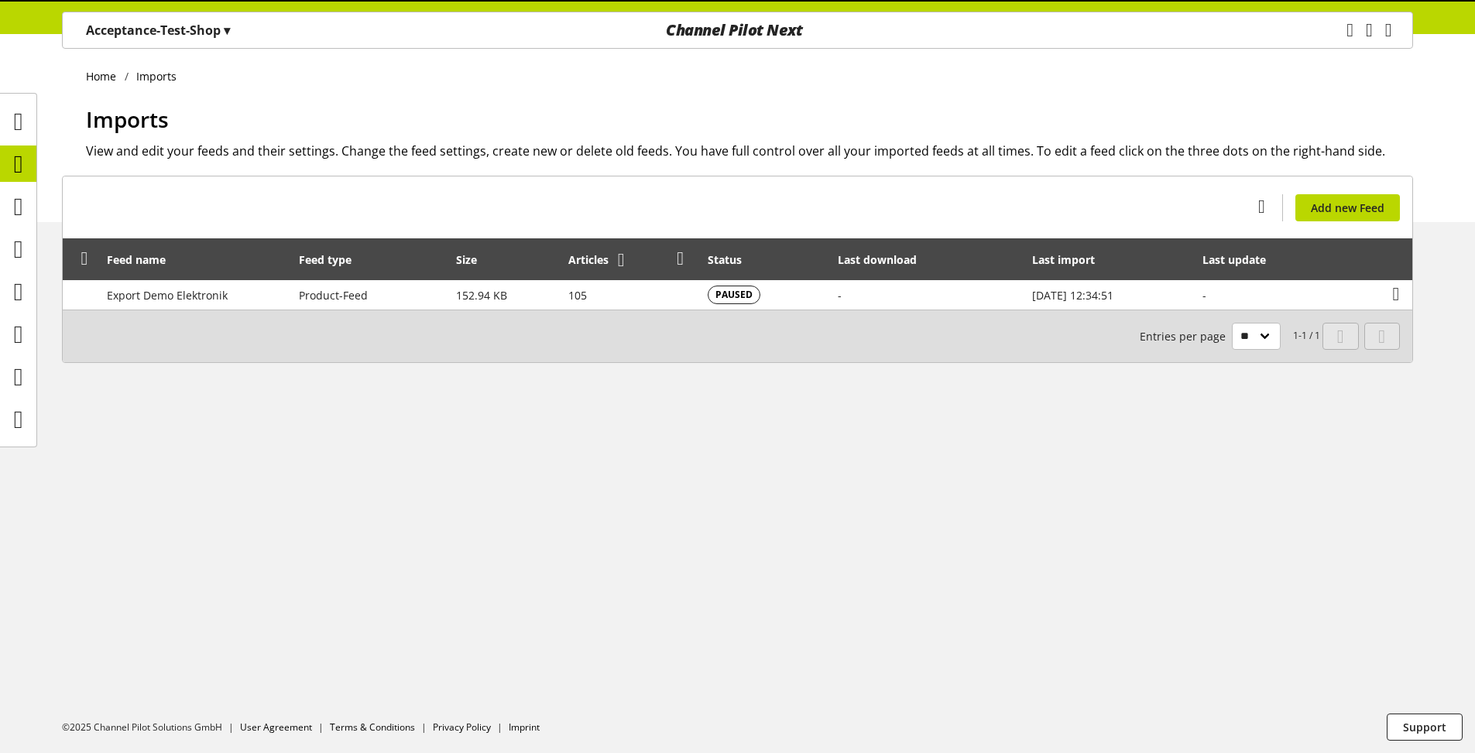
click at [622, 257] on icon at bounding box center [621, 260] width 7 height 28
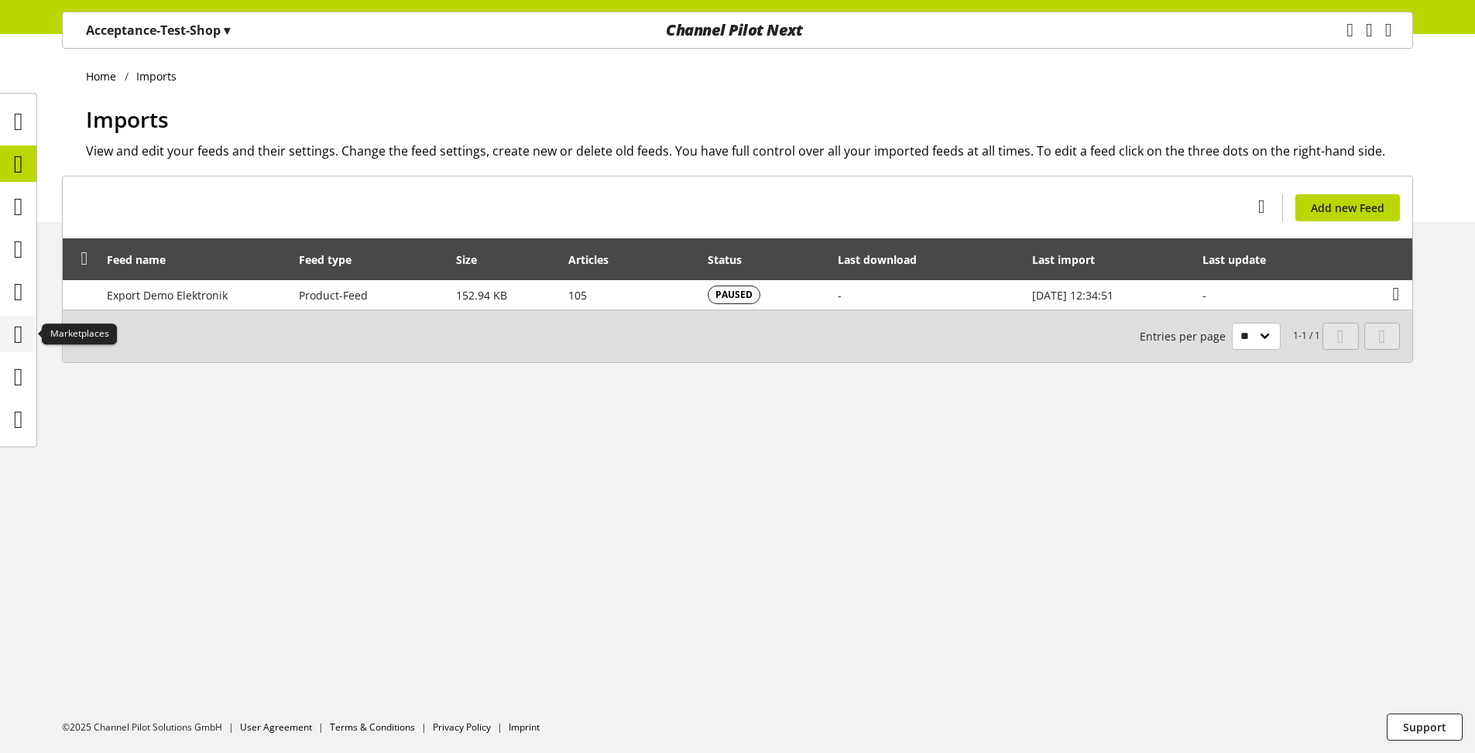
click at [14, 320] on icon at bounding box center [18, 334] width 9 height 31
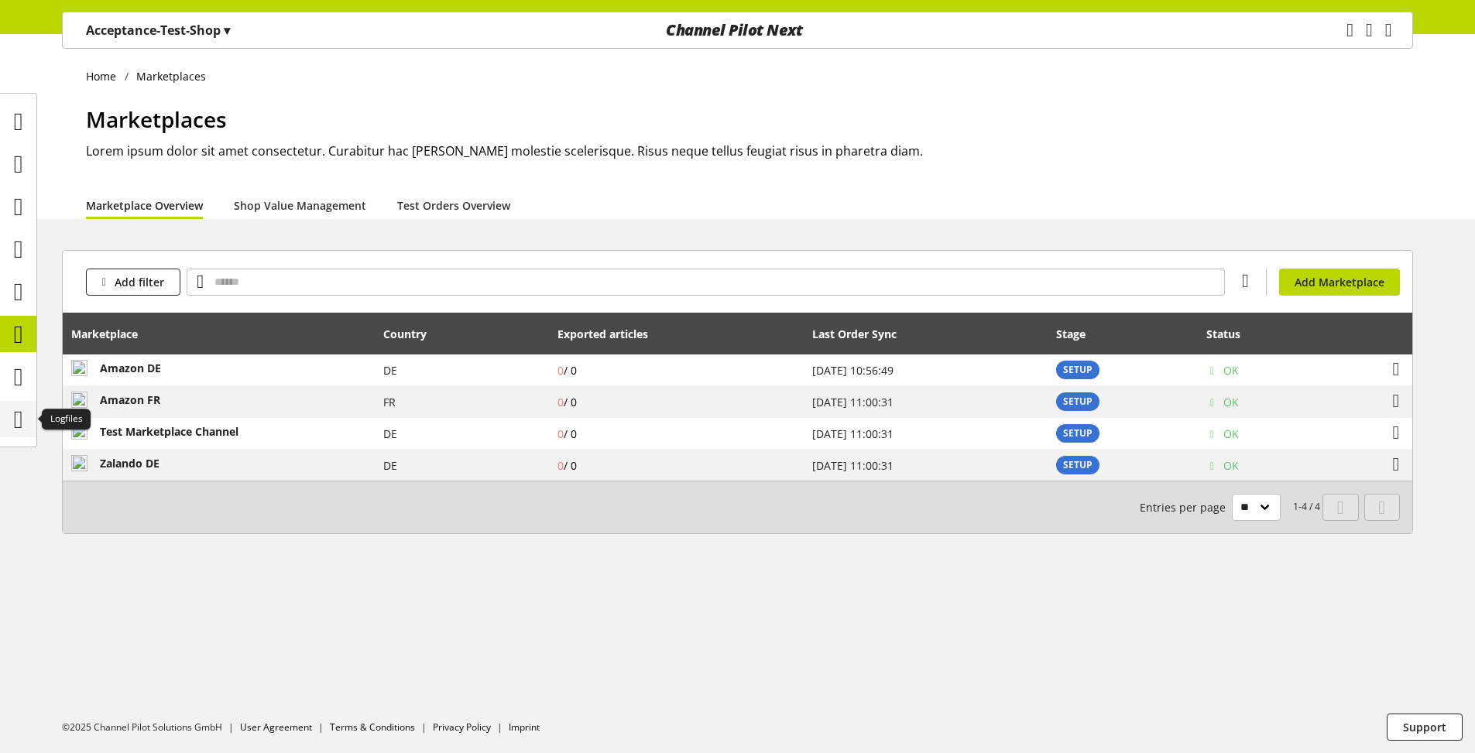
click at [15, 424] on icon at bounding box center [18, 419] width 9 height 31
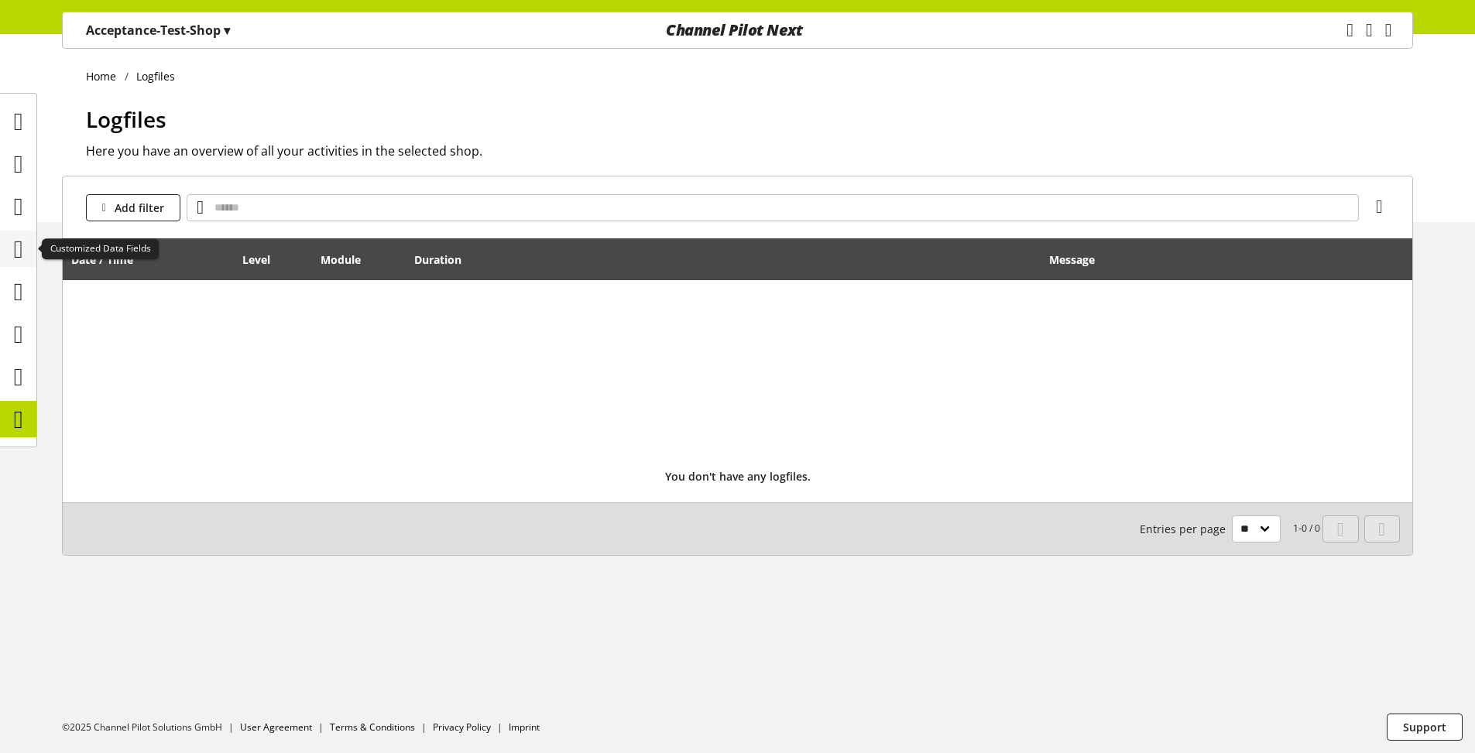
click at [22, 252] on icon at bounding box center [18, 249] width 9 height 31
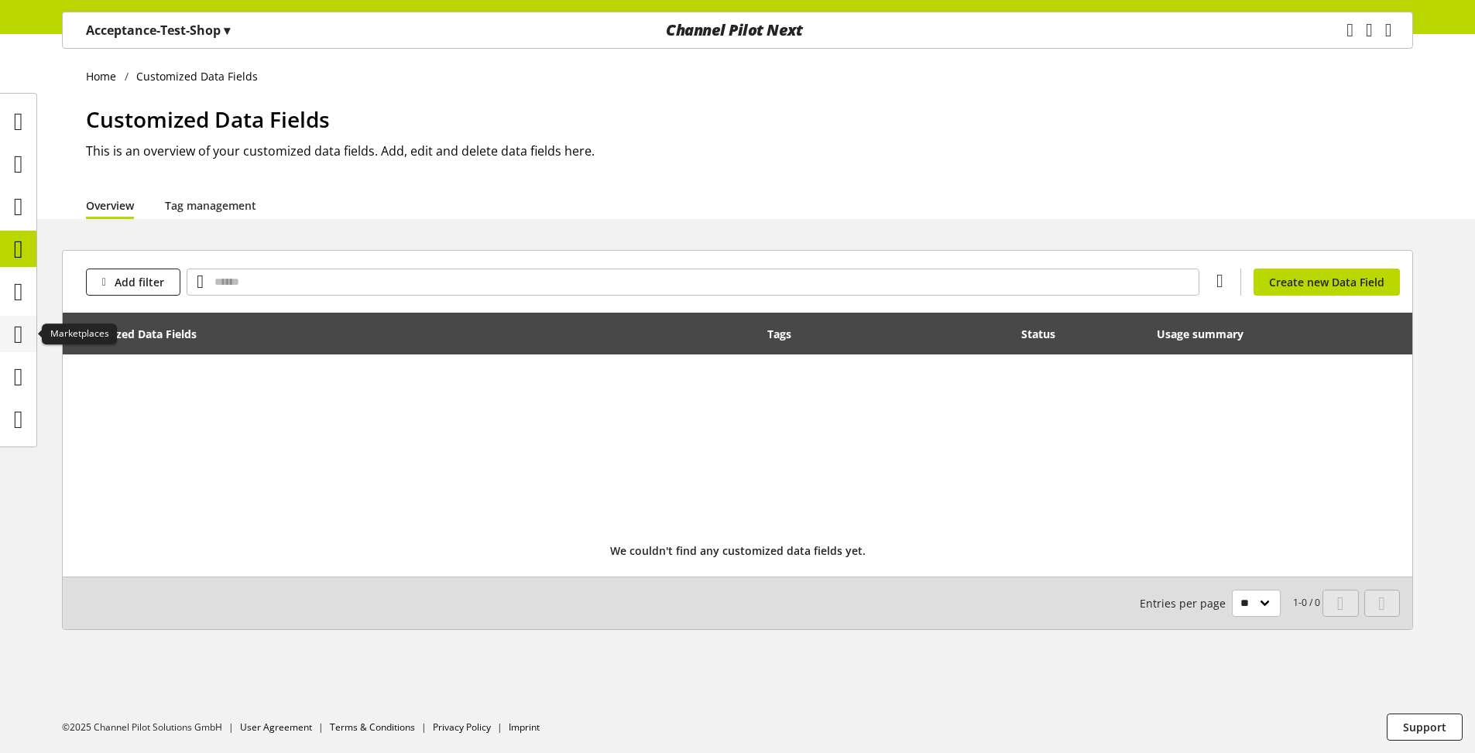
click at [14, 339] on icon at bounding box center [18, 334] width 9 height 31
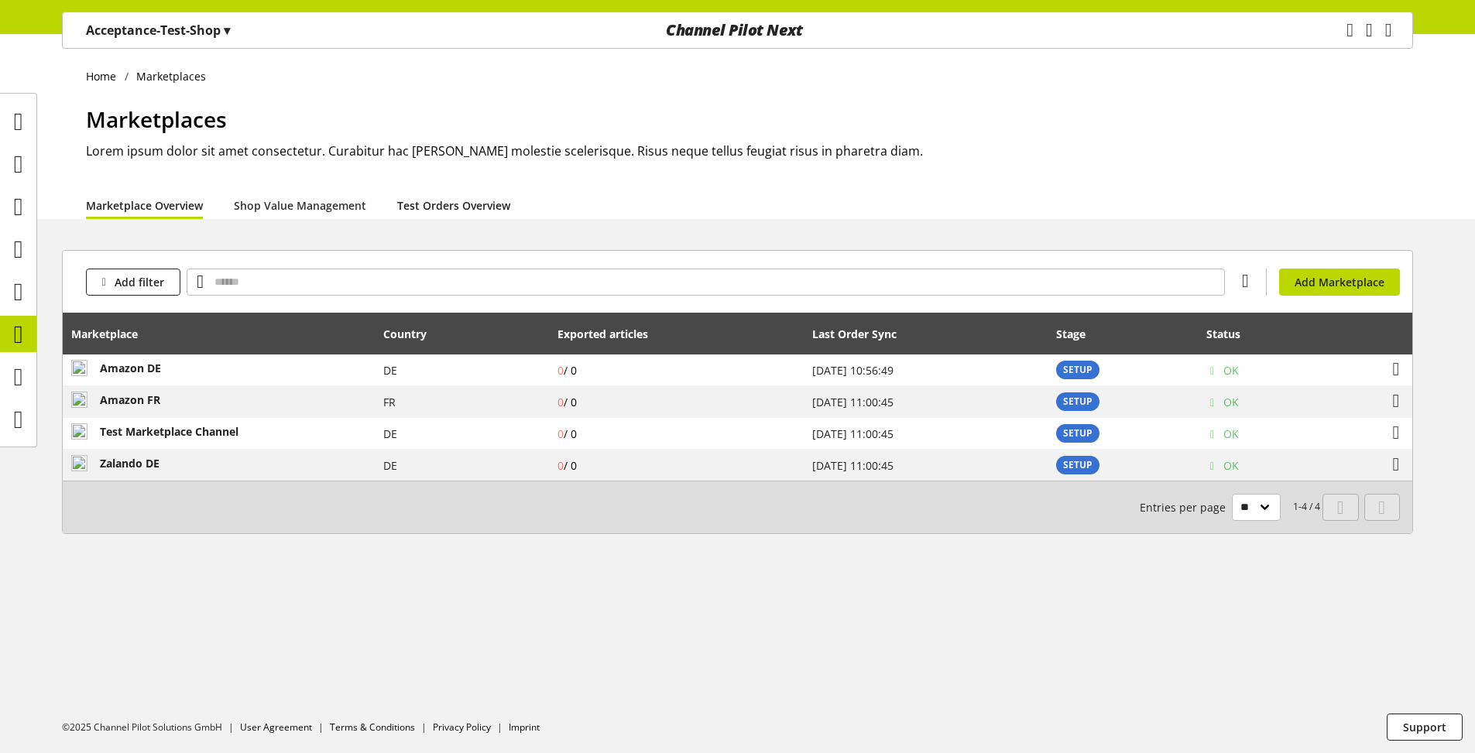
click at [463, 205] on link "Test Orders Overview" at bounding box center [453, 205] width 113 height 16
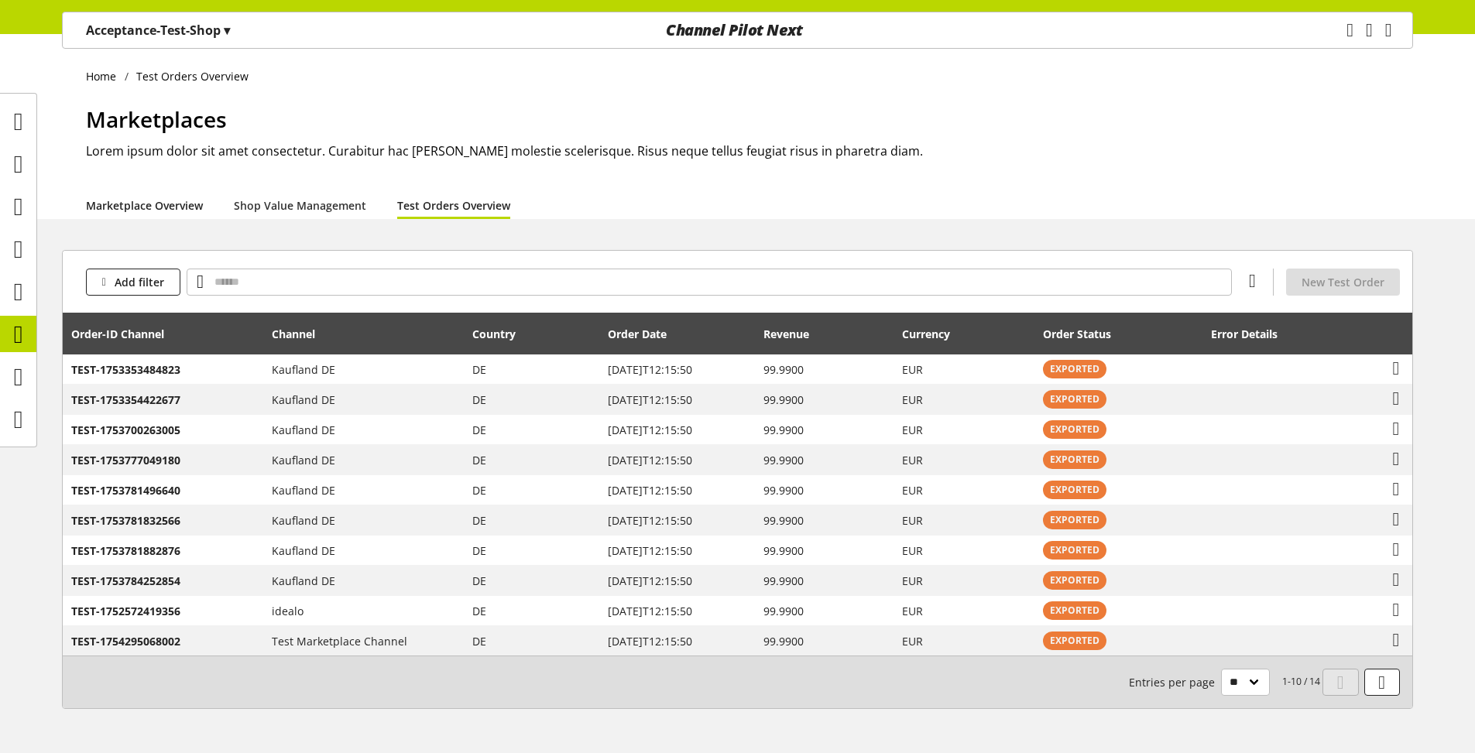
click at [139, 214] on link "Marketplace Overview" at bounding box center [144, 205] width 117 height 16
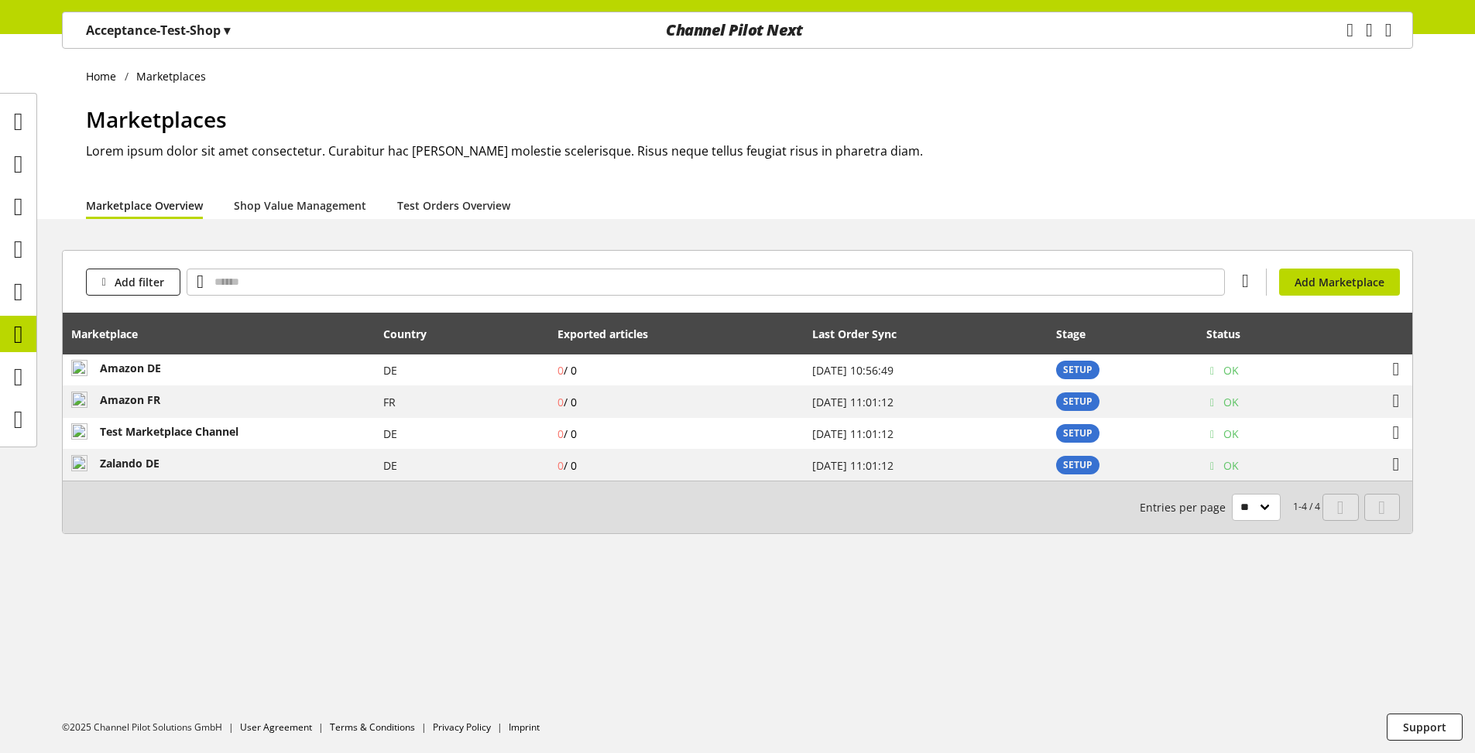
click at [39, 291] on div "Add filter You don't have permission to add a marketplace. Add Marketplace Mark…" at bounding box center [737, 410] width 1475 height 321
click at [26, 267] on ul at bounding box center [18, 270] width 36 height 334
click at [23, 254] on icon at bounding box center [18, 249] width 9 height 31
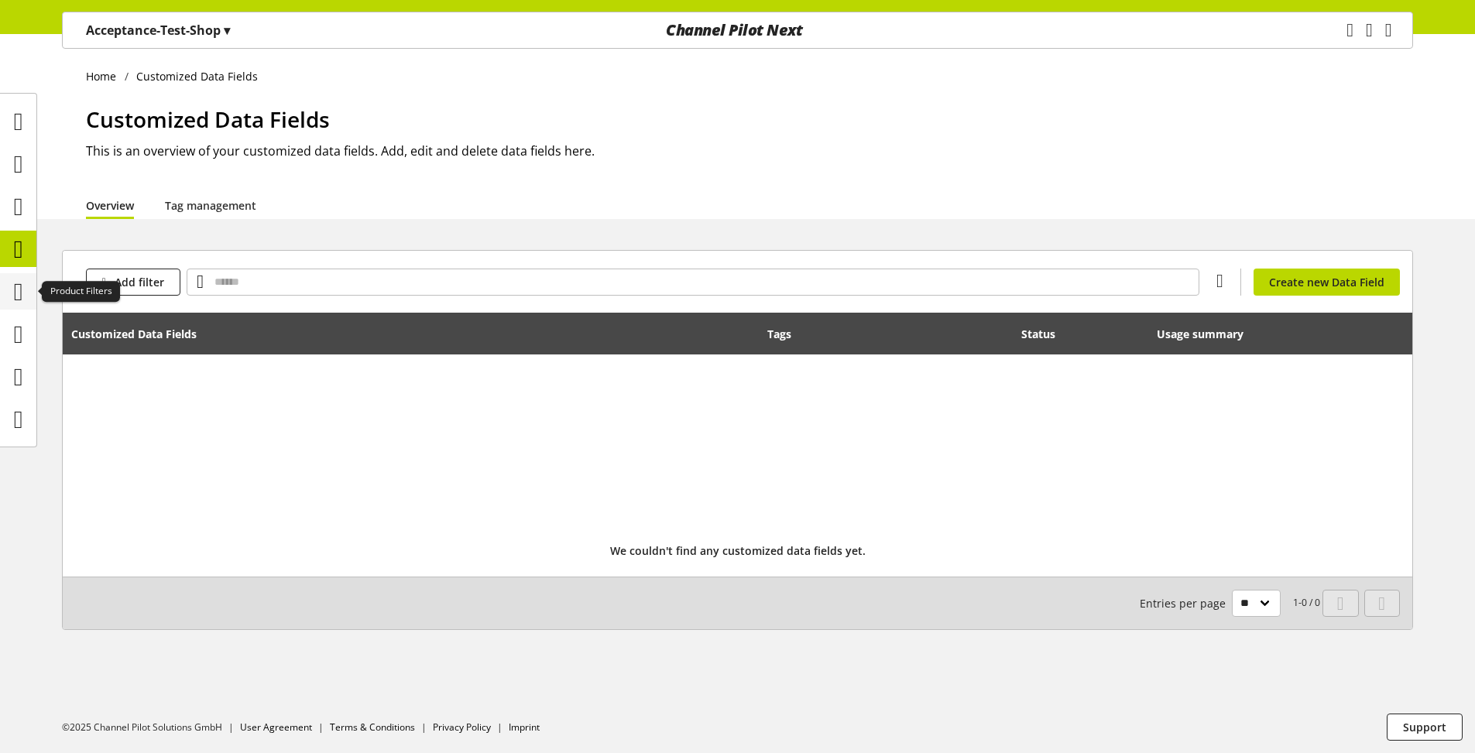
click at [17, 299] on icon at bounding box center [18, 291] width 9 height 31
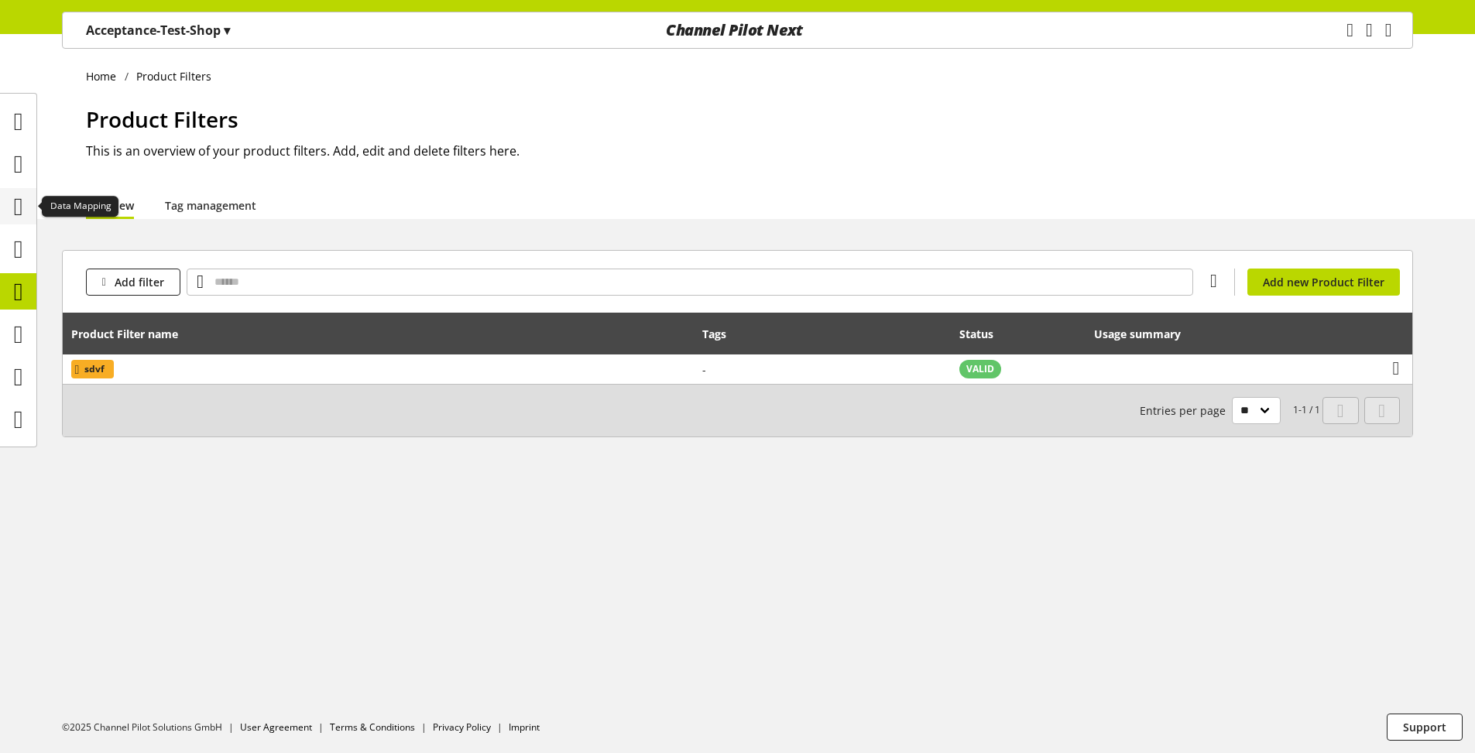
click at [23, 218] on icon at bounding box center [18, 206] width 9 height 31
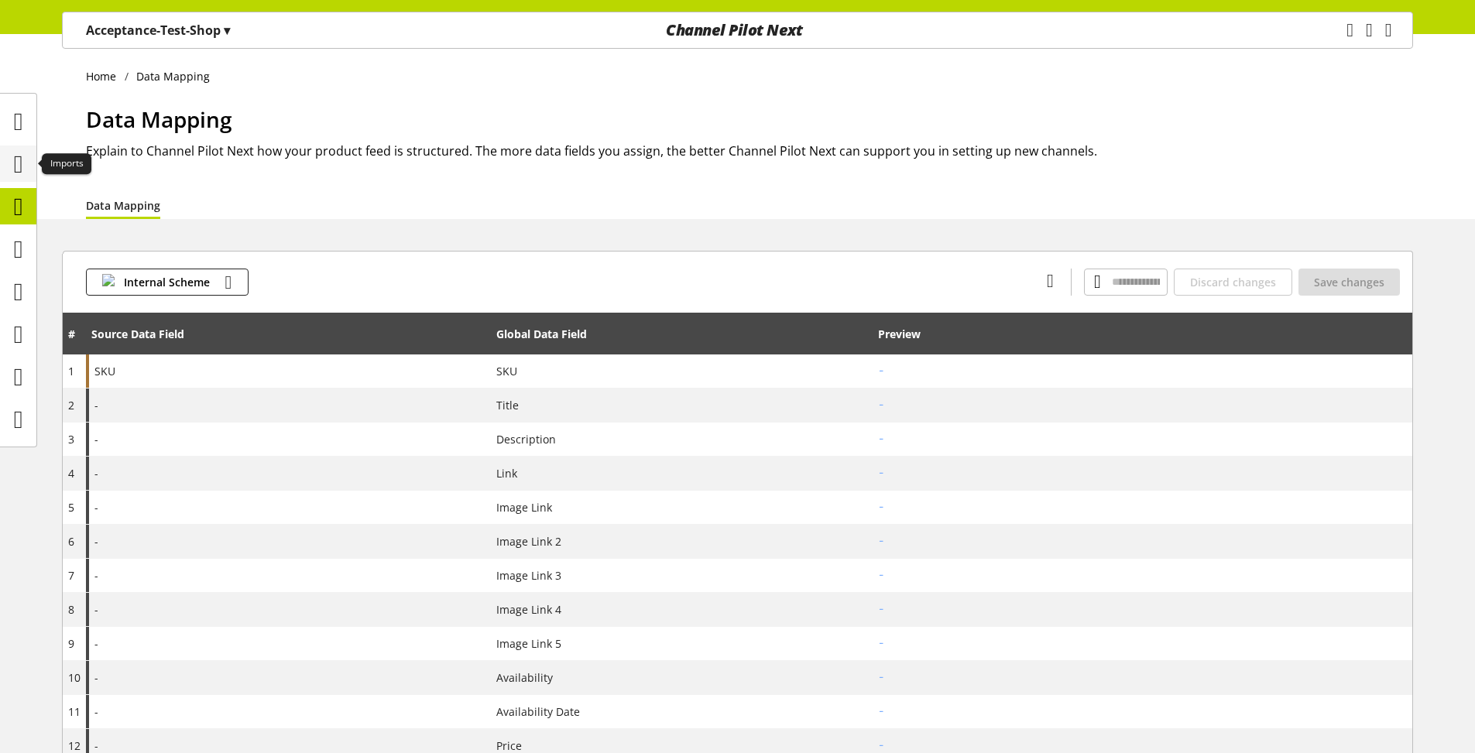
click at [23, 166] on icon at bounding box center [18, 164] width 9 height 31
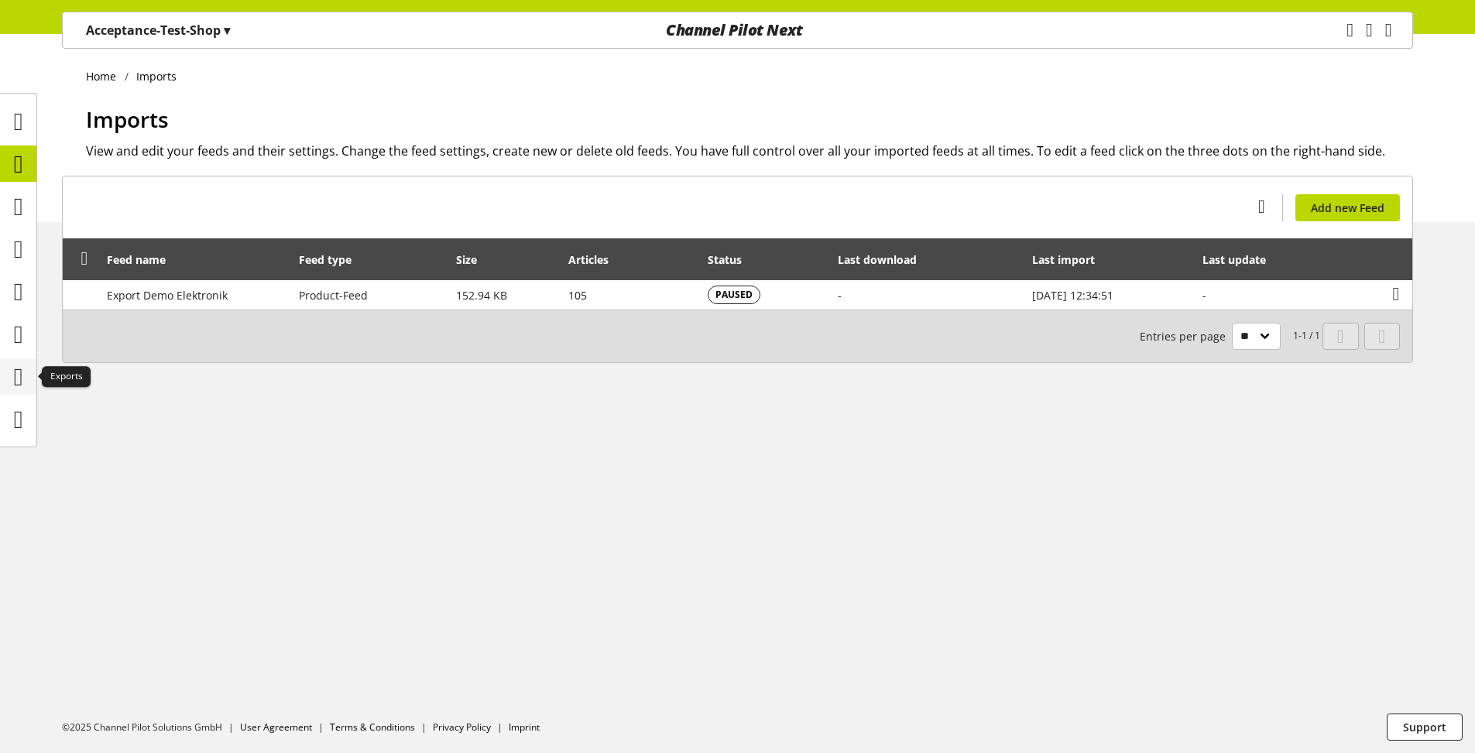
click at [14, 380] on icon at bounding box center [18, 377] width 9 height 31
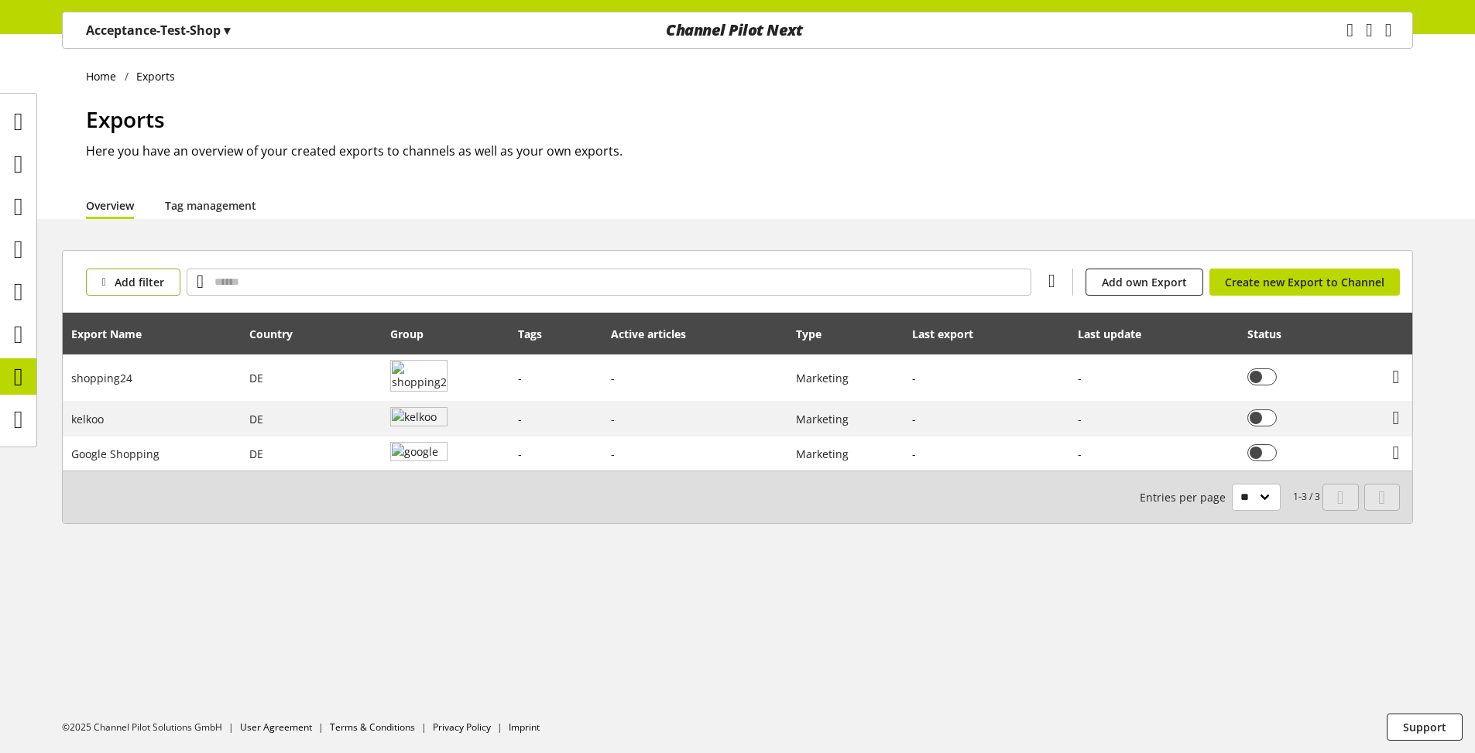
click at [131, 276] on span "Add filter" at bounding box center [140, 282] width 50 height 16
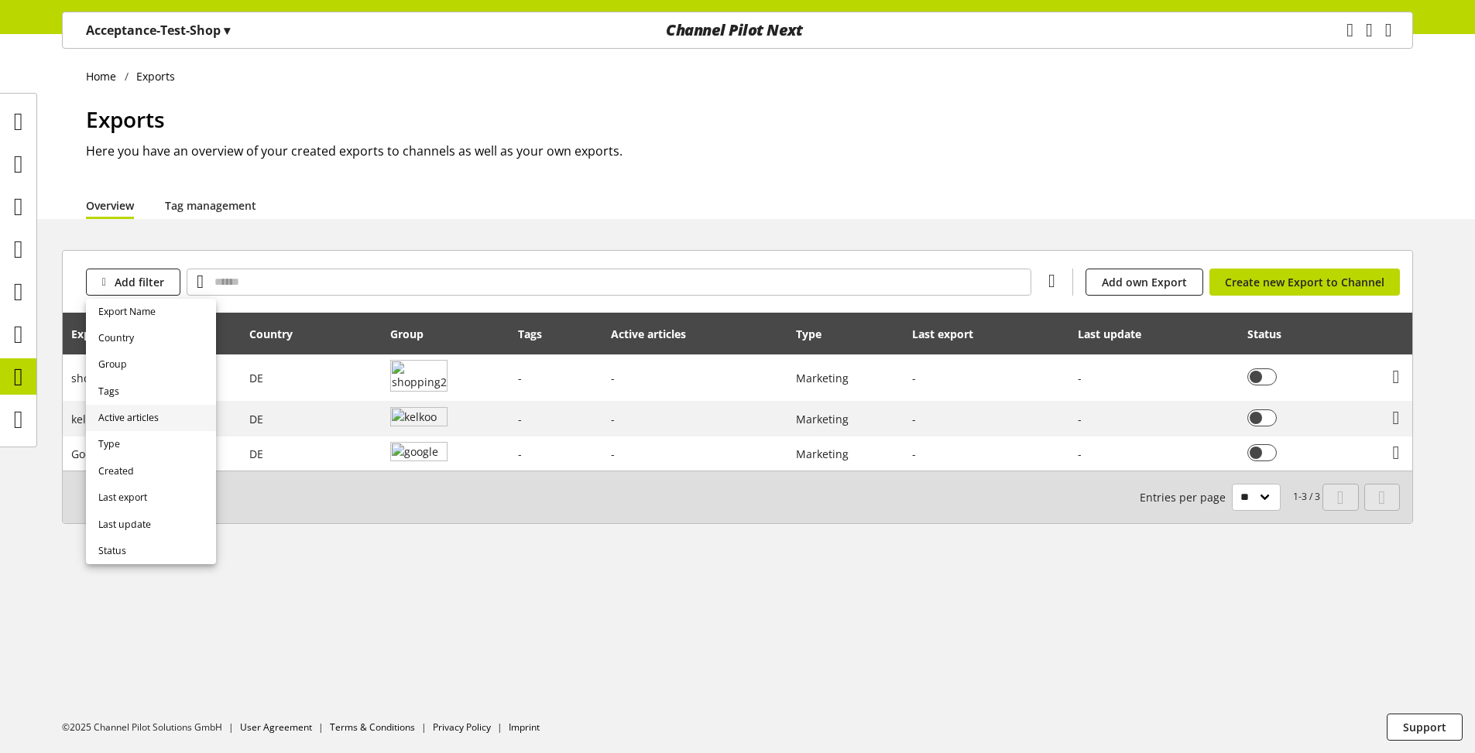
click at [133, 421] on span "Active articles" at bounding box center [128, 418] width 60 height 14
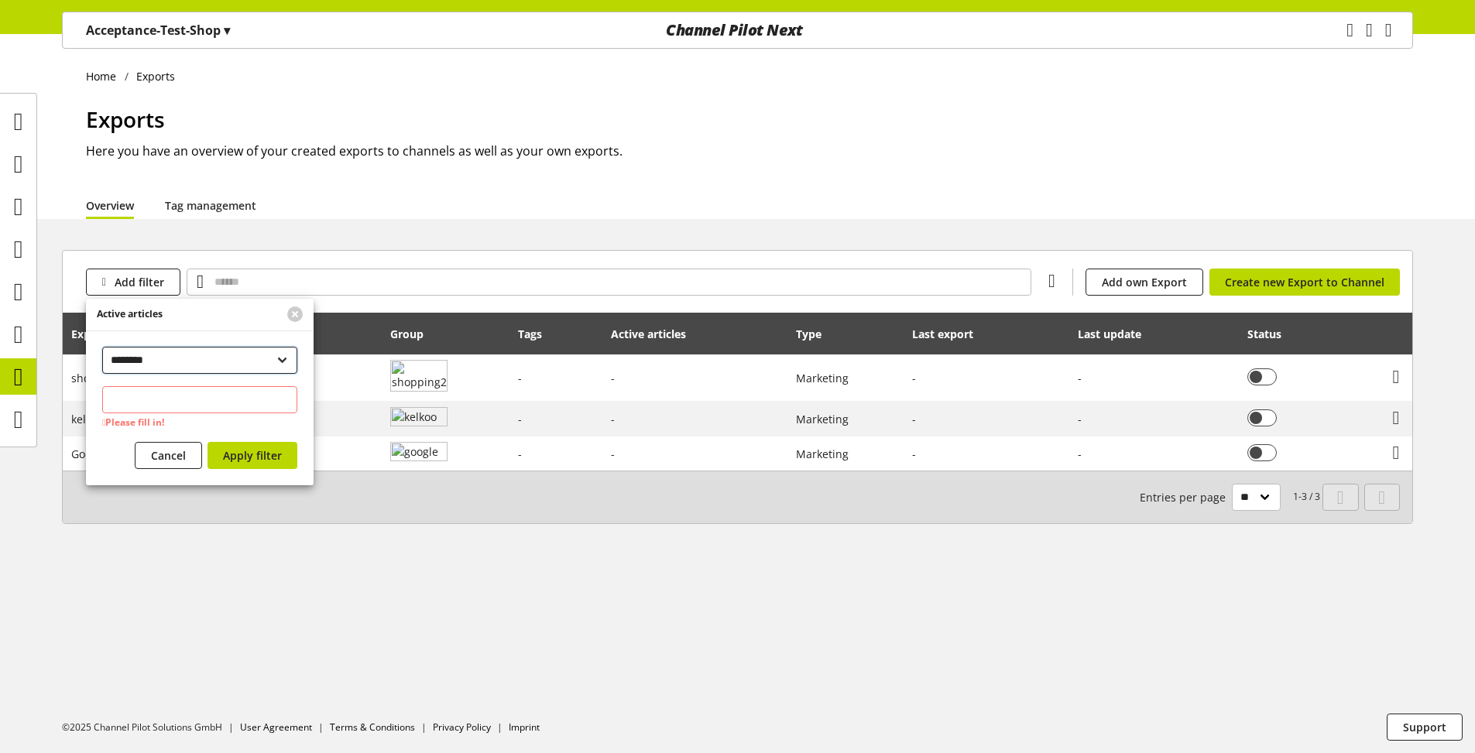
drag, startPoint x: 153, startPoint y: 356, endPoint x: 186, endPoint y: 351, distance: 33.6
click at [186, 351] on select "**********" at bounding box center [199, 360] width 195 height 27
click at [163, 458] on span "Cancel" at bounding box center [168, 455] width 35 height 16
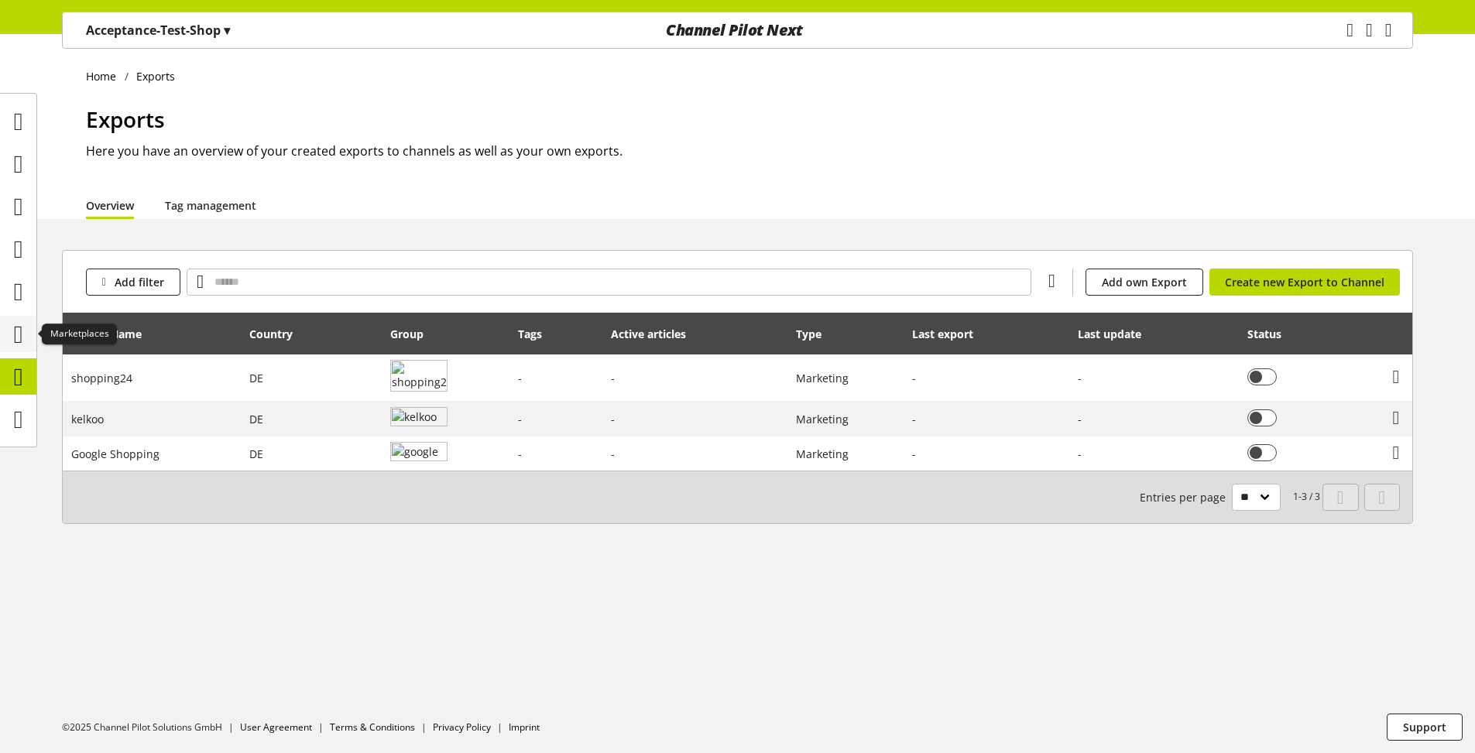
click at [19, 342] on icon at bounding box center [18, 334] width 9 height 31
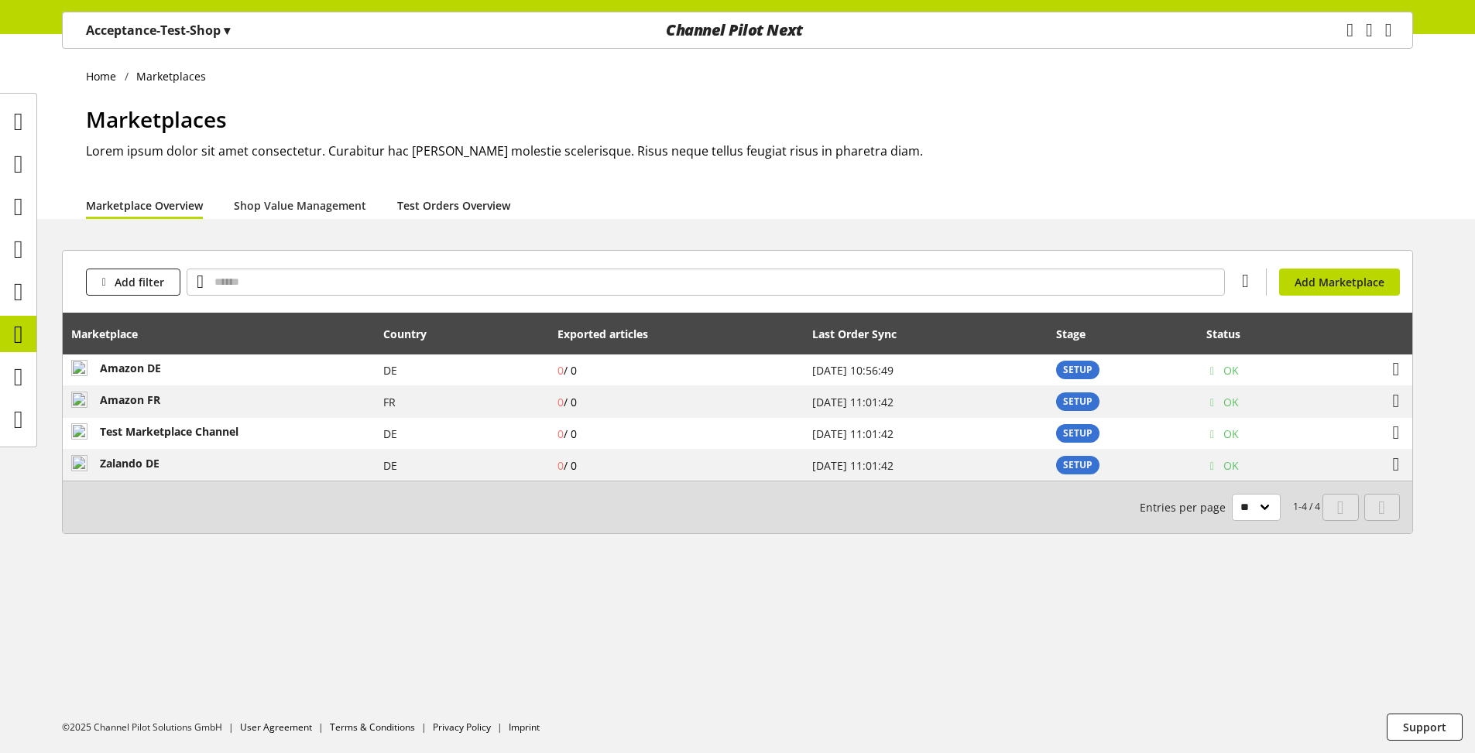
click at [412, 200] on link "Test Orders Overview" at bounding box center [453, 205] width 113 height 16
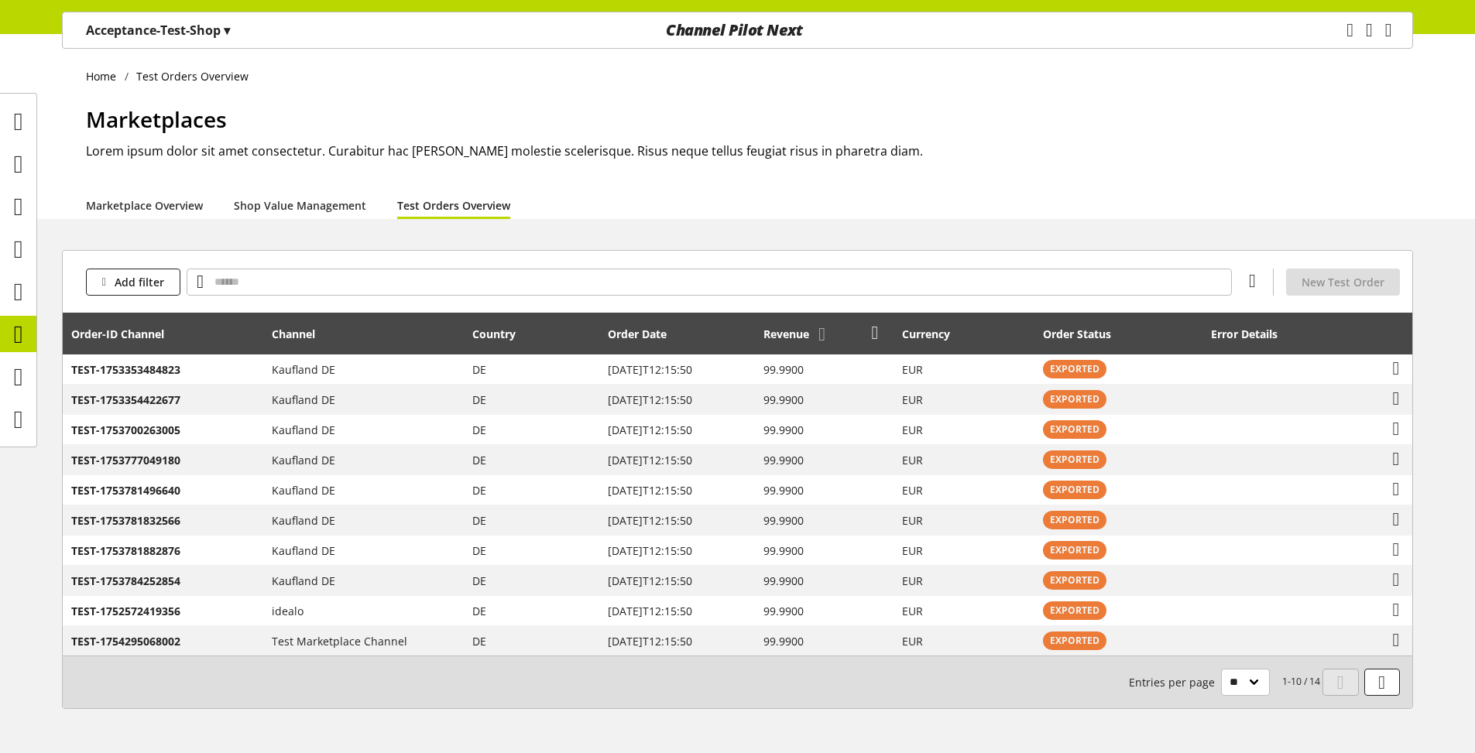
click at [790, 338] on div "Revenue" at bounding box center [793, 334] width 61 height 16
click at [263, 270] on input "text" at bounding box center [709, 282] width 1045 height 27
type input "*"
click at [158, 279] on span "Add filter" at bounding box center [140, 282] width 50 height 16
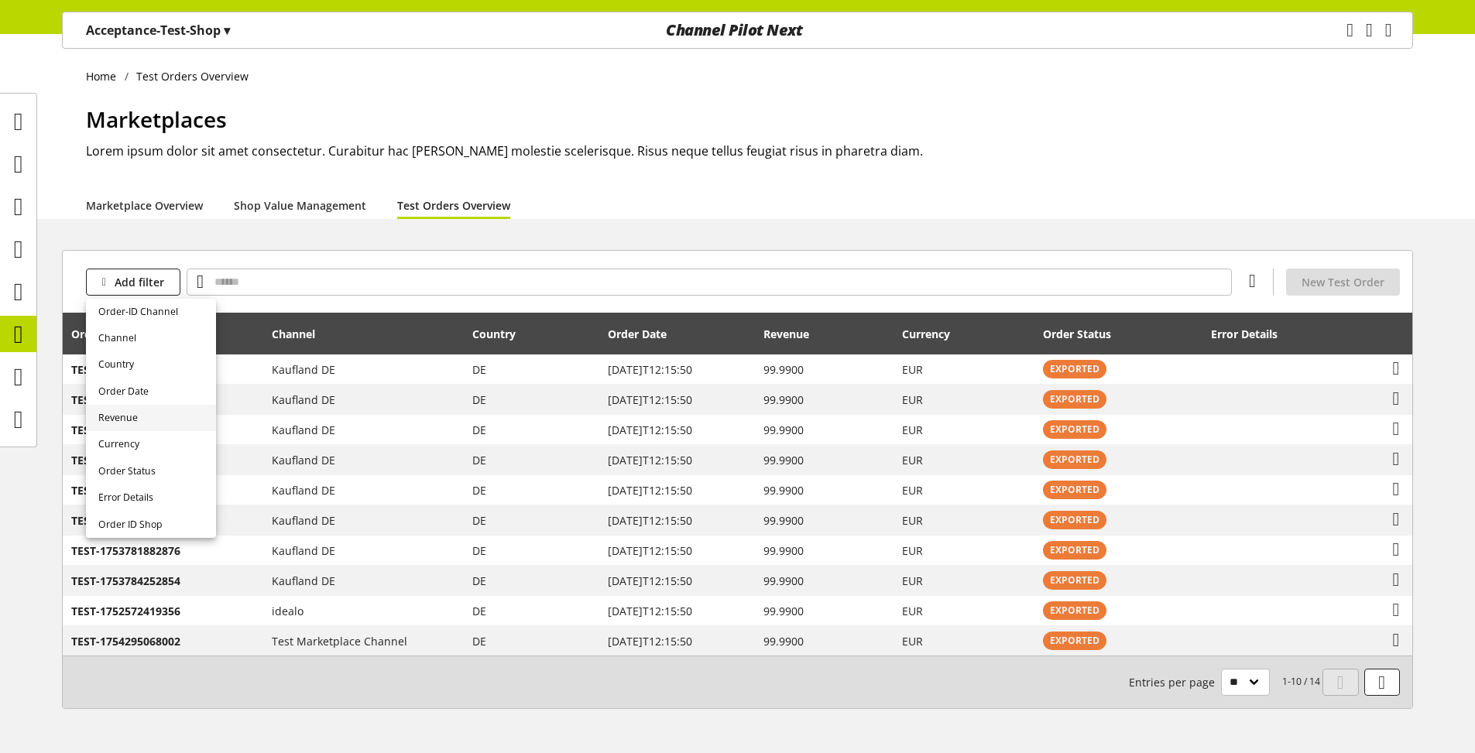
click at [143, 411] on link "Revenue" at bounding box center [151, 418] width 130 height 26
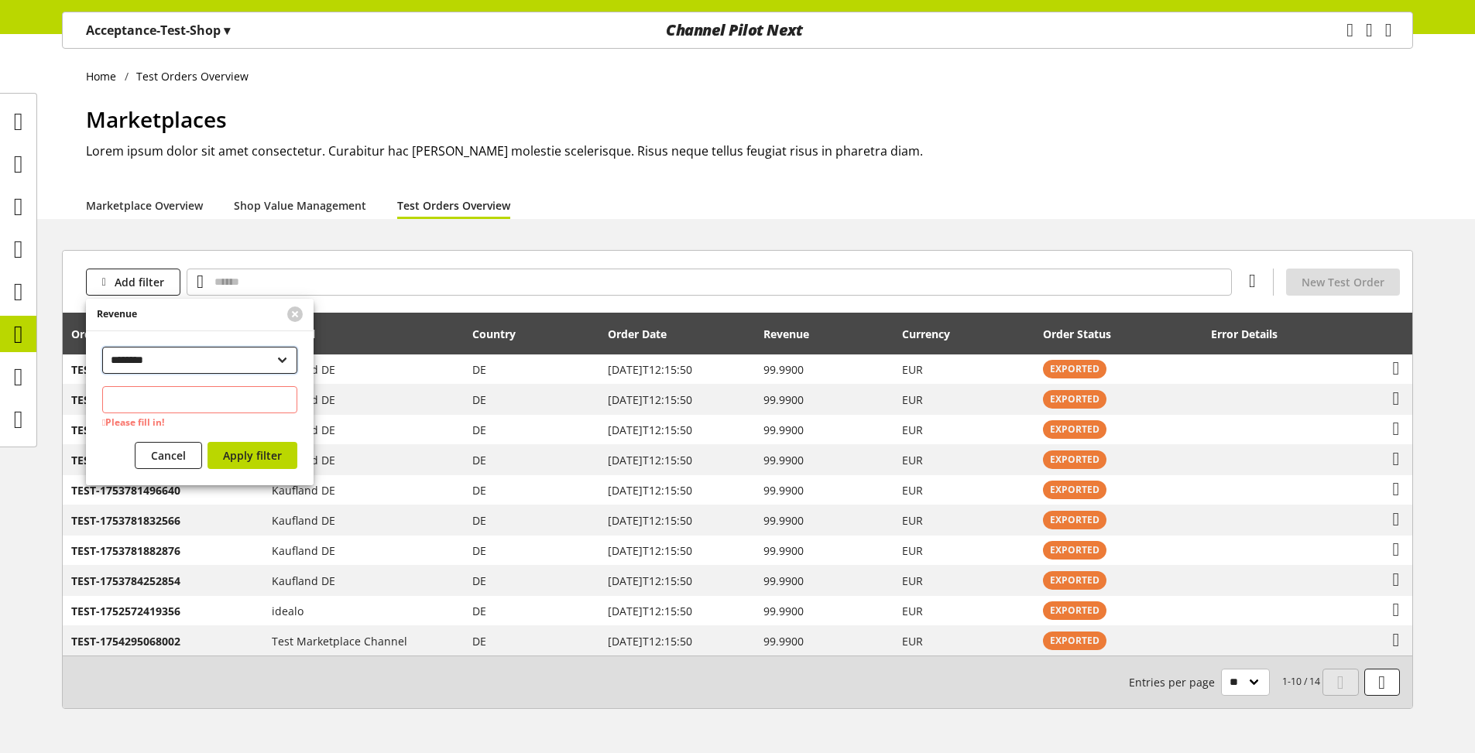
click at [102, 347] on select "**********" at bounding box center [199, 360] width 195 height 27
click at [161, 414] on div "Please fill in!" at bounding box center [199, 408] width 195 height 44
click at [177, 413] on input "text" at bounding box center [199, 399] width 195 height 27
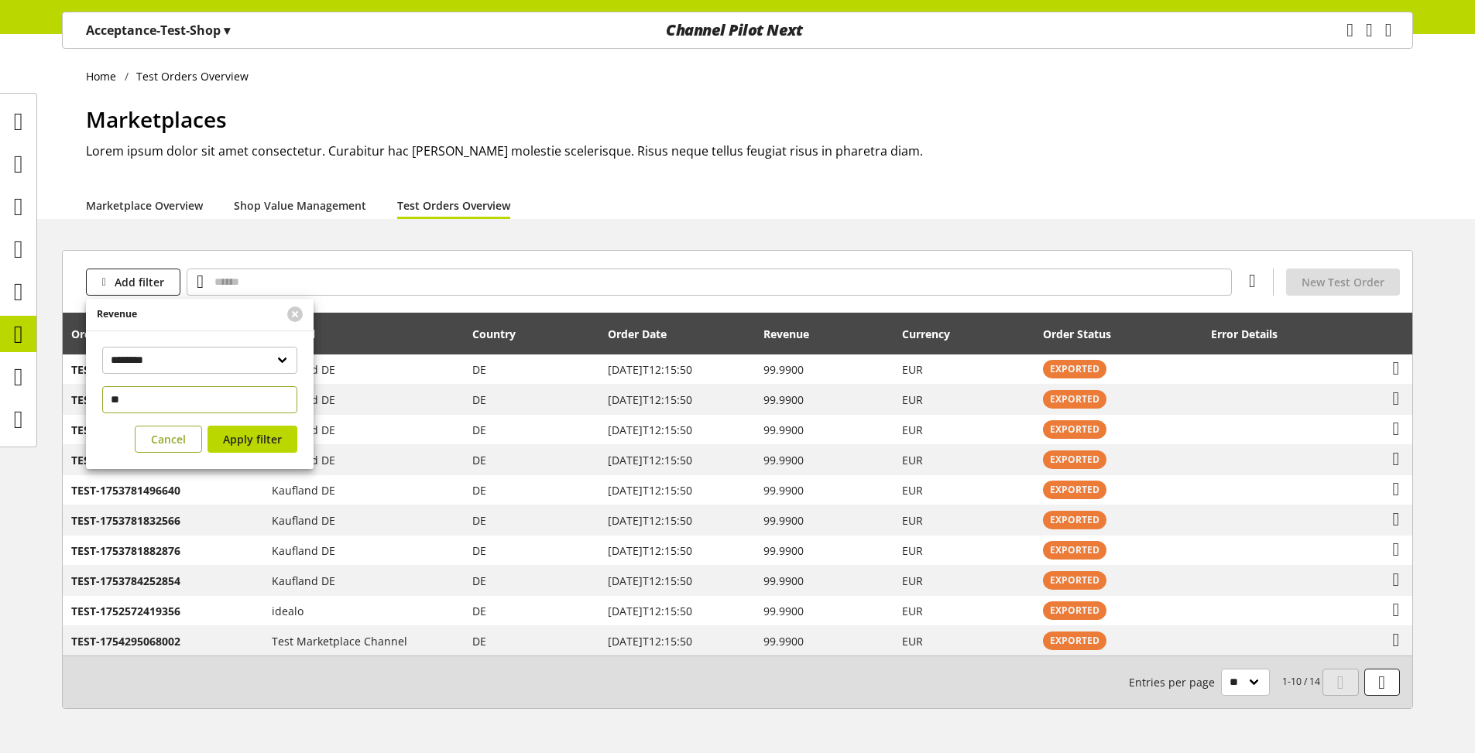
type input "**"
click at [176, 435] on span "Cancel" at bounding box center [168, 439] width 35 height 16
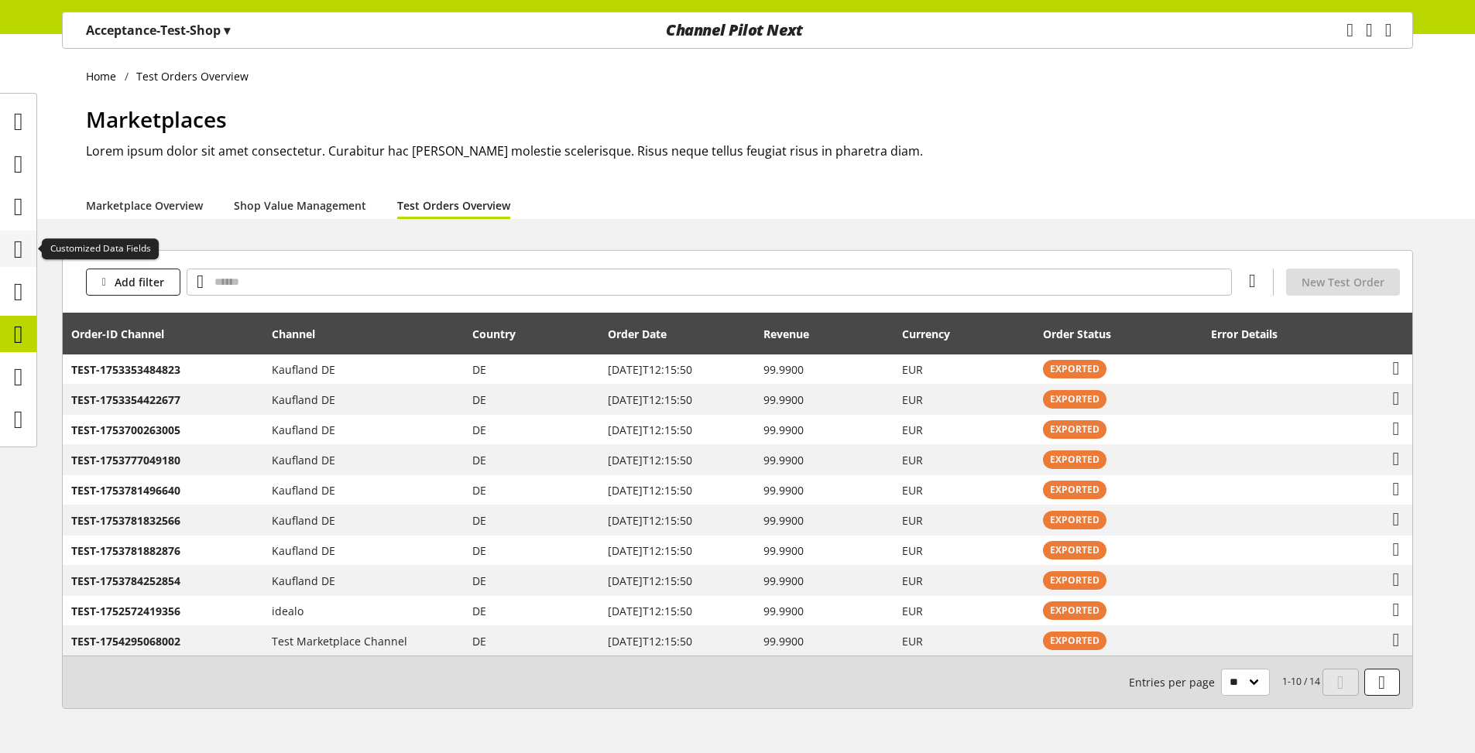
click at [21, 251] on icon at bounding box center [18, 249] width 9 height 31
